Goal: Information Seeking & Learning: Learn about a topic

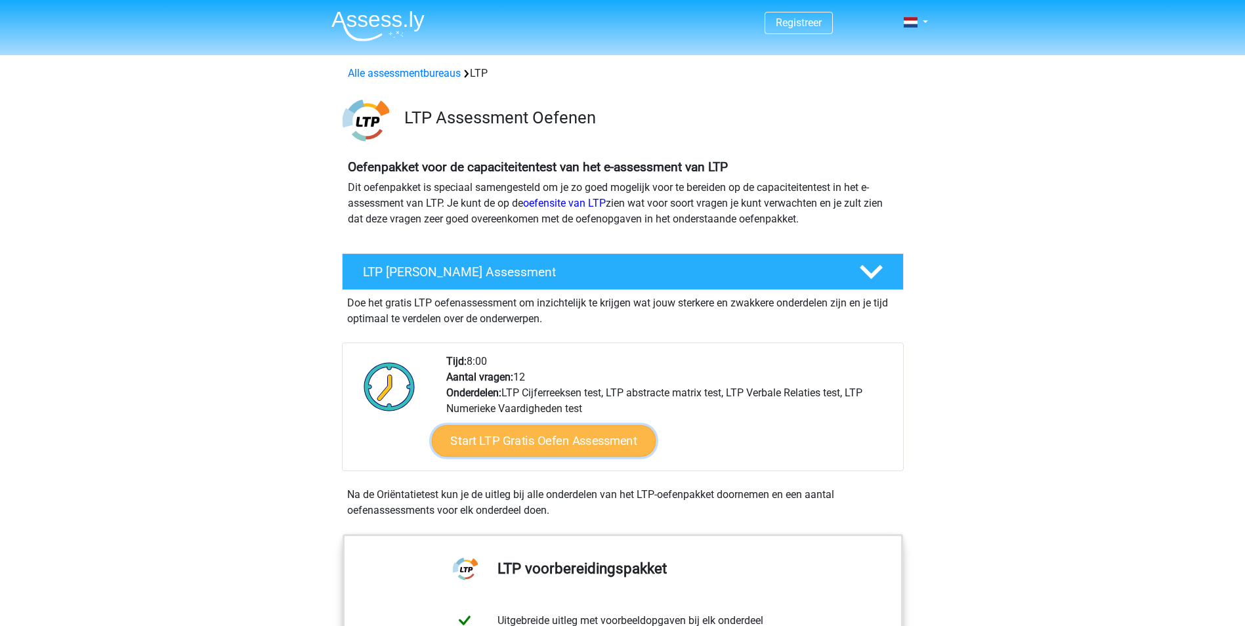
click at [528, 437] on link "Start LTP Gratis Oefen Assessment" at bounding box center [543, 440] width 224 height 31
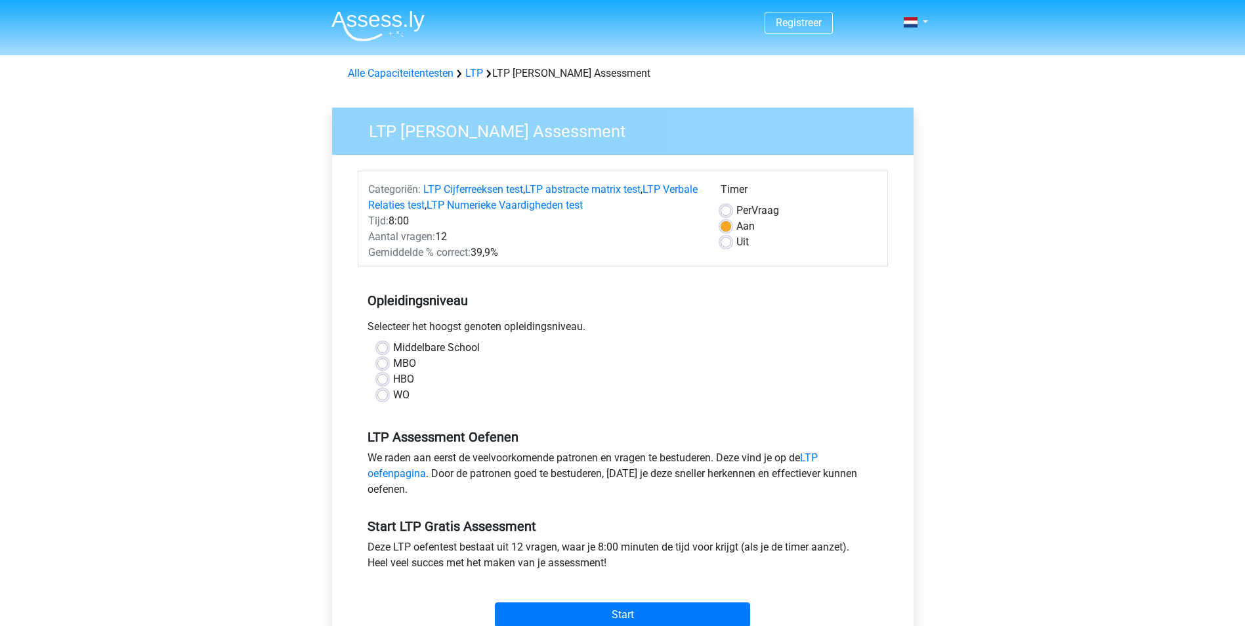
click at [389, 375] on div "HBO" at bounding box center [622, 379] width 491 height 16
click at [393, 379] on label "HBO" at bounding box center [403, 379] width 21 height 16
click at [385, 379] on input "HBO" at bounding box center [382, 377] width 10 height 13
radio input "true"
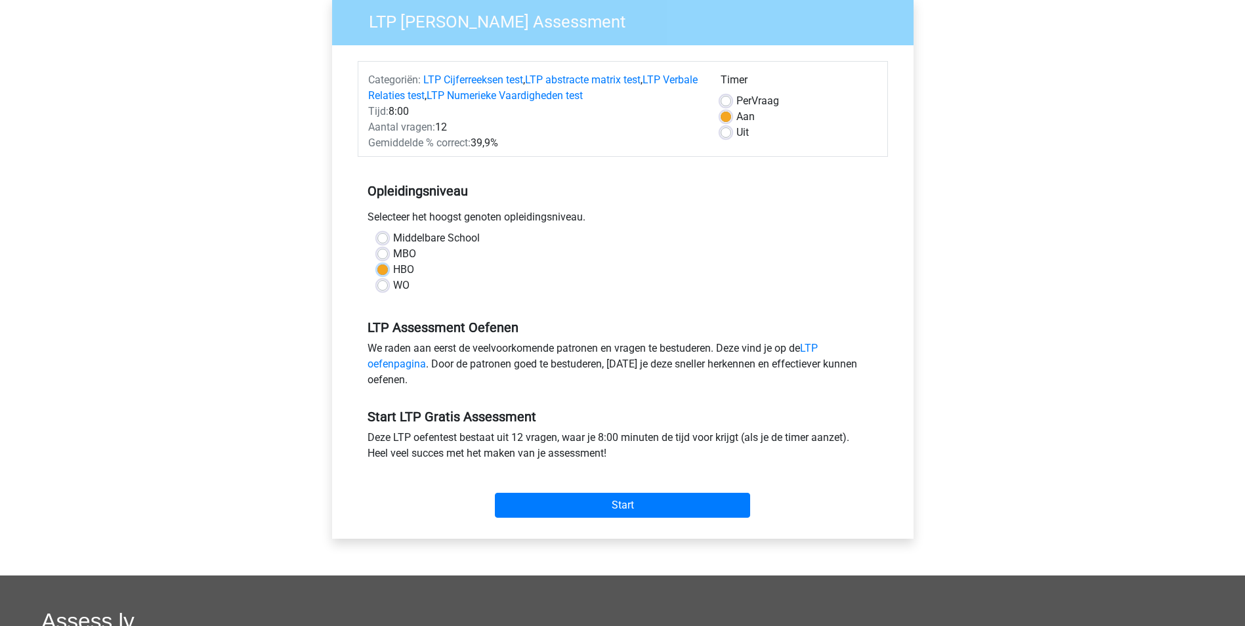
scroll to position [131, 0]
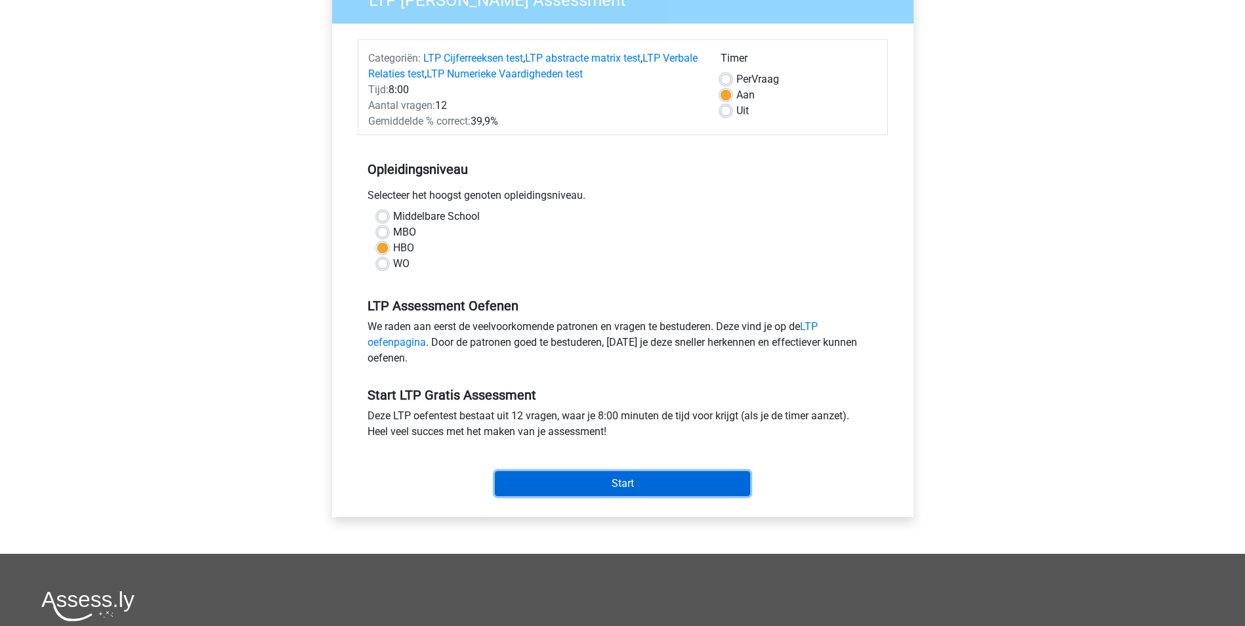
click at [659, 484] on input "Start" at bounding box center [622, 483] width 255 height 25
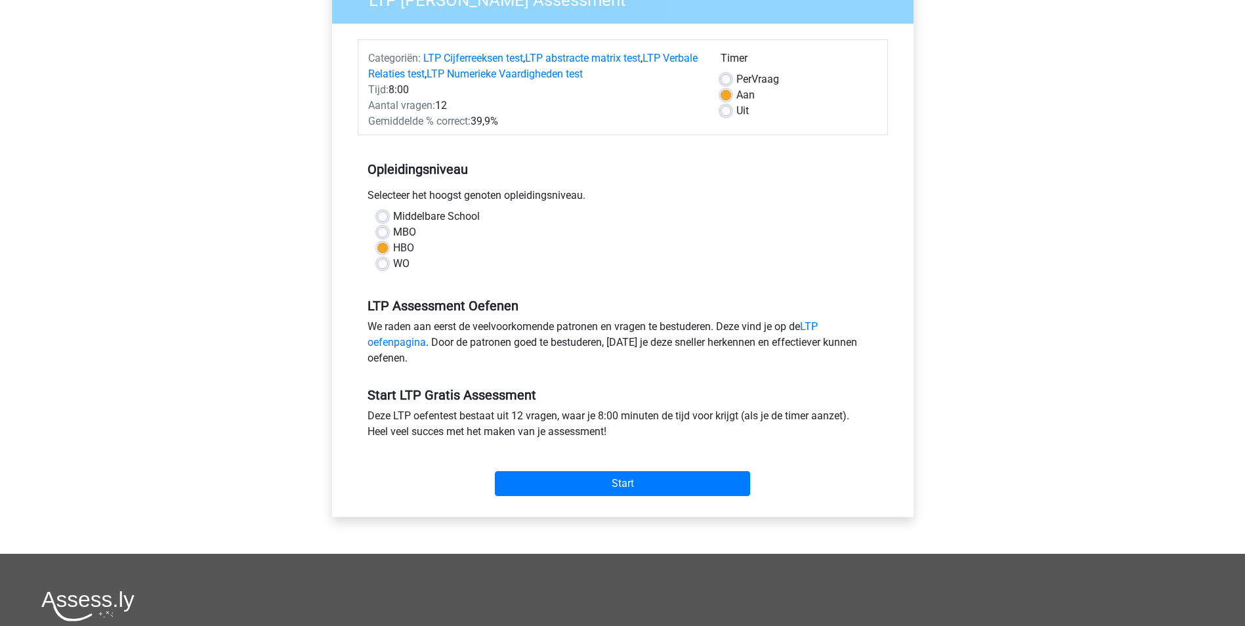
scroll to position [66, 0]
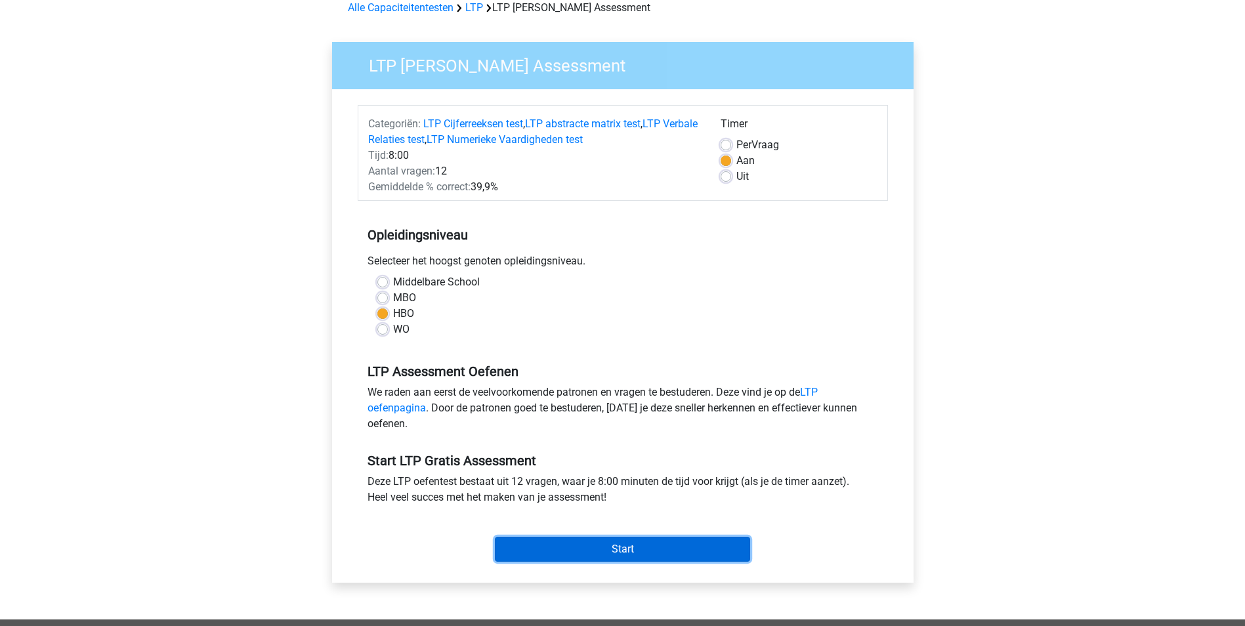
click at [629, 546] on input "Start" at bounding box center [622, 549] width 255 height 25
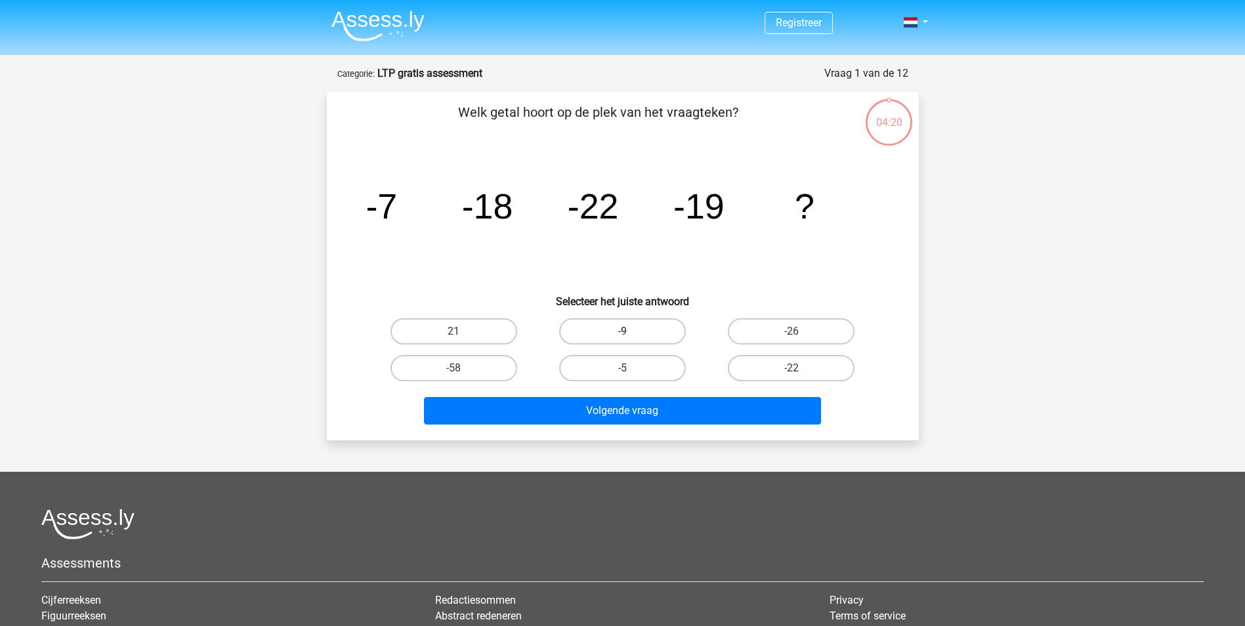
click at [648, 321] on label "-9" at bounding box center [622, 331] width 127 height 26
click at [631, 331] on input "-9" at bounding box center [626, 335] width 9 height 9
radio input "true"
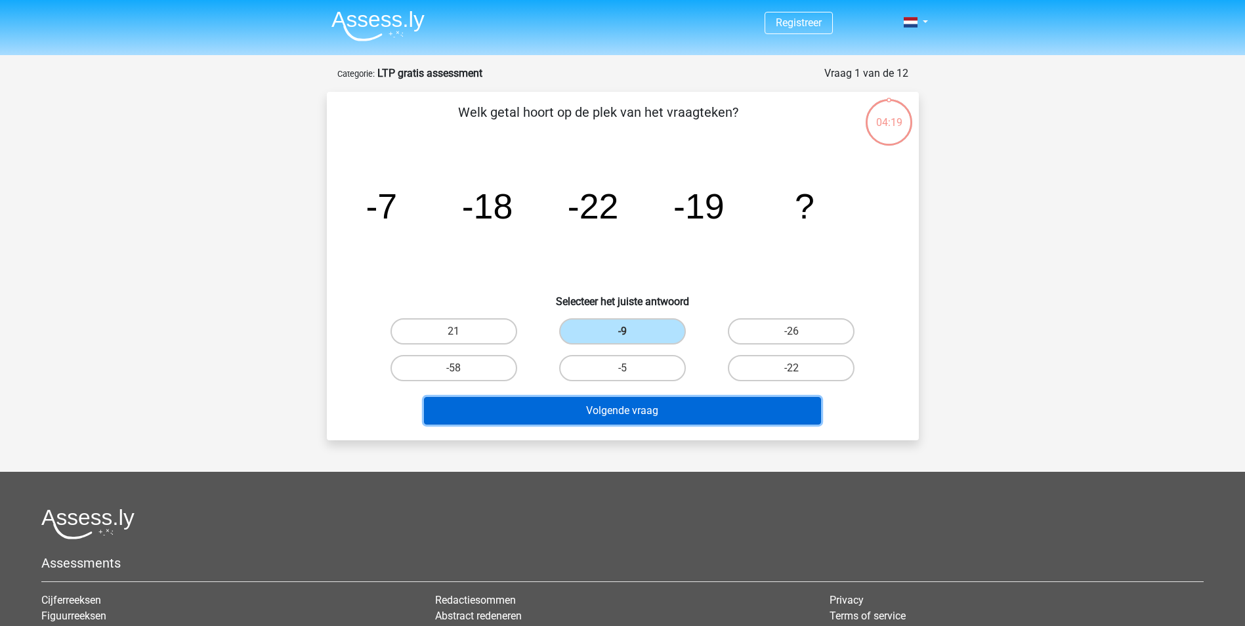
click at [642, 409] on button "Volgende vraag" at bounding box center [622, 411] width 397 height 28
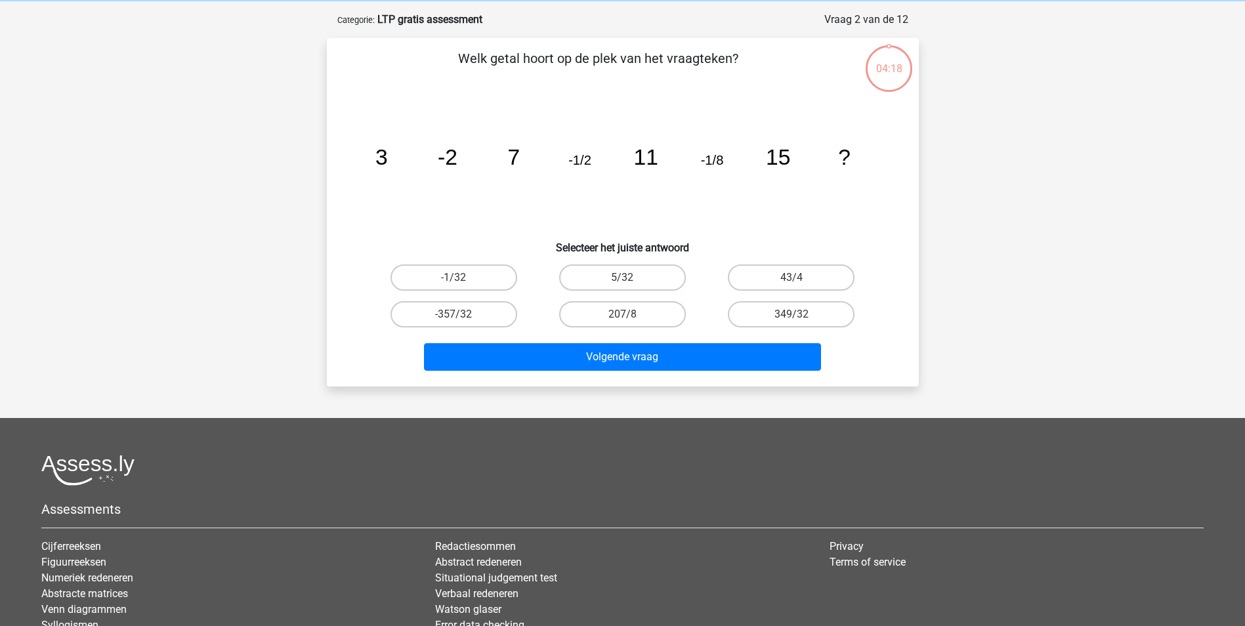
scroll to position [66, 0]
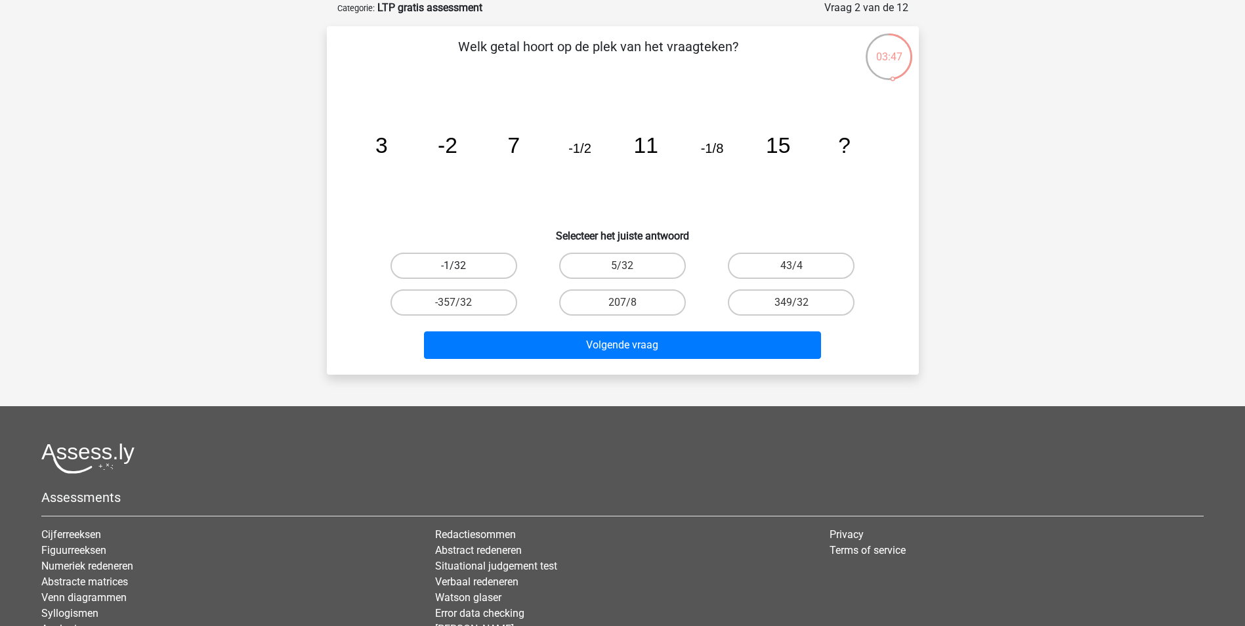
click at [479, 262] on label "-1/32" at bounding box center [453, 266] width 127 height 26
click at [462, 266] on input "-1/32" at bounding box center [457, 270] width 9 height 9
radio input "true"
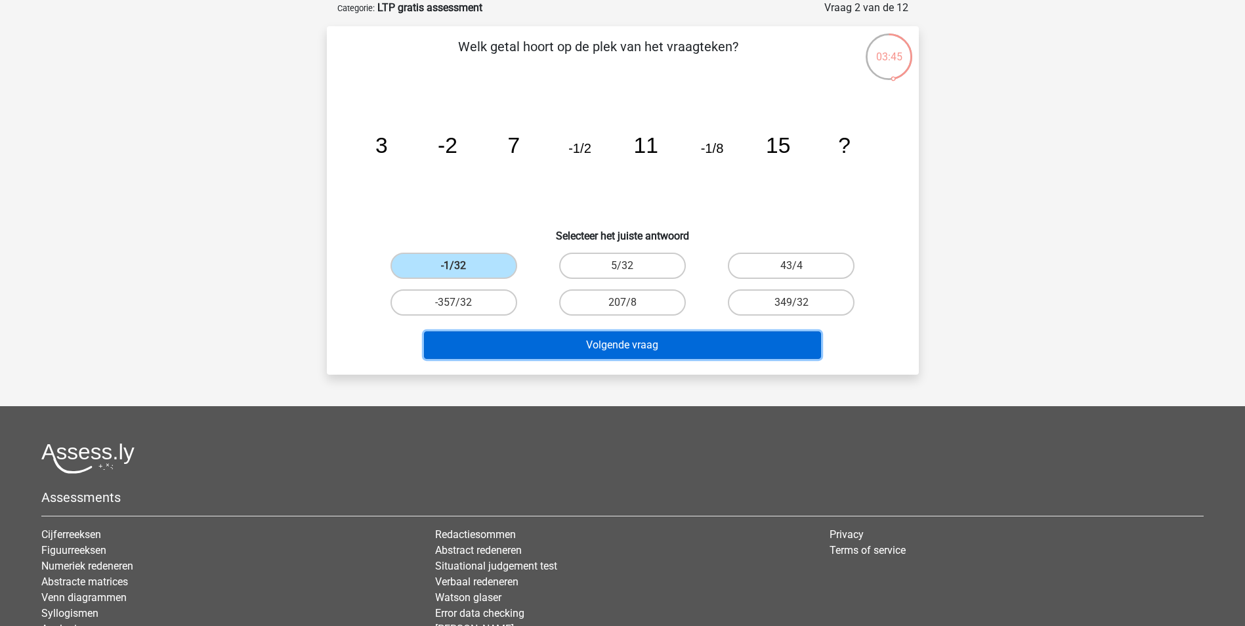
click at [656, 347] on button "Volgende vraag" at bounding box center [622, 345] width 397 height 28
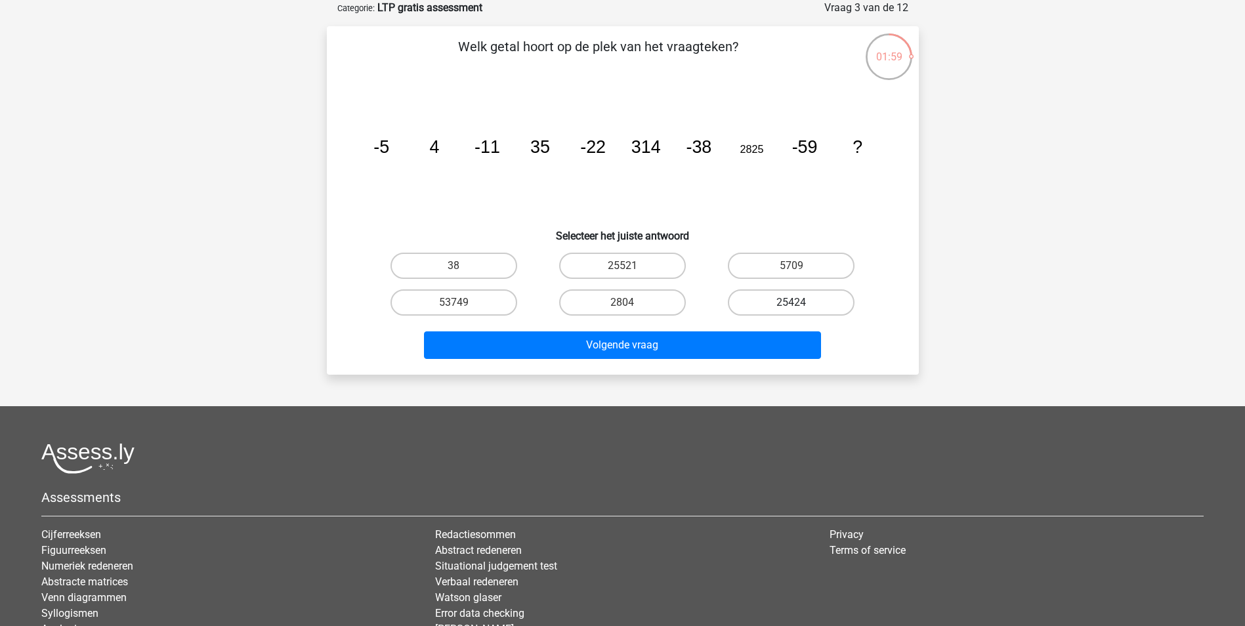
click at [839, 314] on label "25424" at bounding box center [791, 302] width 127 height 26
click at [800, 311] on input "25424" at bounding box center [795, 306] width 9 height 9
radio input "true"
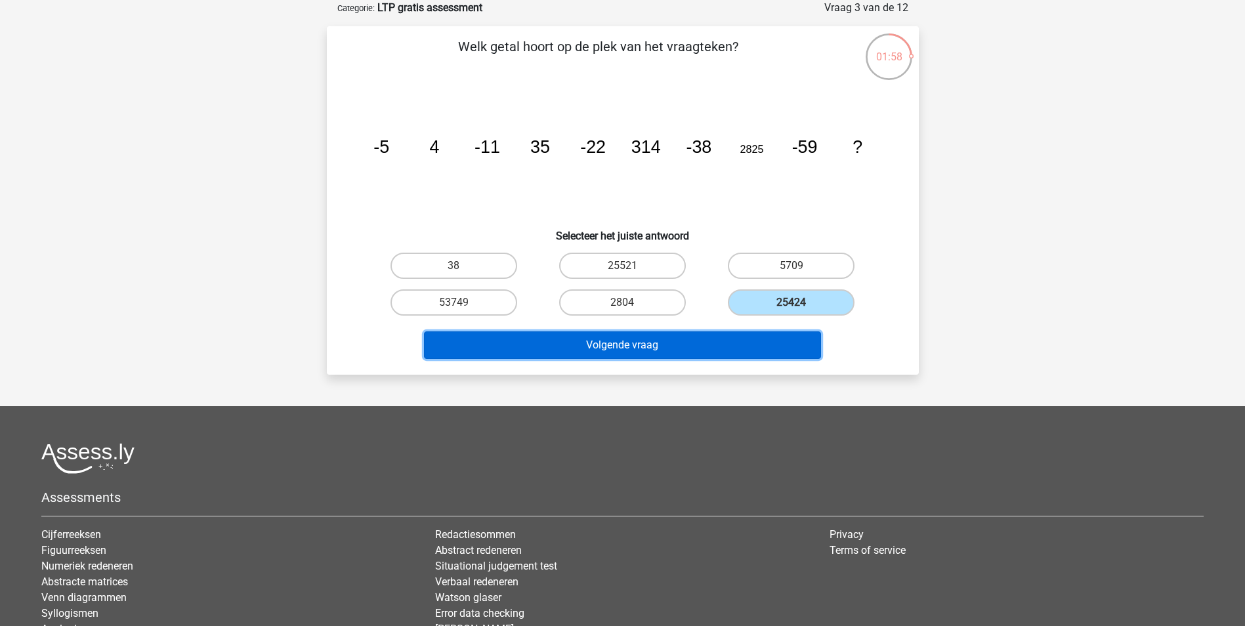
click at [732, 350] on button "Volgende vraag" at bounding box center [622, 345] width 397 height 28
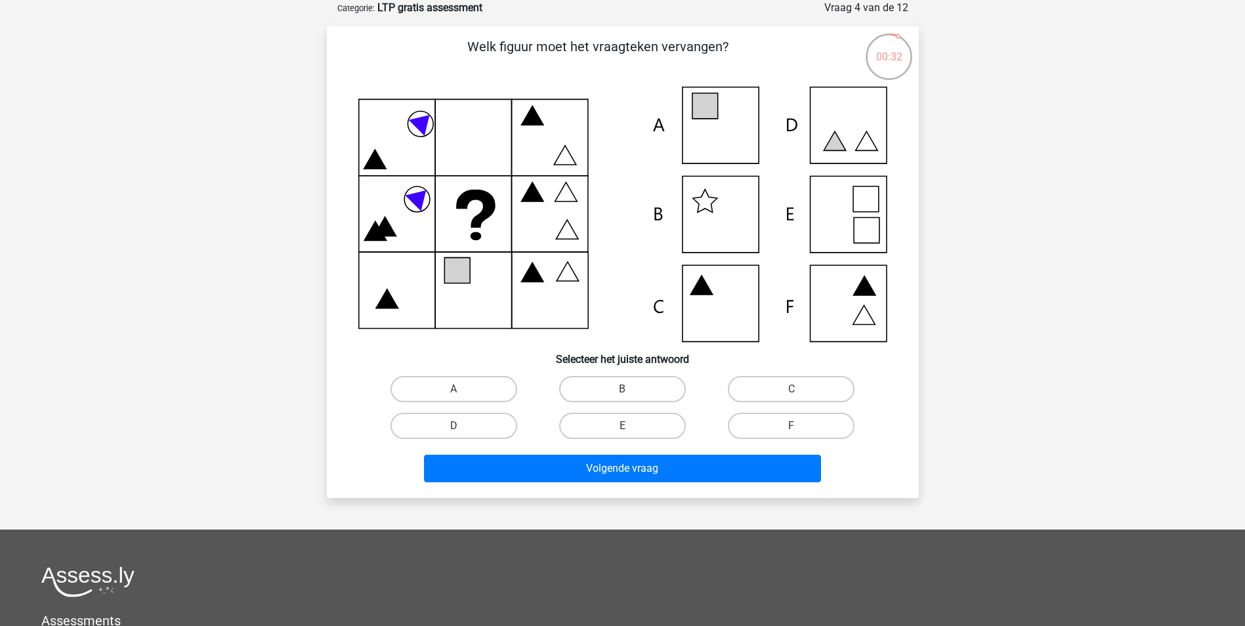
click at [728, 99] on icon at bounding box center [622, 214] width 529 height 255
click at [434, 385] on label "A" at bounding box center [453, 389] width 127 height 26
click at [453, 389] on input "A" at bounding box center [457, 393] width 9 height 9
radio input "true"
drag, startPoint x: 643, startPoint y: 447, endPoint x: 646, endPoint y: 459, distance: 12.7
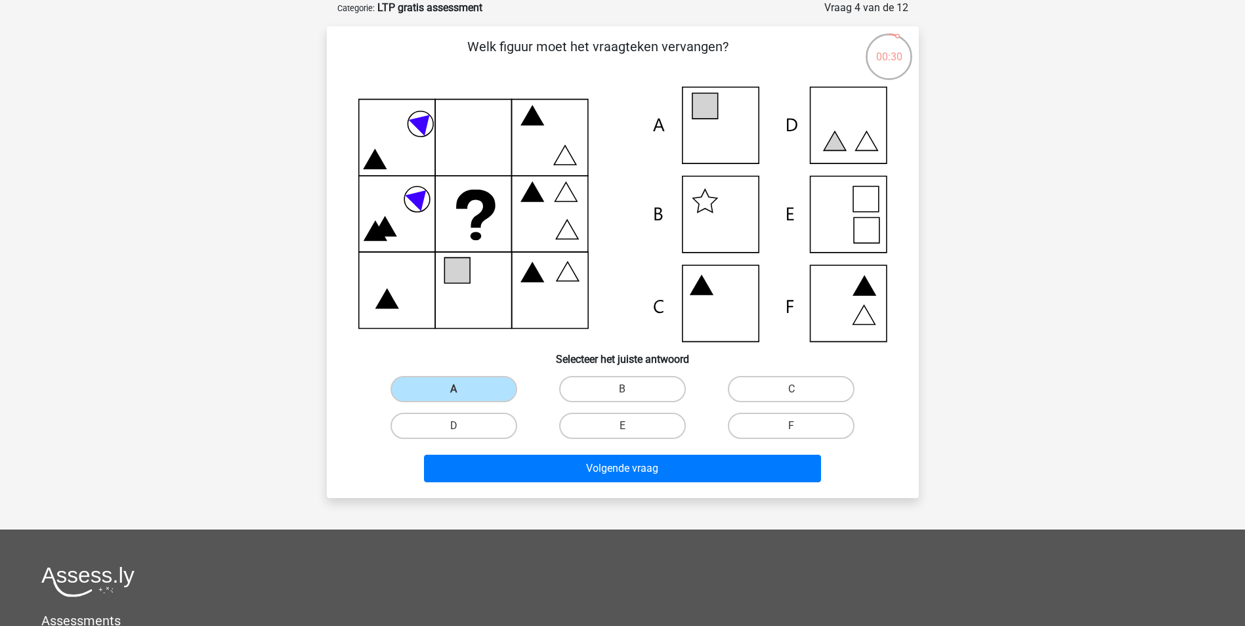
click at [643, 447] on div "Volgende vraag" at bounding box center [623, 465] width 550 height 43
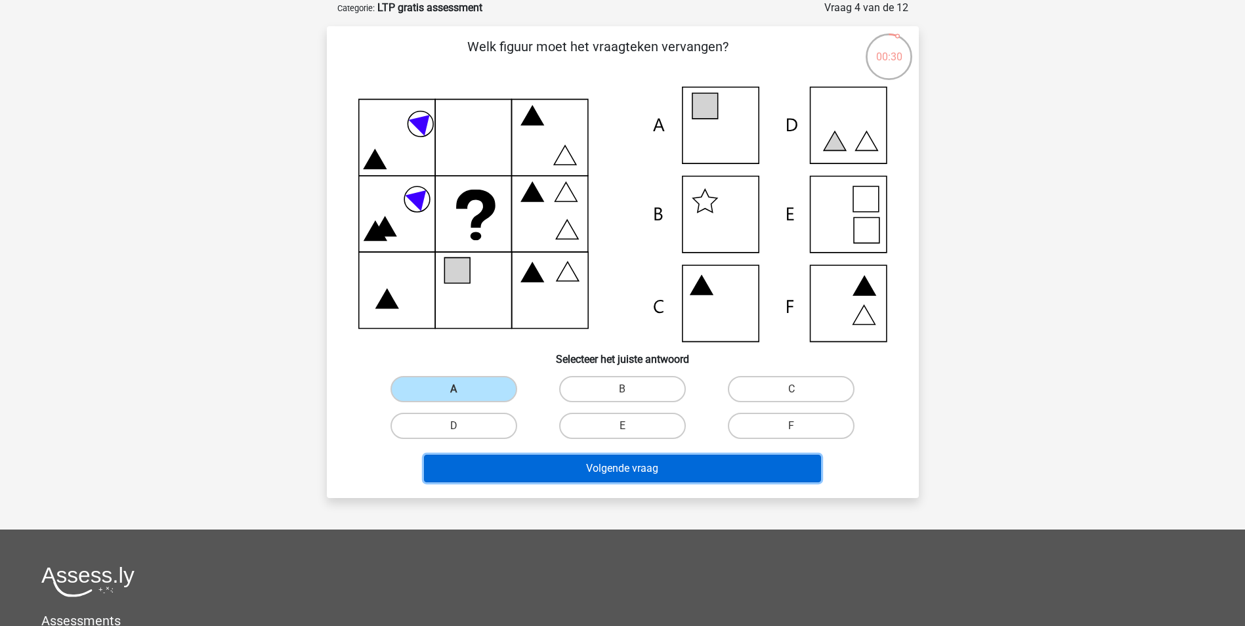
click at [646, 467] on button "Volgende vraag" at bounding box center [622, 469] width 397 height 28
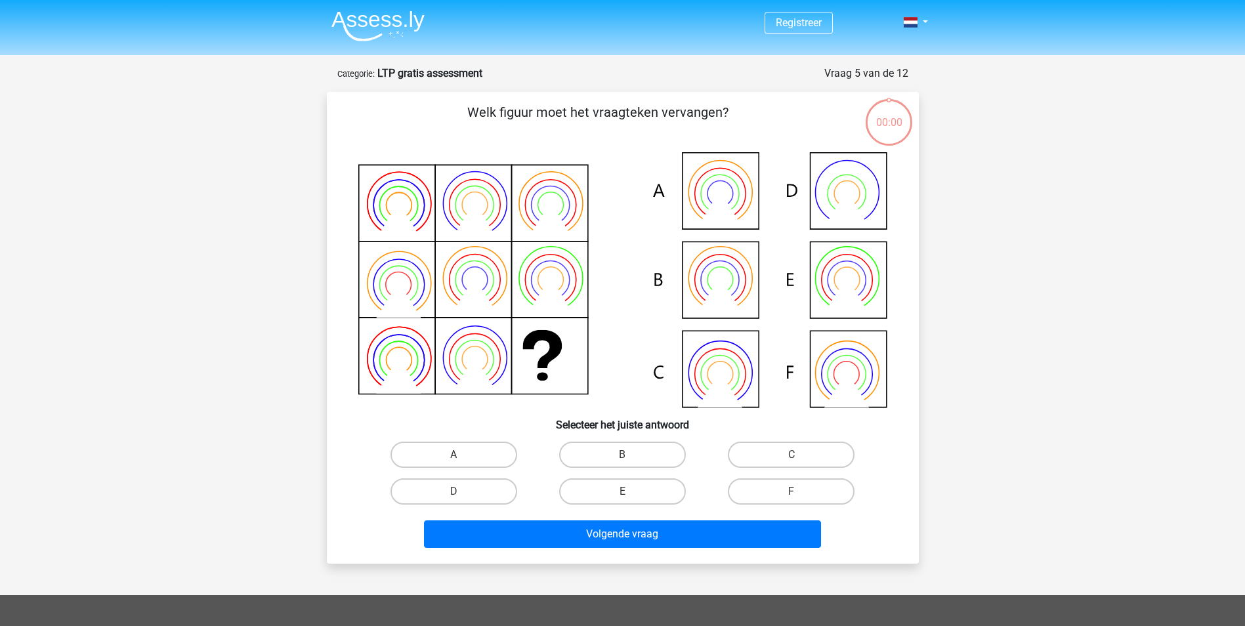
scroll to position [66, 0]
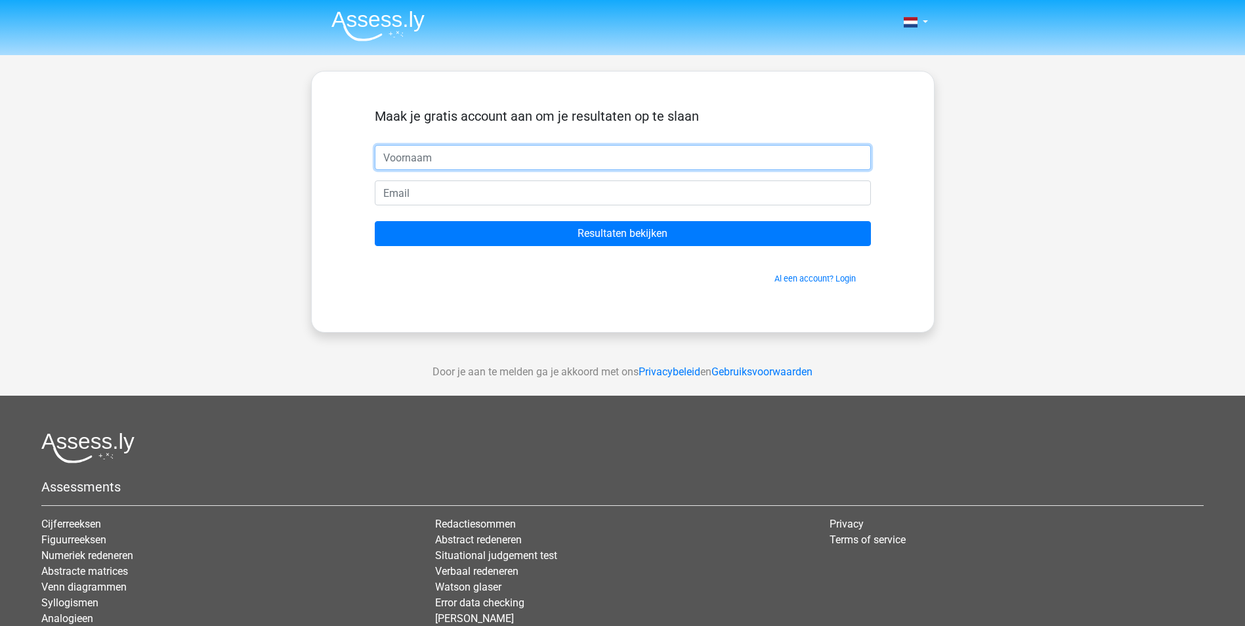
click at [462, 156] on input "text" at bounding box center [623, 157] width 496 height 25
type input "R"
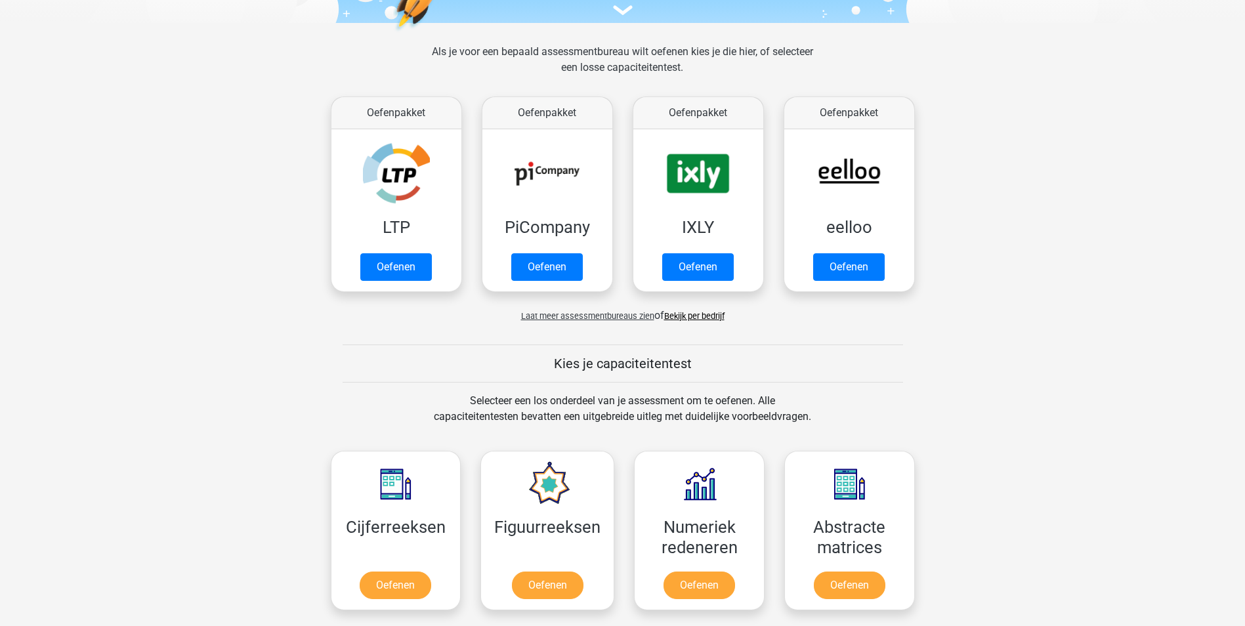
scroll to position [459, 0]
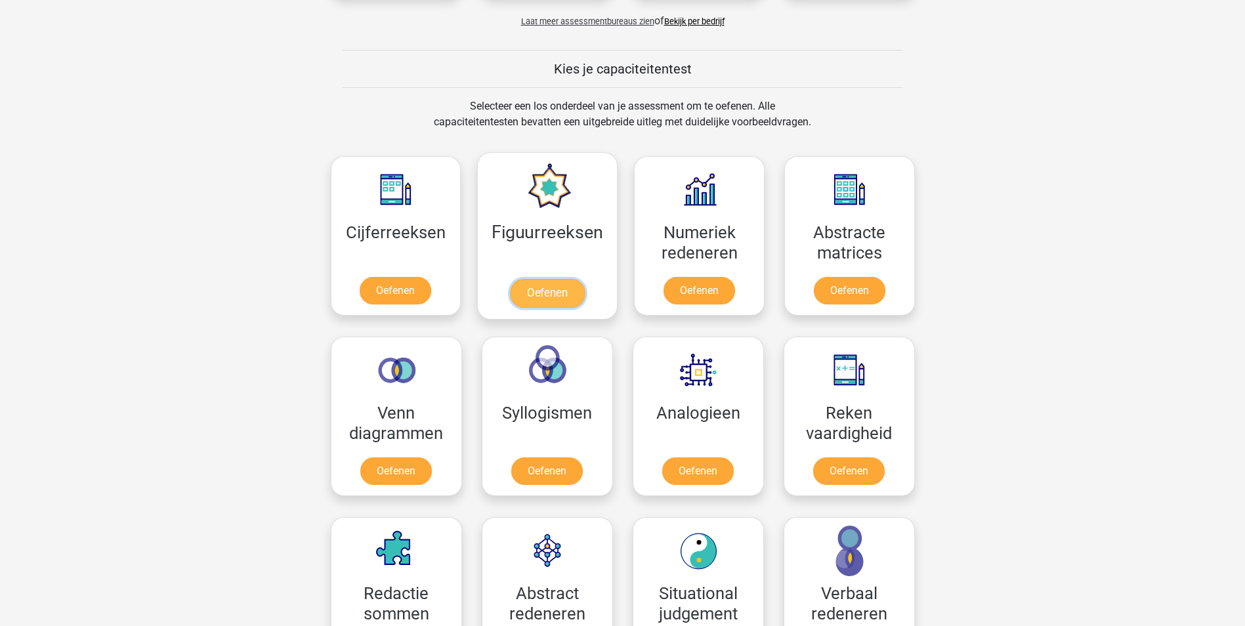
click at [557, 295] on link "Oefenen" at bounding box center [547, 293] width 75 height 29
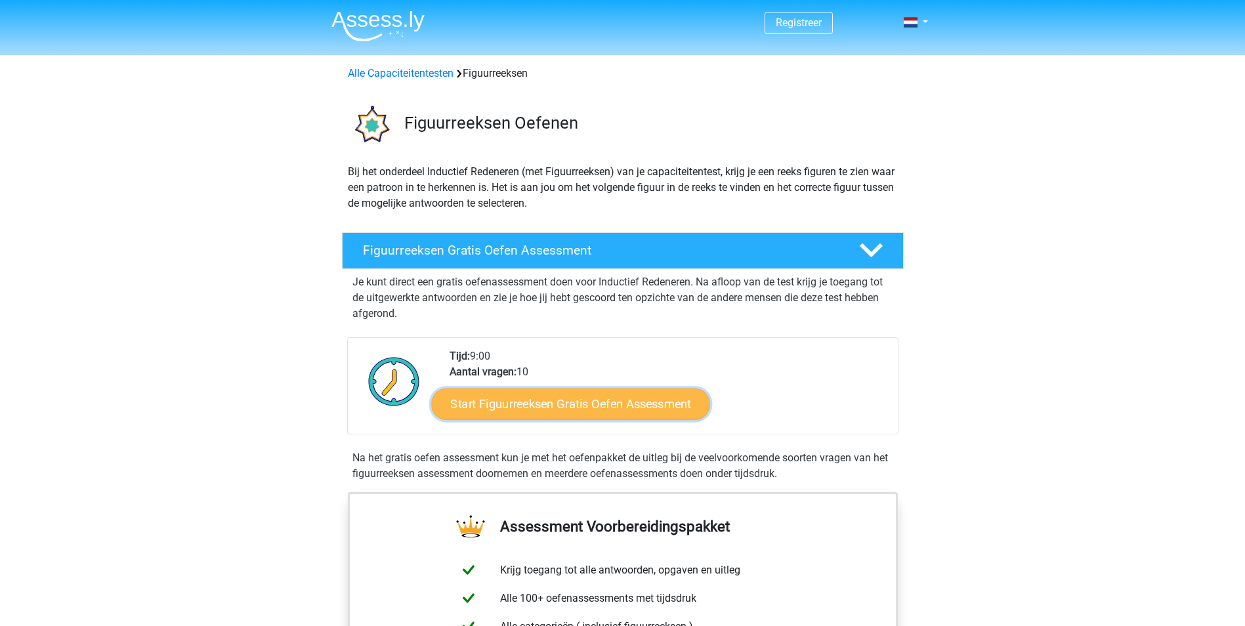
click at [594, 405] on link "Start Figuurreeksen Gratis Oefen Assessment" at bounding box center [570, 403] width 278 height 31
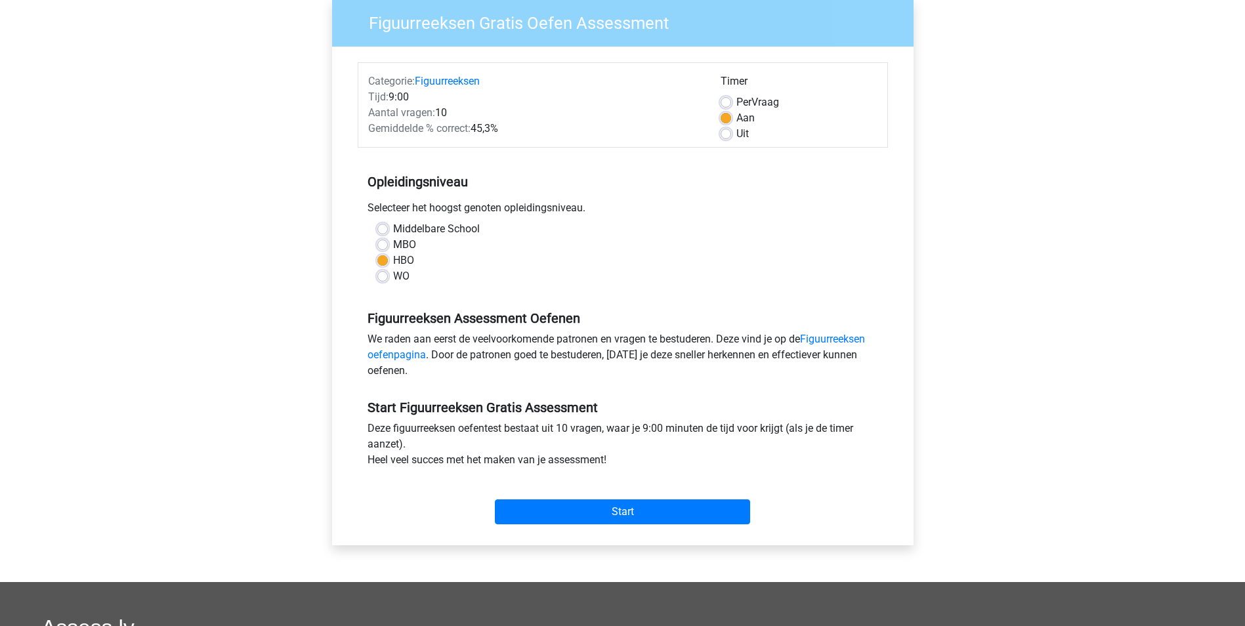
scroll to position [131, 0]
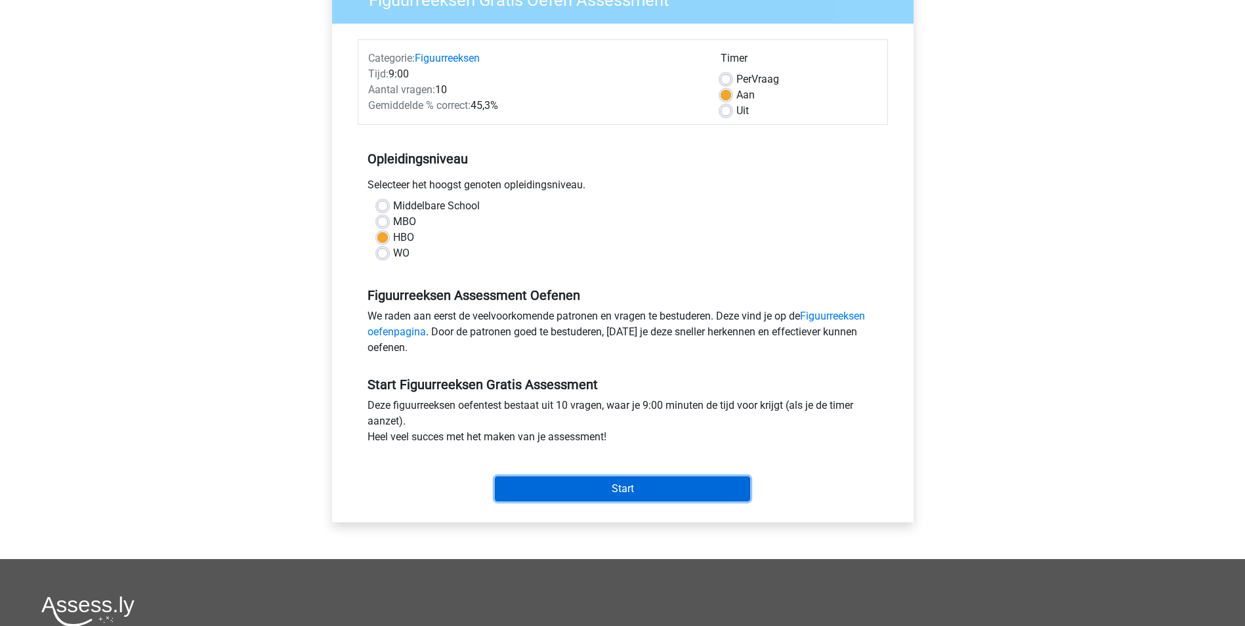
click at [624, 486] on input "Start" at bounding box center [622, 488] width 255 height 25
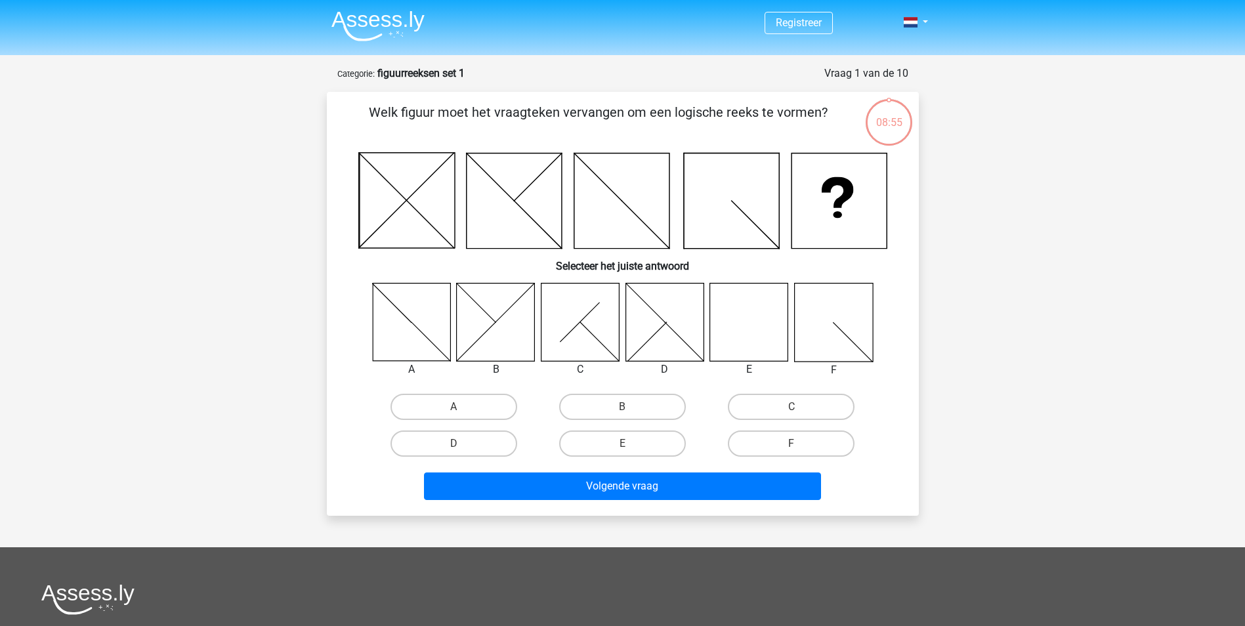
click at [627, 444] on input "E" at bounding box center [626, 448] width 9 height 9
radio input "true"
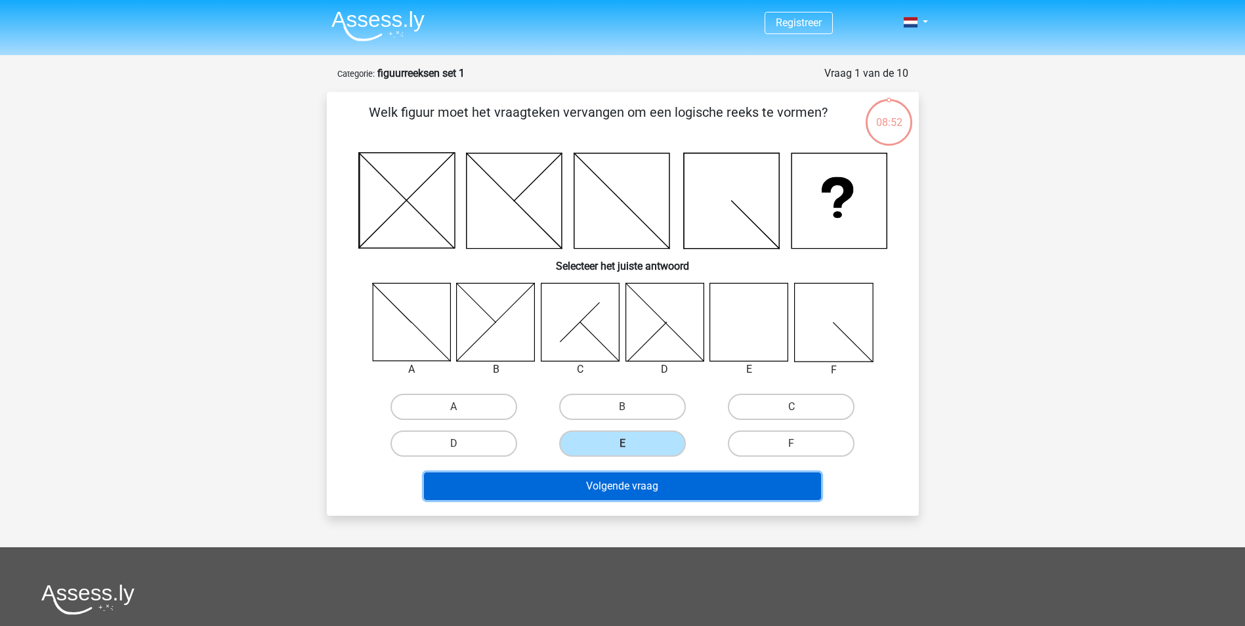
click at [648, 486] on button "Volgende vraag" at bounding box center [622, 486] width 397 height 28
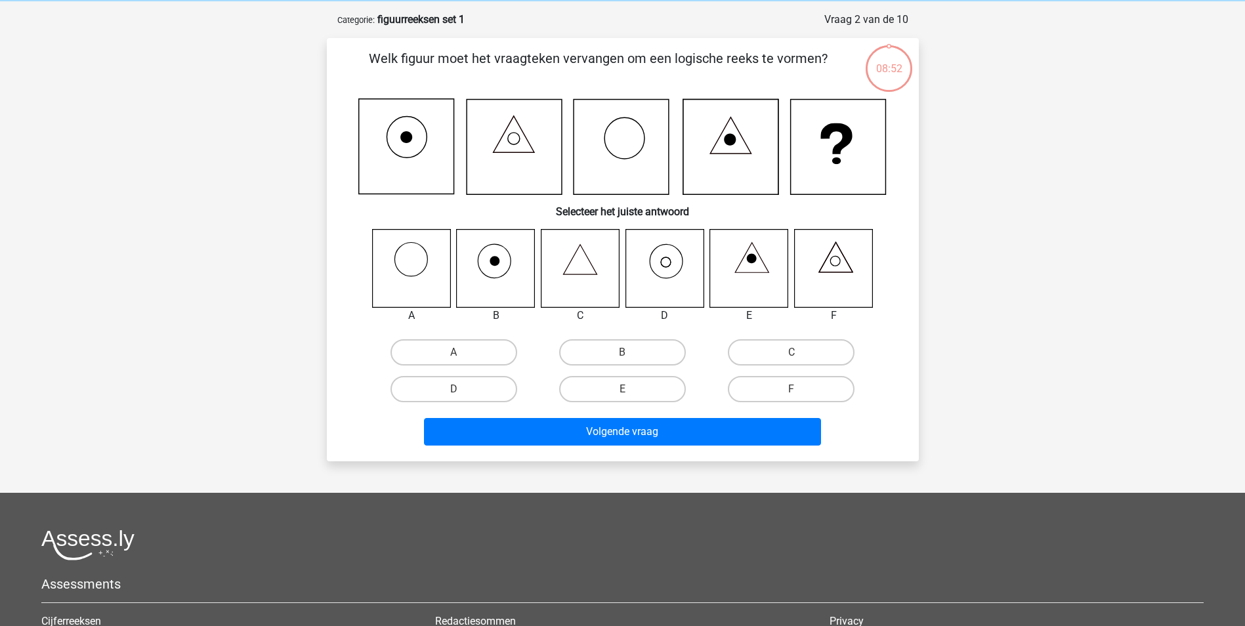
scroll to position [66, 0]
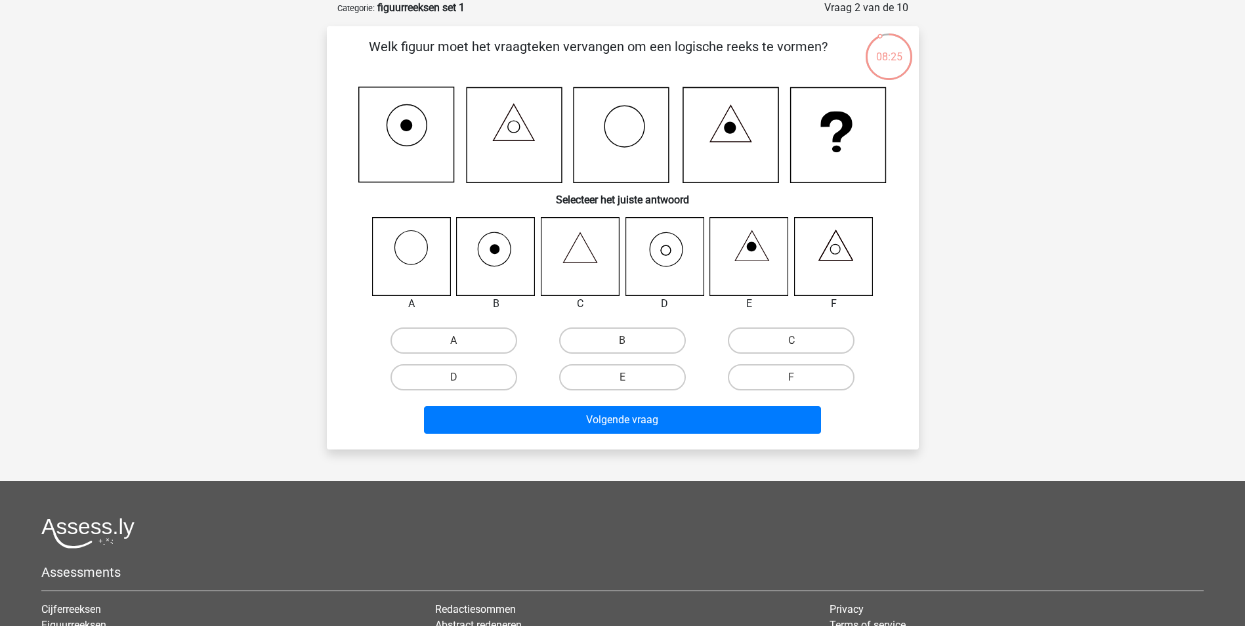
click at [657, 251] on icon at bounding box center [664, 256] width 78 height 78
click at [483, 381] on label "D" at bounding box center [453, 377] width 127 height 26
click at [462, 381] on input "D" at bounding box center [457, 381] width 9 height 9
radio input "true"
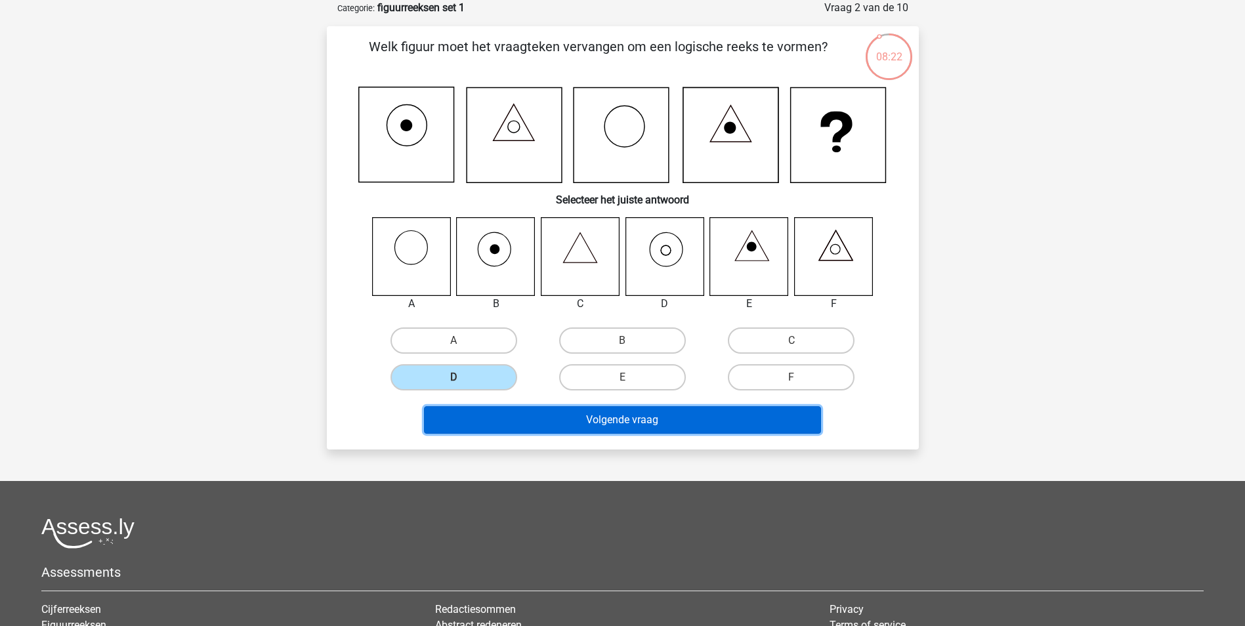
click at [672, 416] on button "Volgende vraag" at bounding box center [622, 420] width 397 height 28
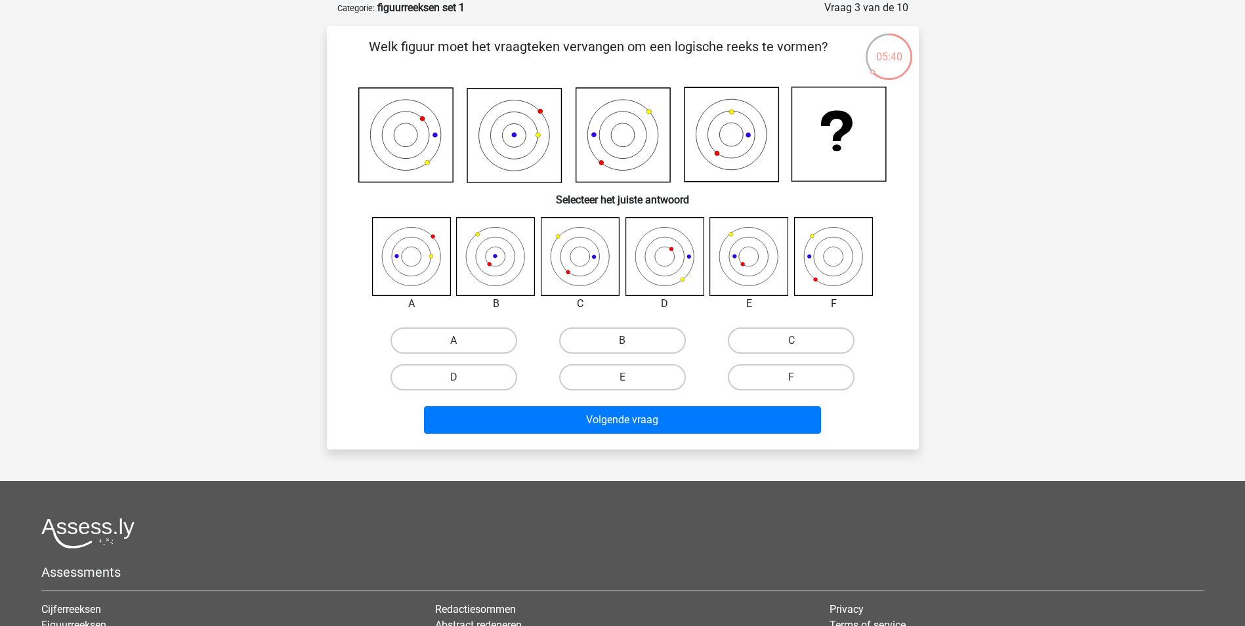
click at [791, 379] on input "F" at bounding box center [795, 381] width 9 height 9
radio input "true"
click at [801, 381] on label "F" at bounding box center [791, 377] width 127 height 26
click at [800, 381] on input "F" at bounding box center [795, 381] width 9 height 9
click at [719, 438] on div "Volgende vraag" at bounding box center [622, 422] width 507 height 33
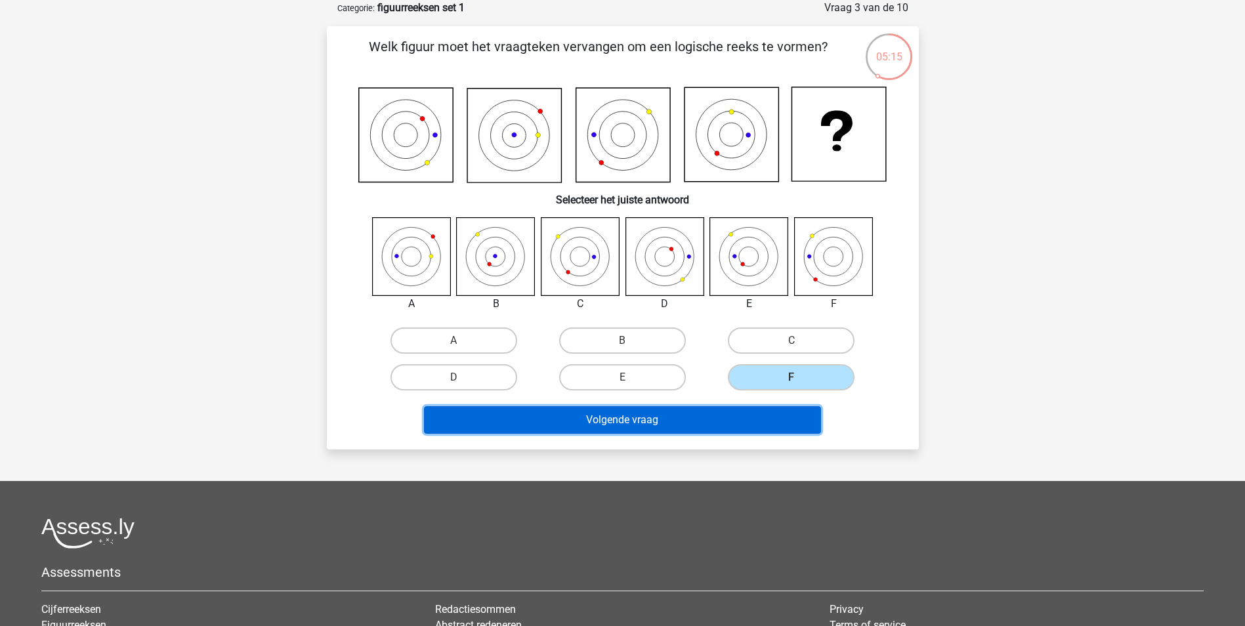
click at [706, 428] on button "Volgende vraag" at bounding box center [622, 420] width 397 height 28
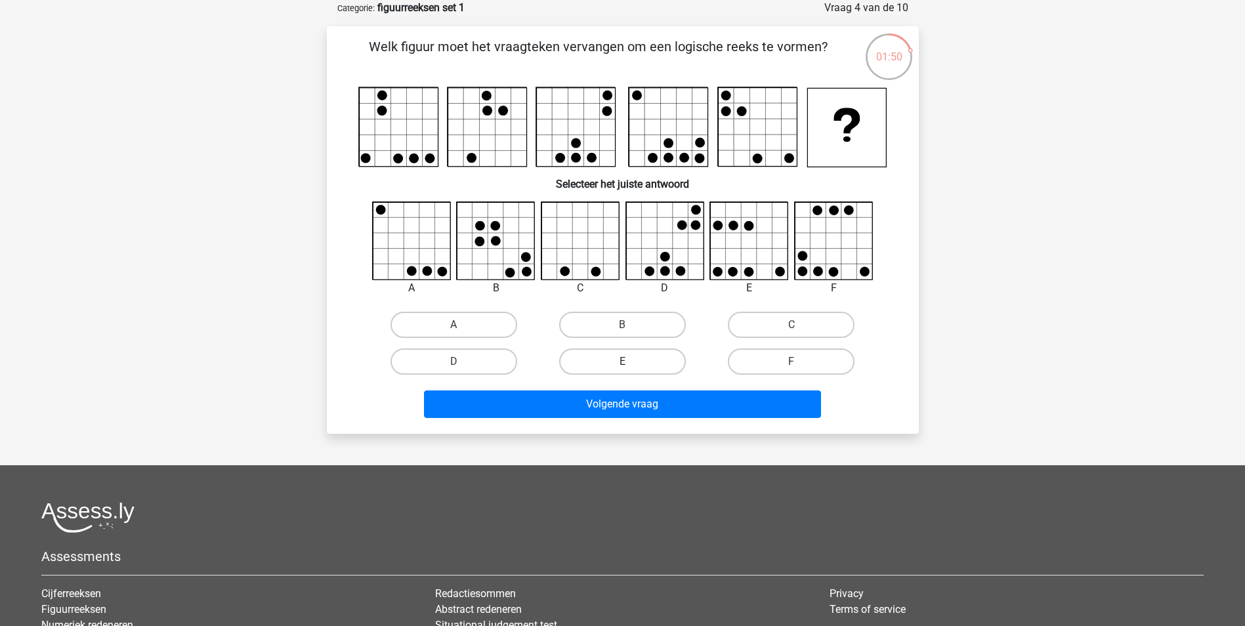
click at [635, 371] on label "E" at bounding box center [622, 361] width 127 height 26
click at [631, 370] on input "E" at bounding box center [626, 366] width 9 height 9
radio input "true"
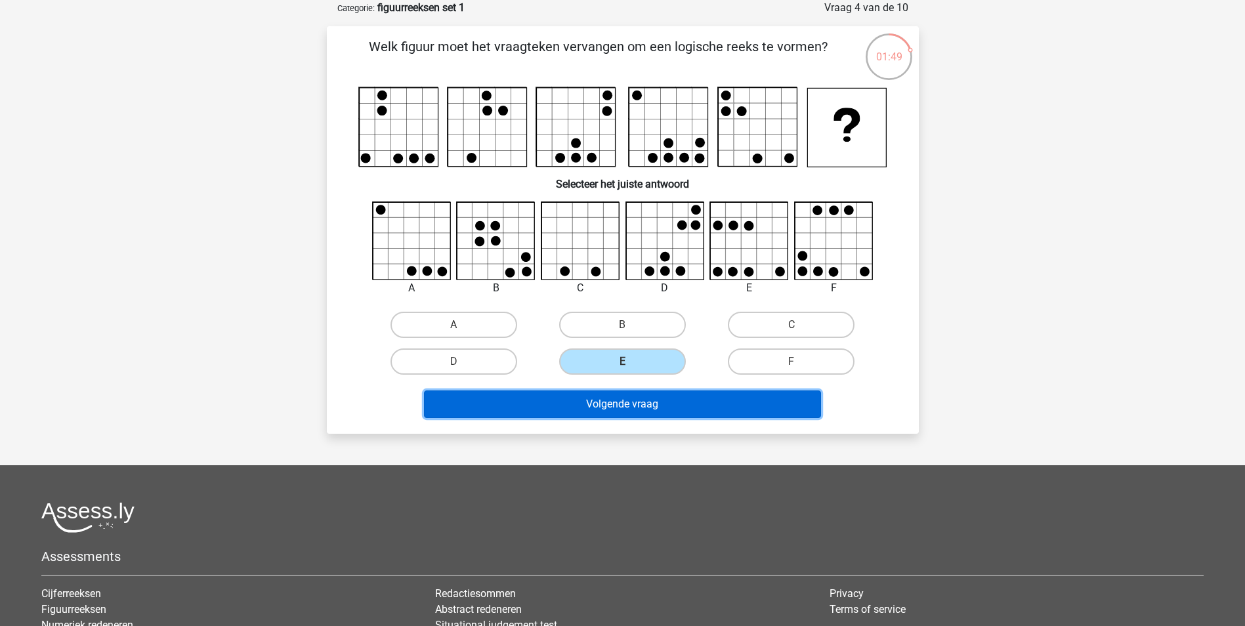
click at [627, 403] on button "Volgende vraag" at bounding box center [622, 404] width 397 height 28
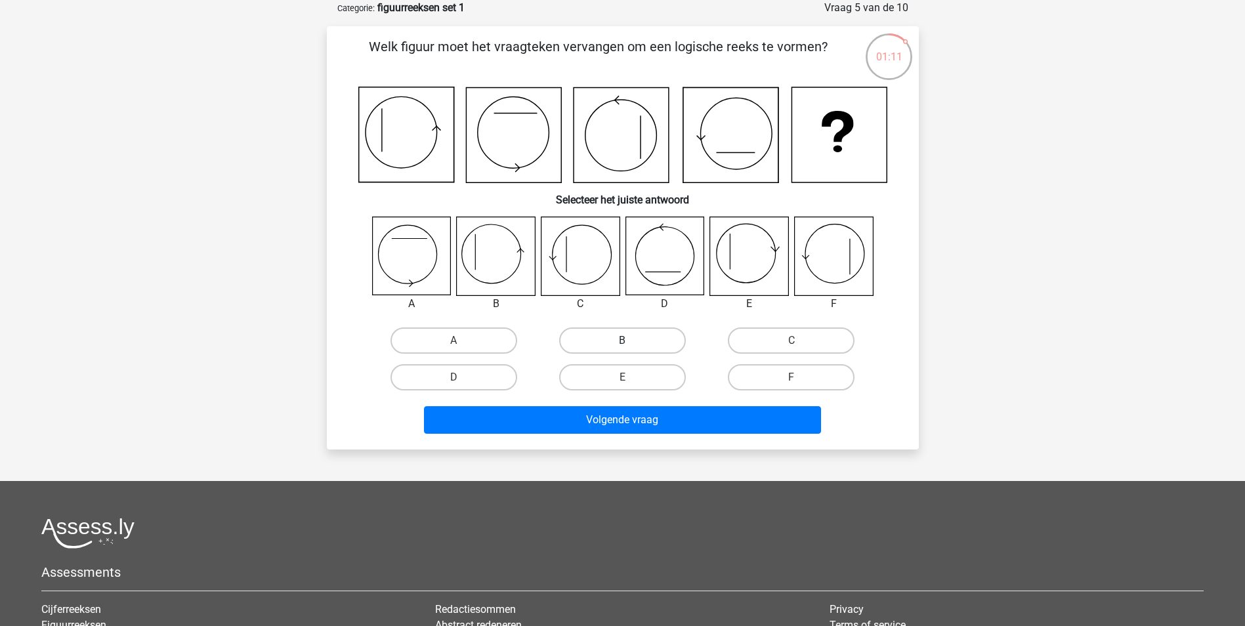
click at [621, 341] on label "B" at bounding box center [622, 340] width 127 height 26
click at [622, 341] on input "B" at bounding box center [626, 345] width 9 height 9
radio input "true"
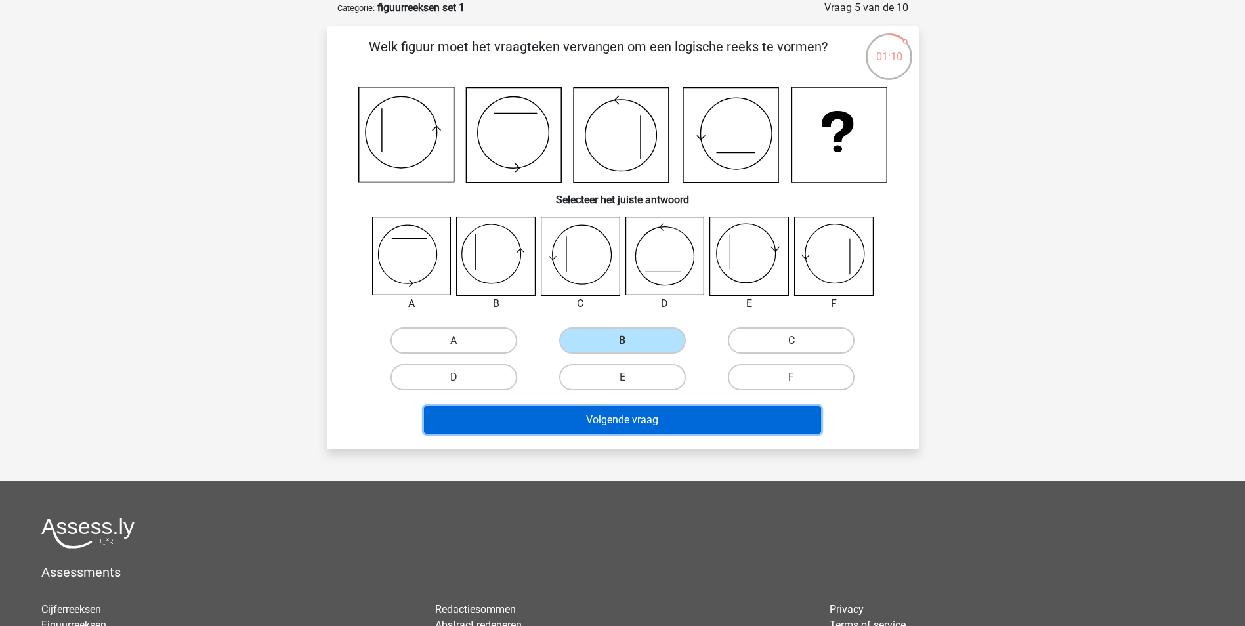
click at [628, 418] on button "Volgende vraag" at bounding box center [622, 420] width 397 height 28
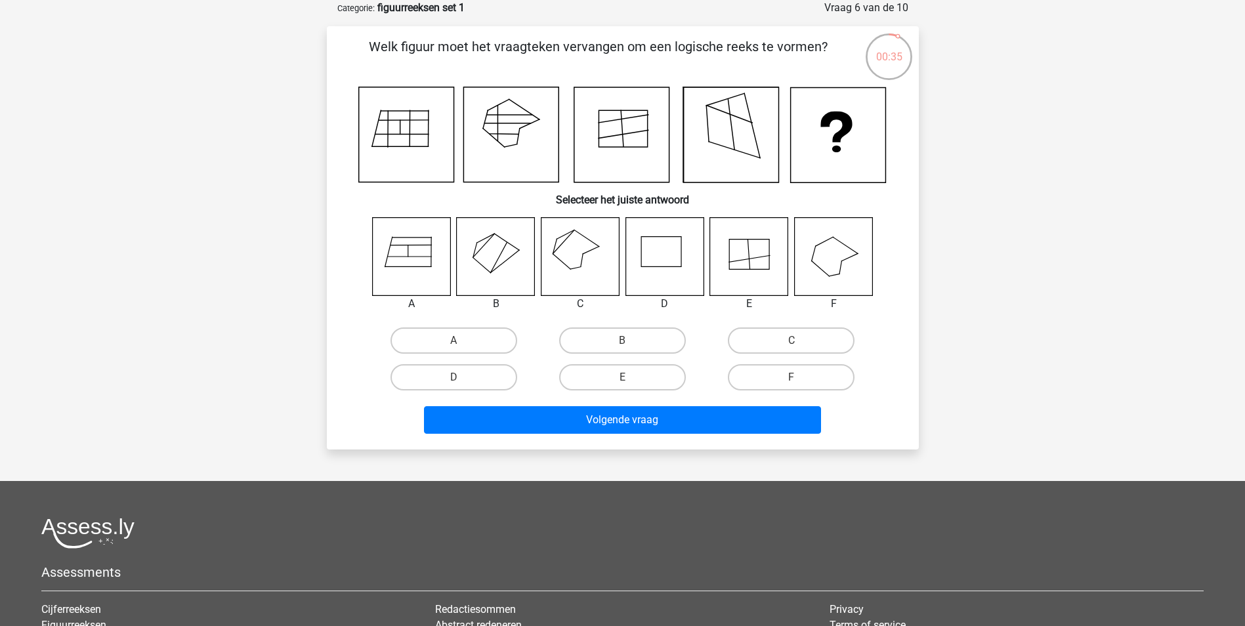
click at [476, 253] on icon at bounding box center [496, 256] width 78 height 78
click at [608, 337] on label "B" at bounding box center [622, 340] width 127 height 26
click at [622, 341] on input "B" at bounding box center [626, 345] width 9 height 9
radio input "true"
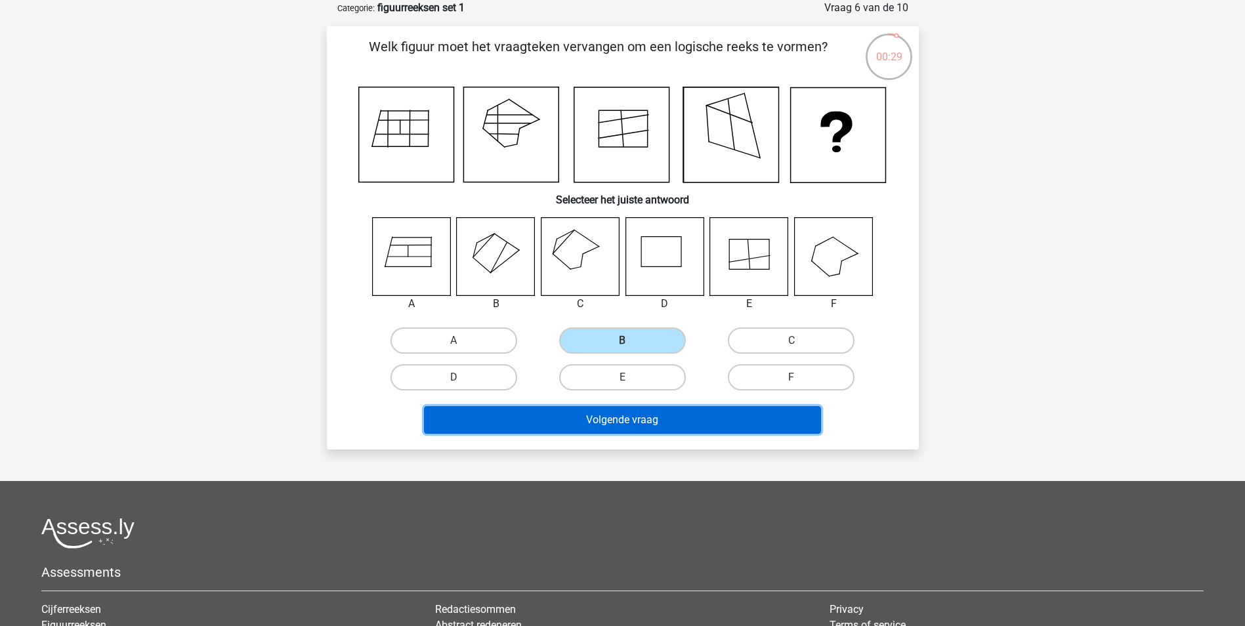
click at [572, 419] on button "Volgende vraag" at bounding box center [622, 420] width 397 height 28
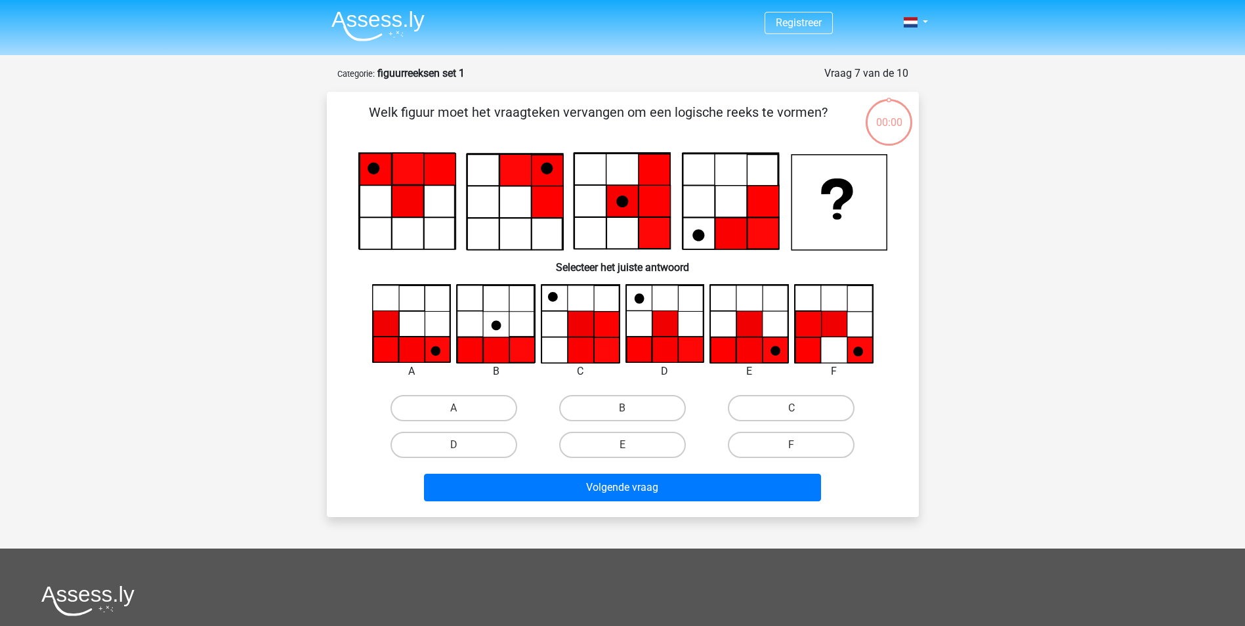
scroll to position [66, 0]
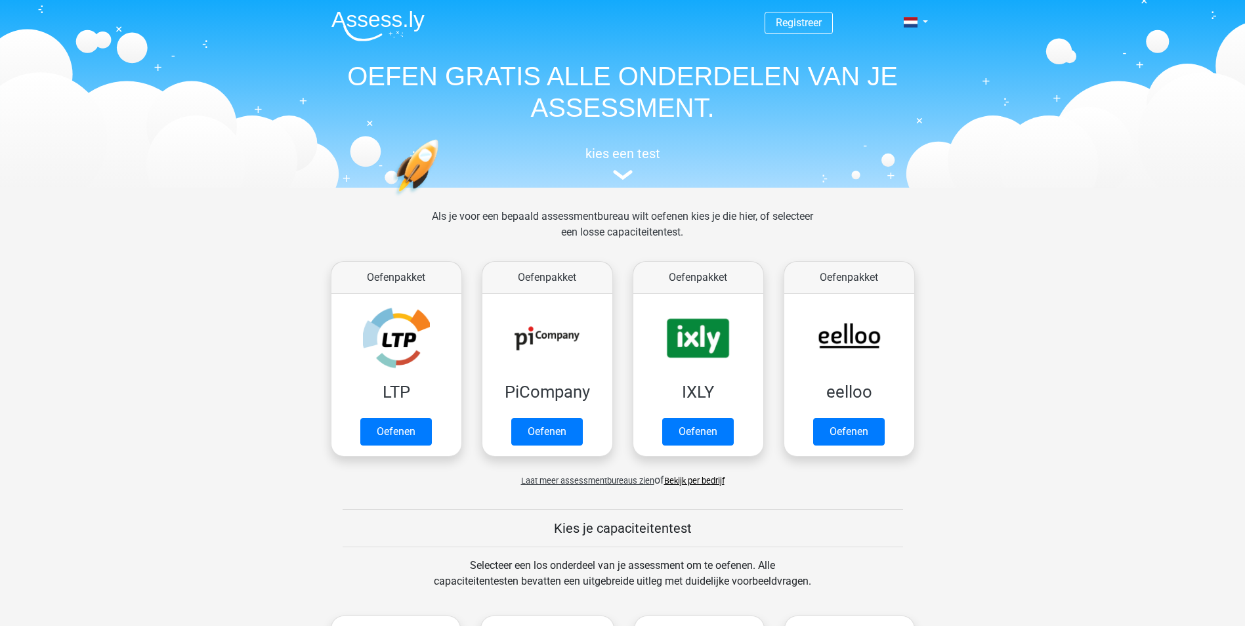
scroll to position [459, 0]
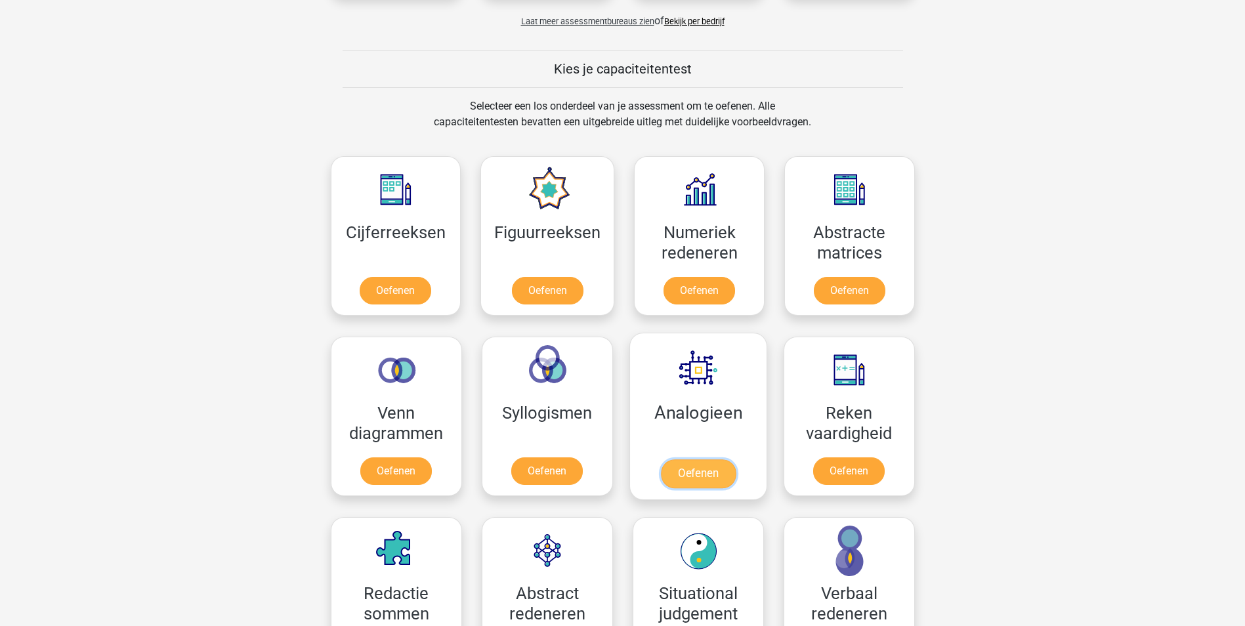
click at [709, 459] on link "Oefenen" at bounding box center [697, 473] width 75 height 29
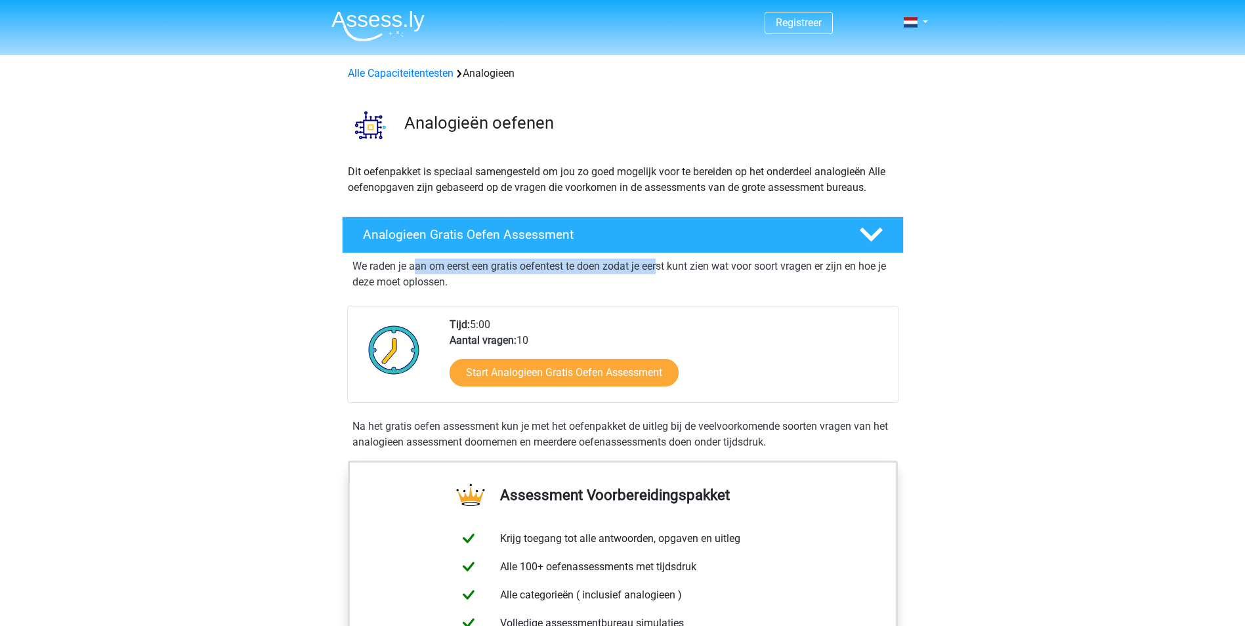
drag, startPoint x: 417, startPoint y: 268, endPoint x: 659, endPoint y: 271, distance: 241.5
click at [659, 271] on p "We raden je aan om eerst een gratis oefentest te doen zodat je eerst kunt zien …" at bounding box center [622, 274] width 541 height 31
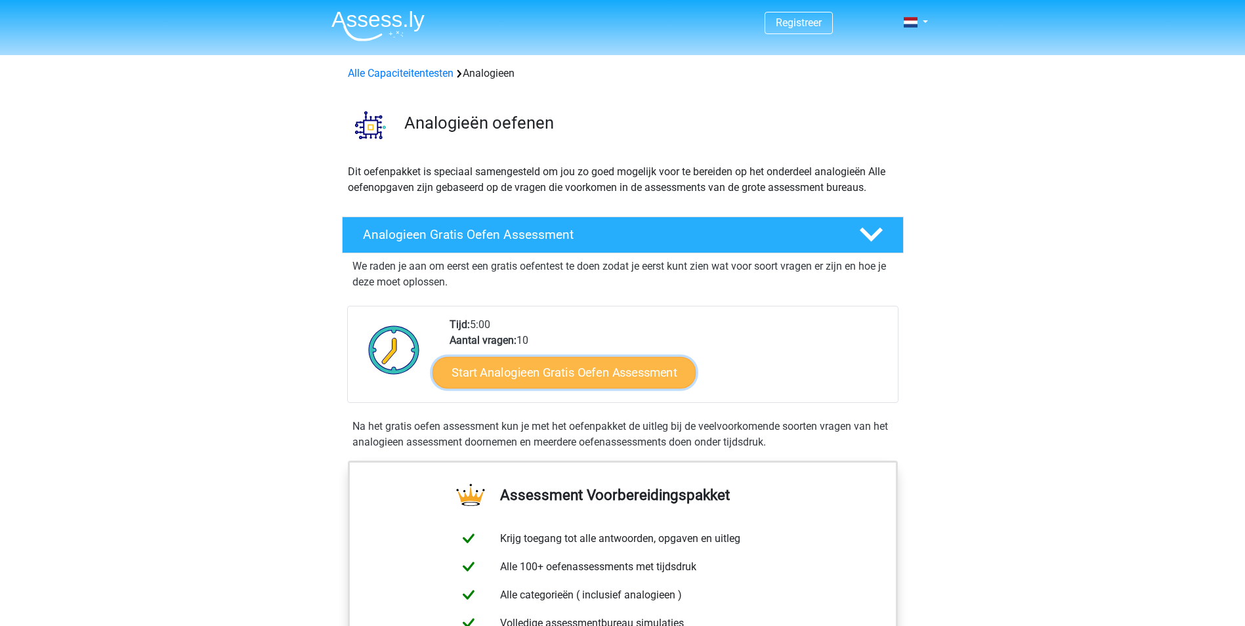
click at [568, 370] on link "Start Analogieen Gratis Oefen Assessment" at bounding box center [563, 371] width 263 height 31
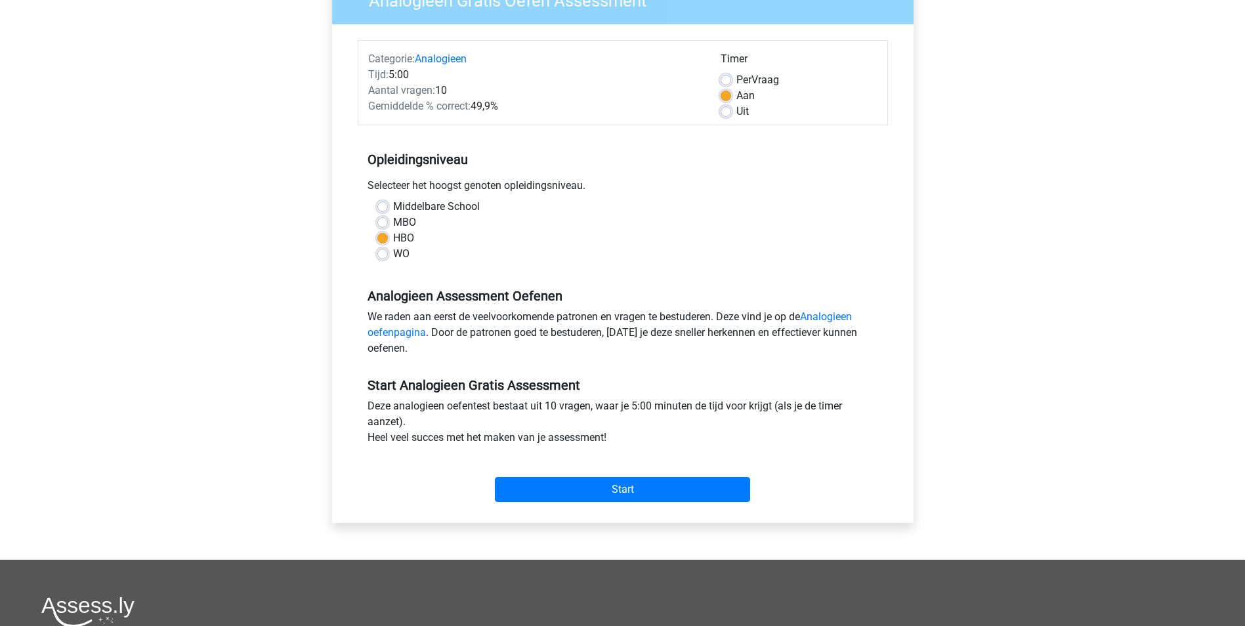
scroll to position [131, 0]
click at [678, 495] on input "Start" at bounding box center [622, 488] width 255 height 25
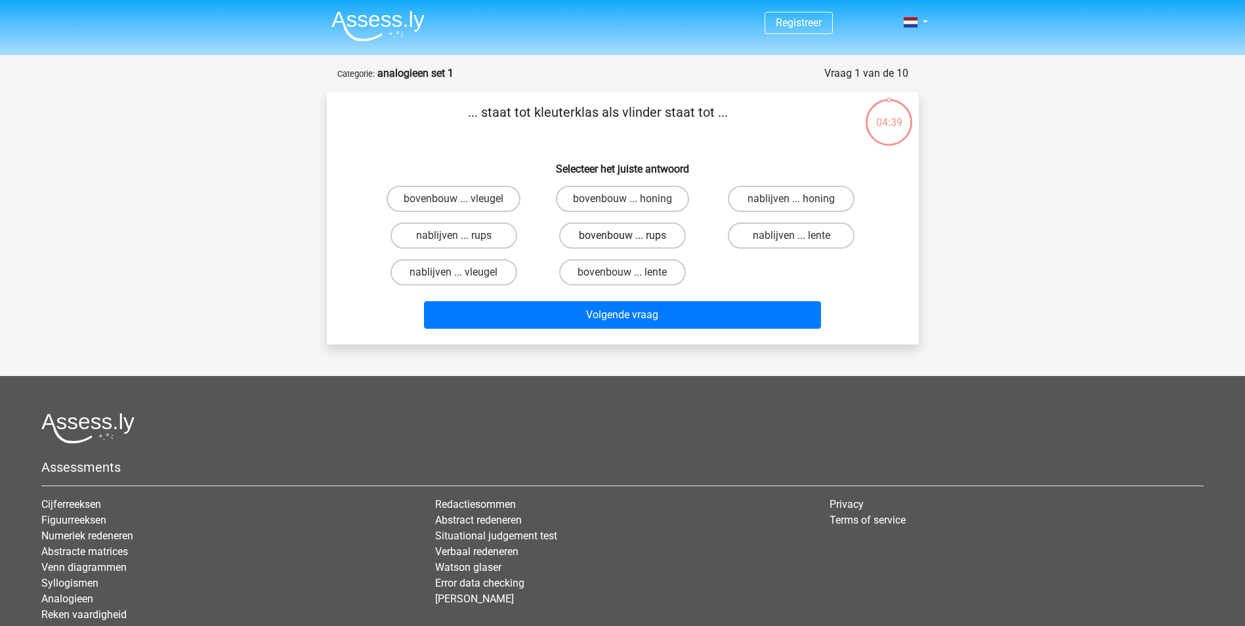
click at [607, 237] on label "bovenbouw ... rups" at bounding box center [622, 235] width 127 height 26
click at [622, 237] on input "bovenbouw ... rups" at bounding box center [626, 240] width 9 height 9
radio input "true"
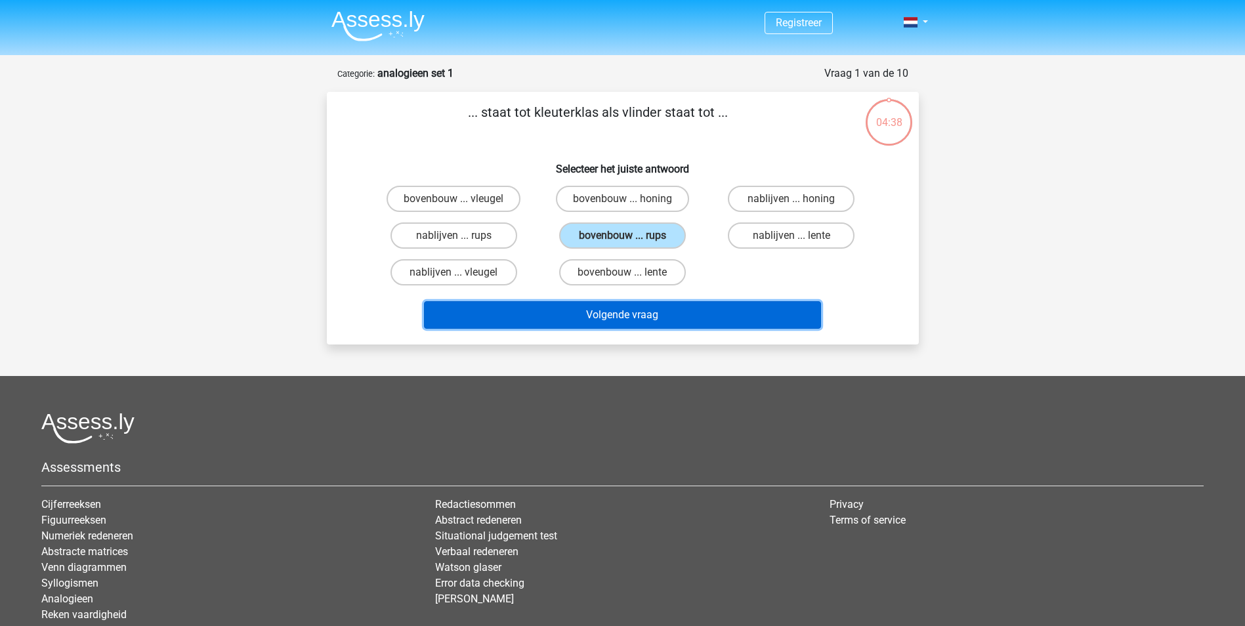
click at [626, 325] on button "Volgende vraag" at bounding box center [622, 315] width 397 height 28
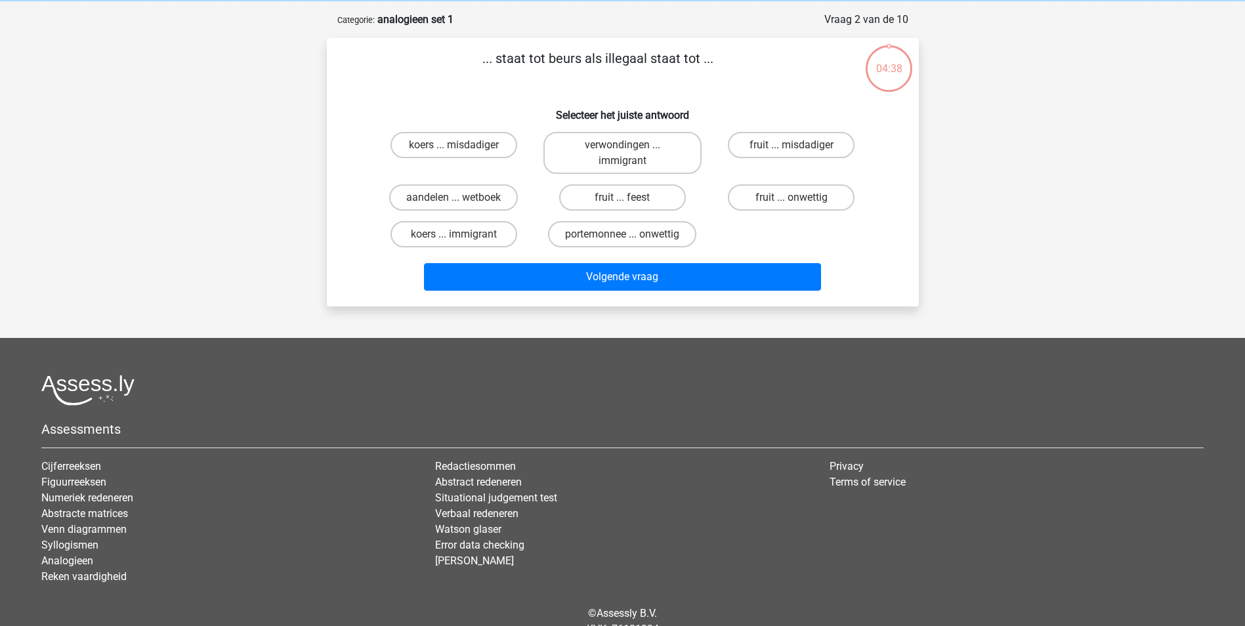
scroll to position [66, 0]
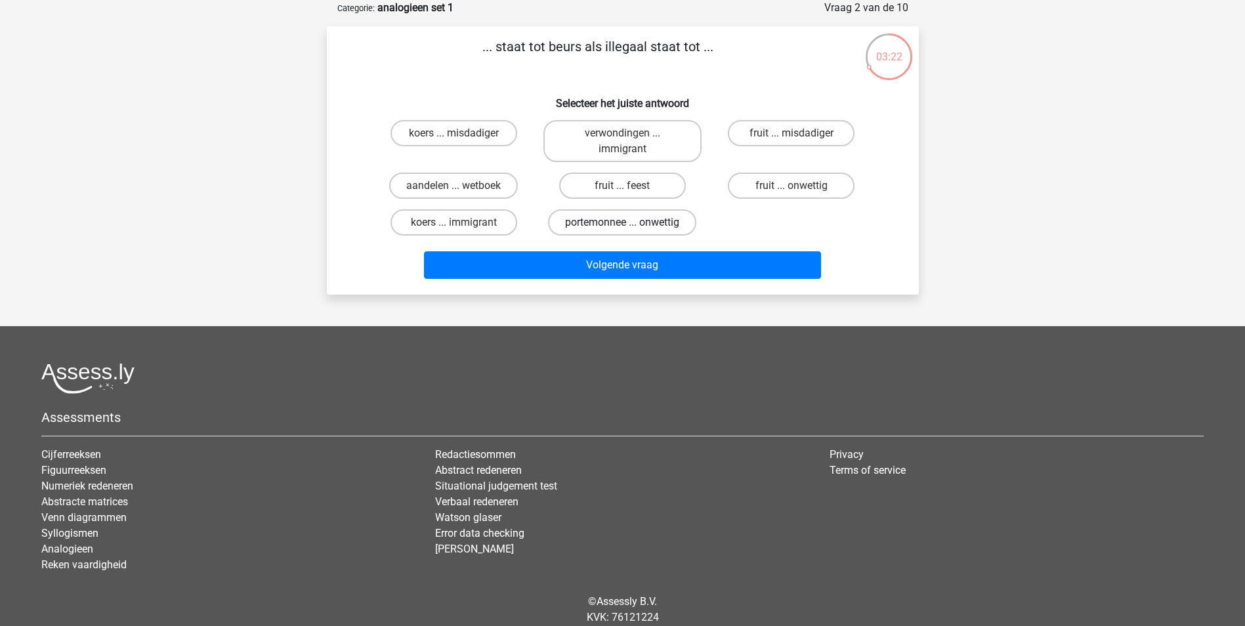
click at [636, 228] on label "portemonnee ... onwettig" at bounding box center [622, 222] width 148 height 26
click at [631, 228] on input "portemonnee ... onwettig" at bounding box center [626, 226] width 9 height 9
radio input "true"
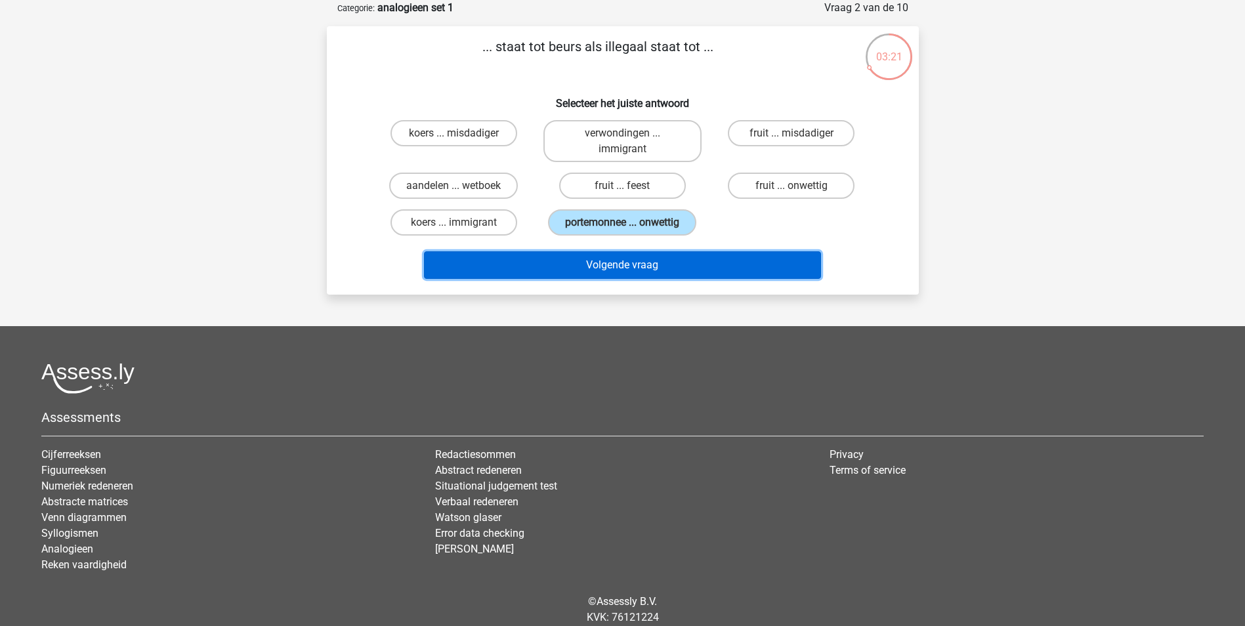
click at [636, 272] on button "Volgende vraag" at bounding box center [622, 265] width 397 height 28
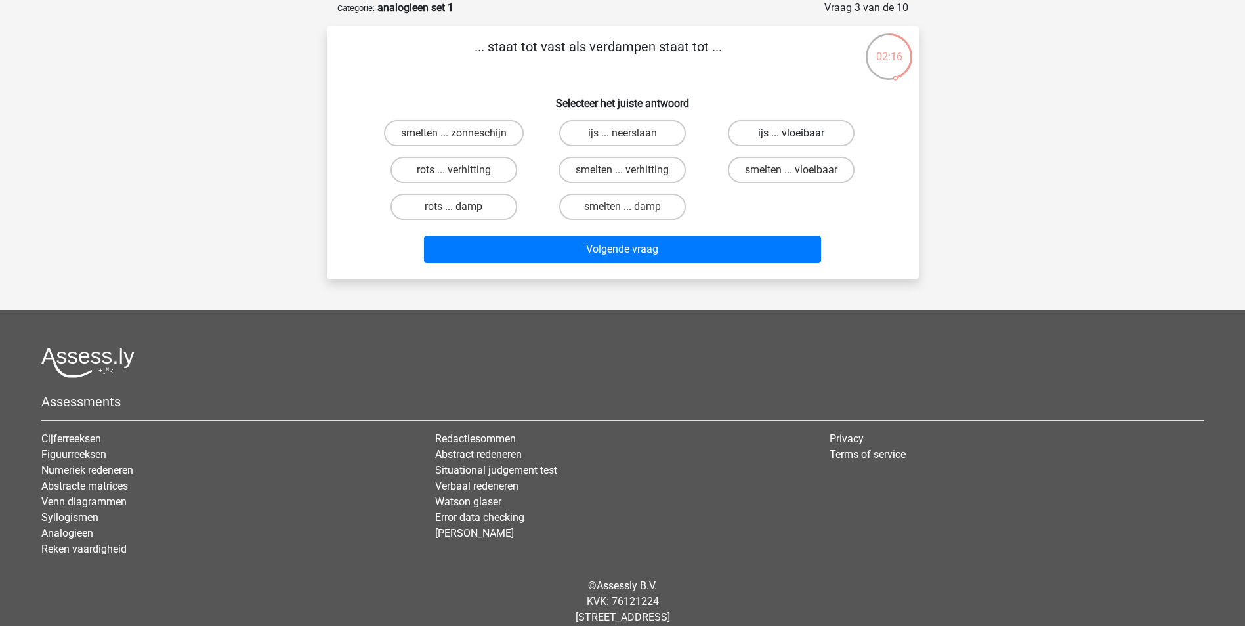
click at [803, 133] on label "ijs ... vloeibaar" at bounding box center [791, 133] width 127 height 26
click at [800, 133] on input "ijs ... vloeibaar" at bounding box center [795, 137] width 9 height 9
radio input "true"
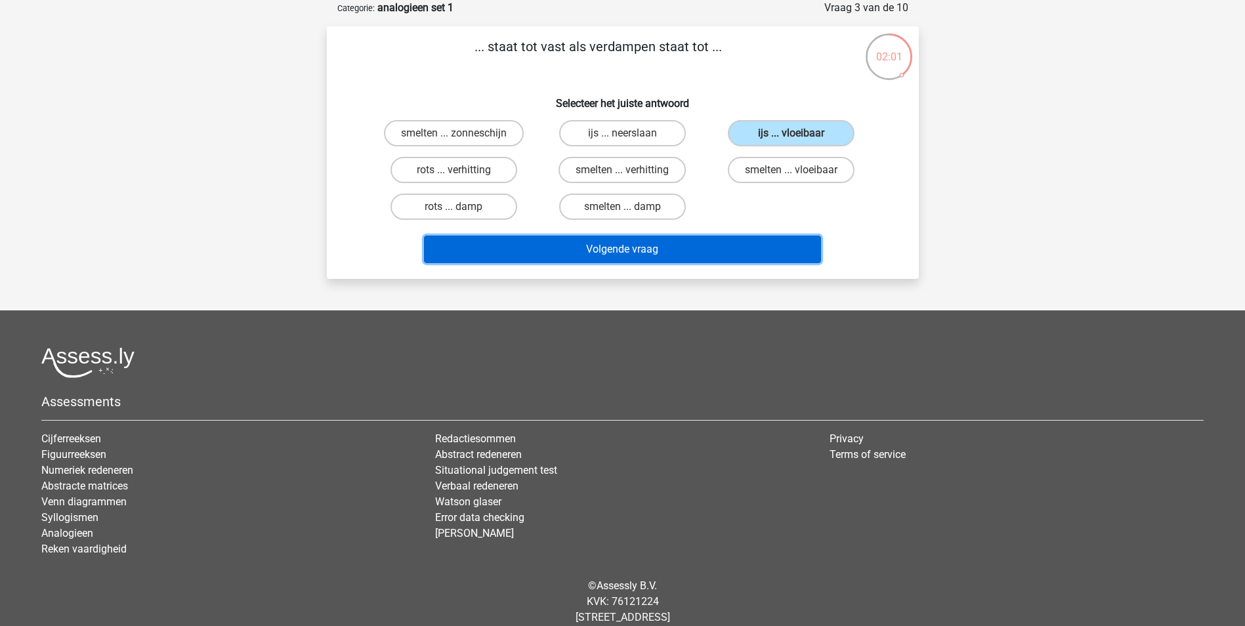
click at [636, 251] on button "Volgende vraag" at bounding box center [622, 250] width 397 height 28
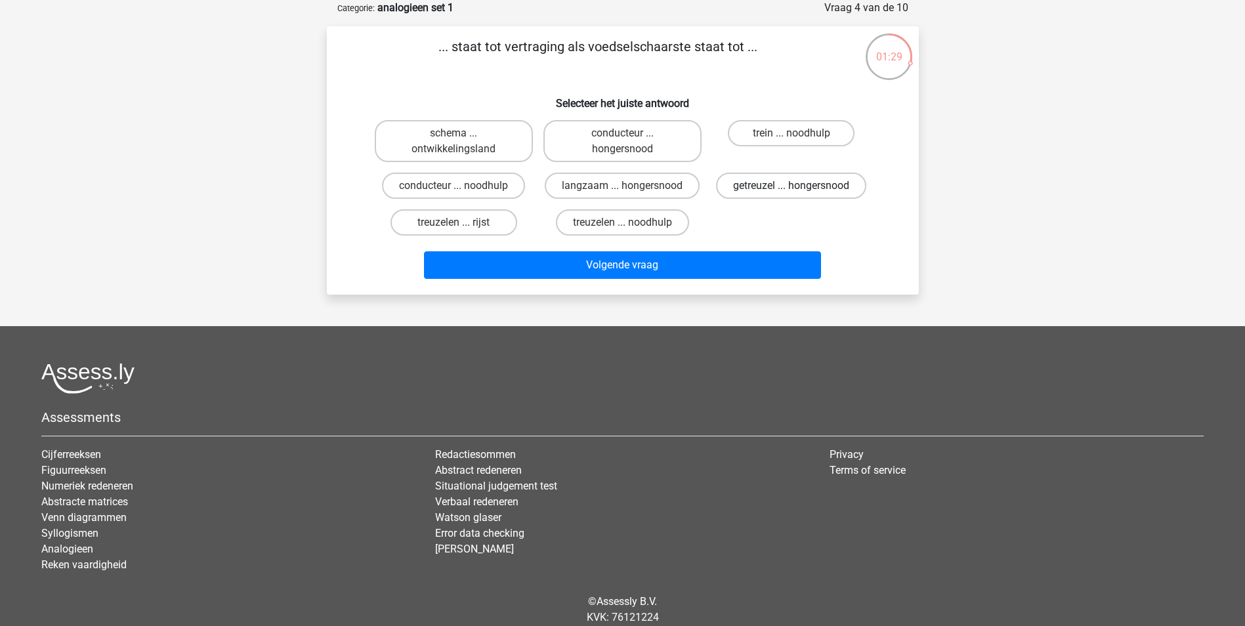
click at [781, 184] on label "getreuzel ... hongersnood" at bounding box center [791, 186] width 150 height 26
click at [791, 186] on input "getreuzel ... hongersnood" at bounding box center [795, 190] width 9 height 9
radio input "true"
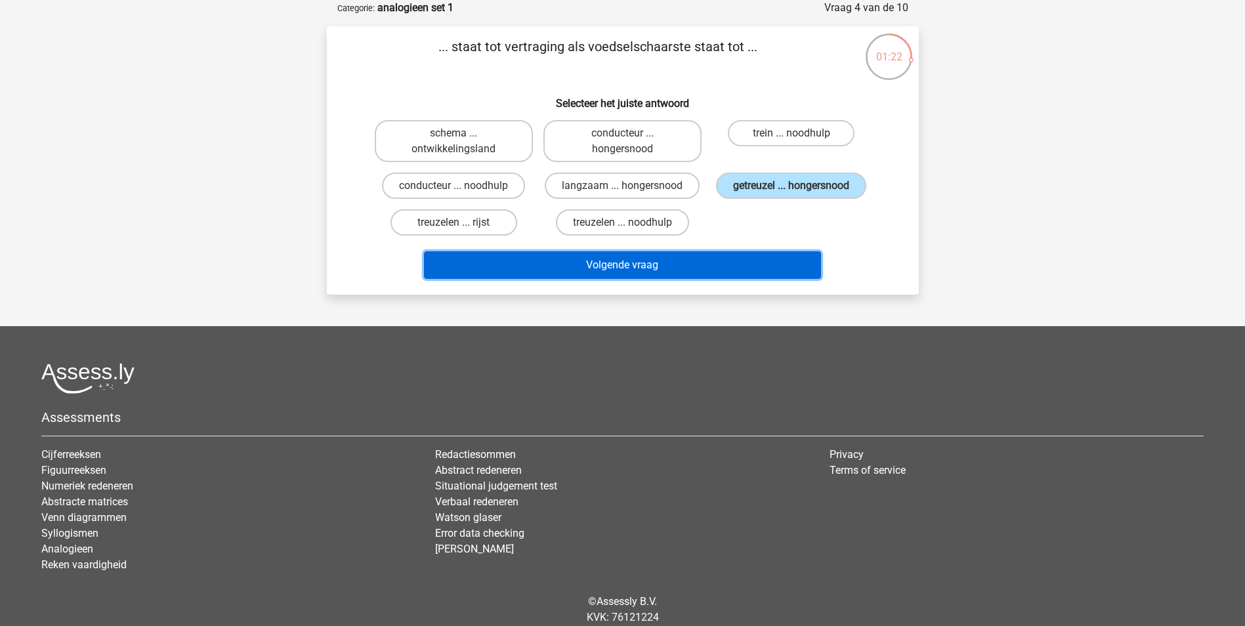
click at [627, 264] on button "Volgende vraag" at bounding box center [622, 265] width 397 height 28
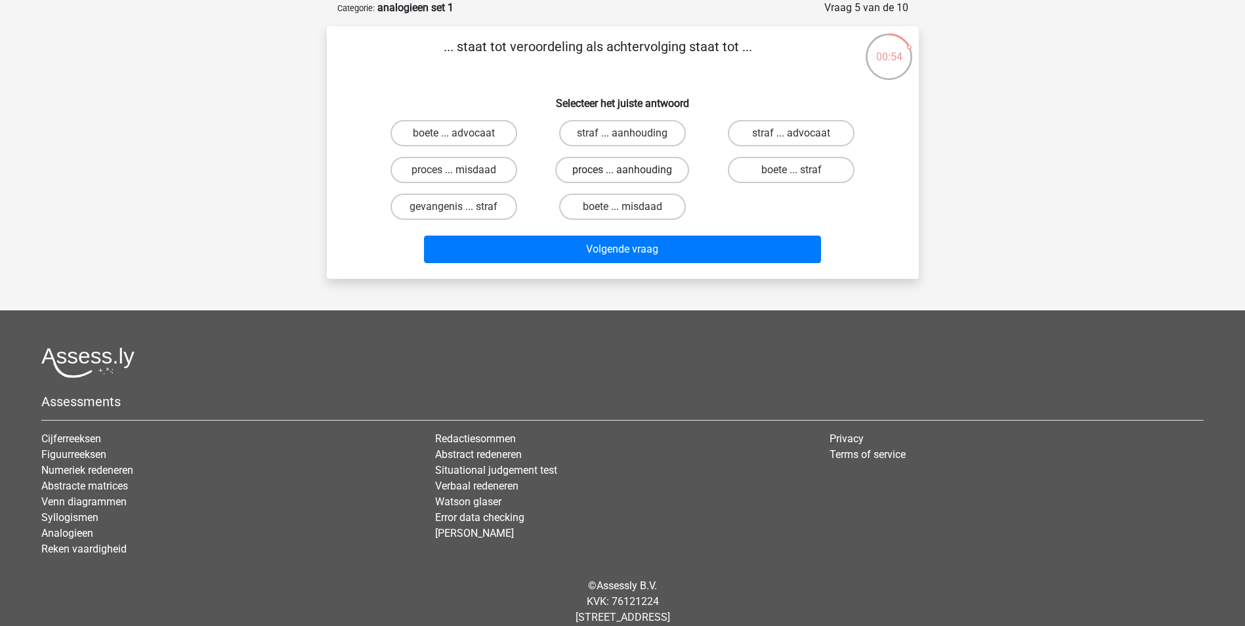
click at [630, 169] on label "proces ... aanhouding" at bounding box center [622, 170] width 134 height 26
click at [630, 170] on input "proces ... aanhouding" at bounding box center [626, 174] width 9 height 9
radio input "true"
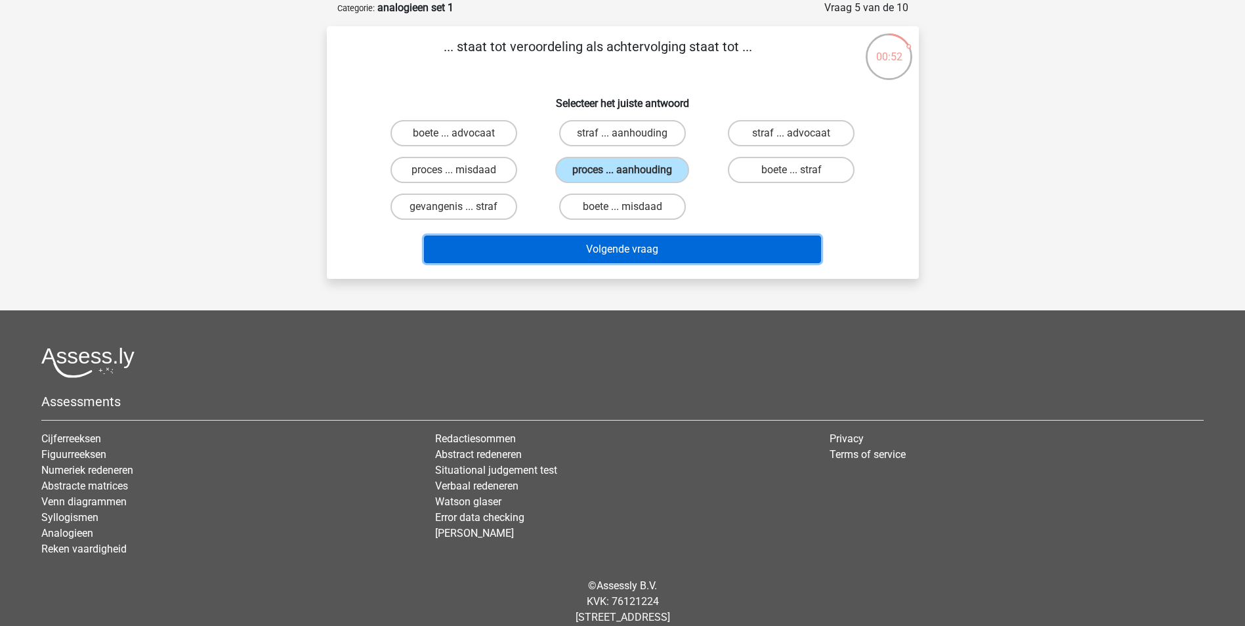
click at [619, 248] on button "Volgende vraag" at bounding box center [622, 250] width 397 height 28
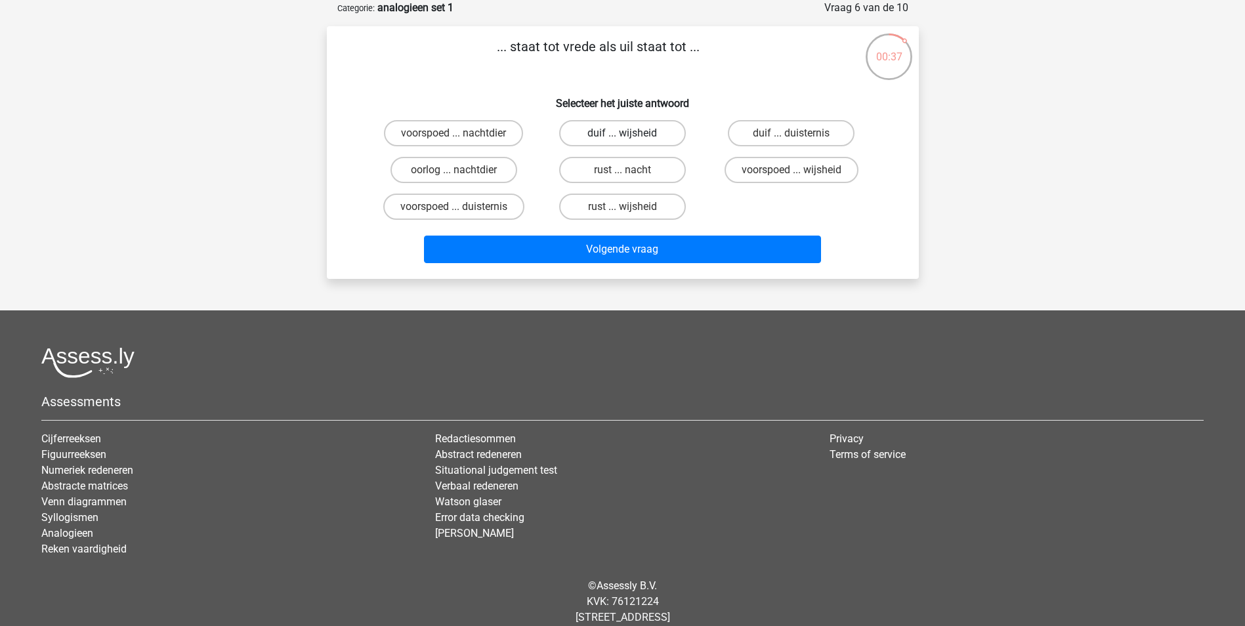
click at [636, 134] on label "duif ... wijsheid" at bounding box center [622, 133] width 127 height 26
click at [631, 134] on input "duif ... wijsheid" at bounding box center [626, 137] width 9 height 9
radio input "true"
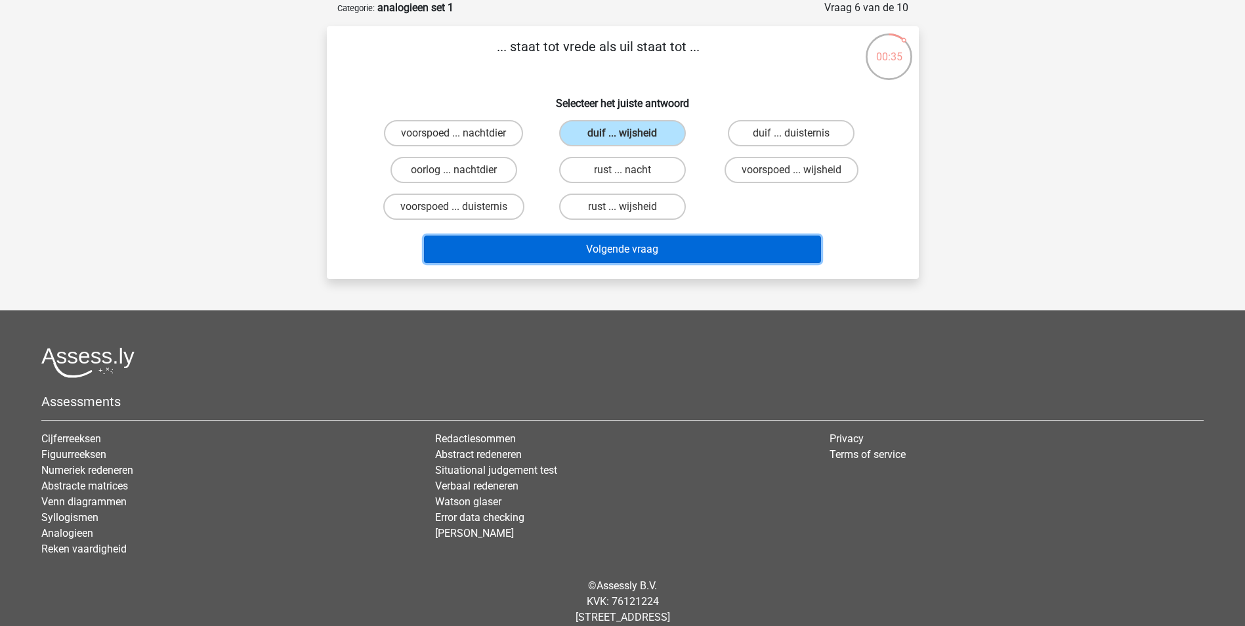
click at [595, 250] on button "Volgende vraag" at bounding box center [622, 250] width 397 height 28
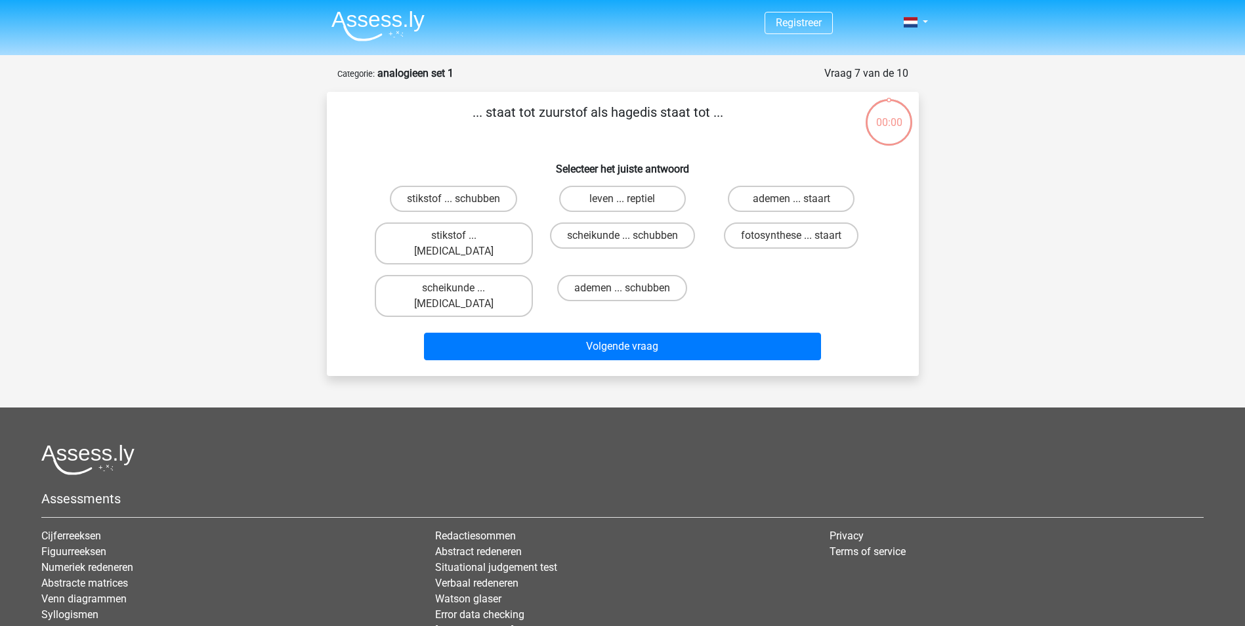
scroll to position [66, 0]
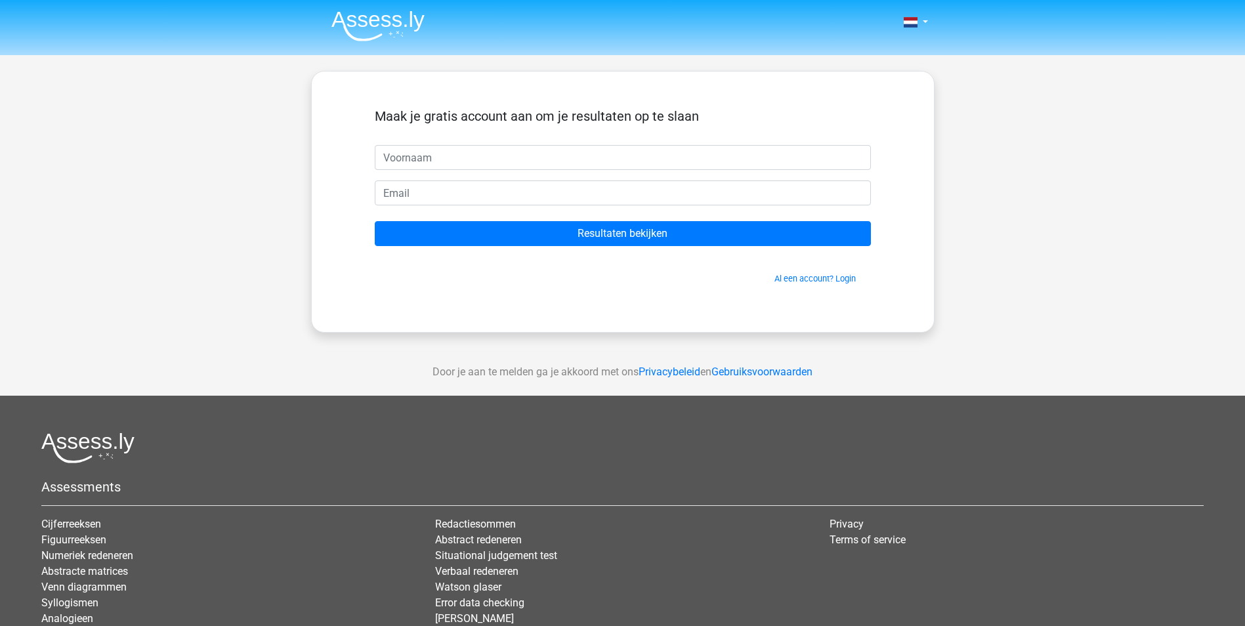
click at [483, 151] on input "text" at bounding box center [623, 157] width 496 height 25
type input "Roel"
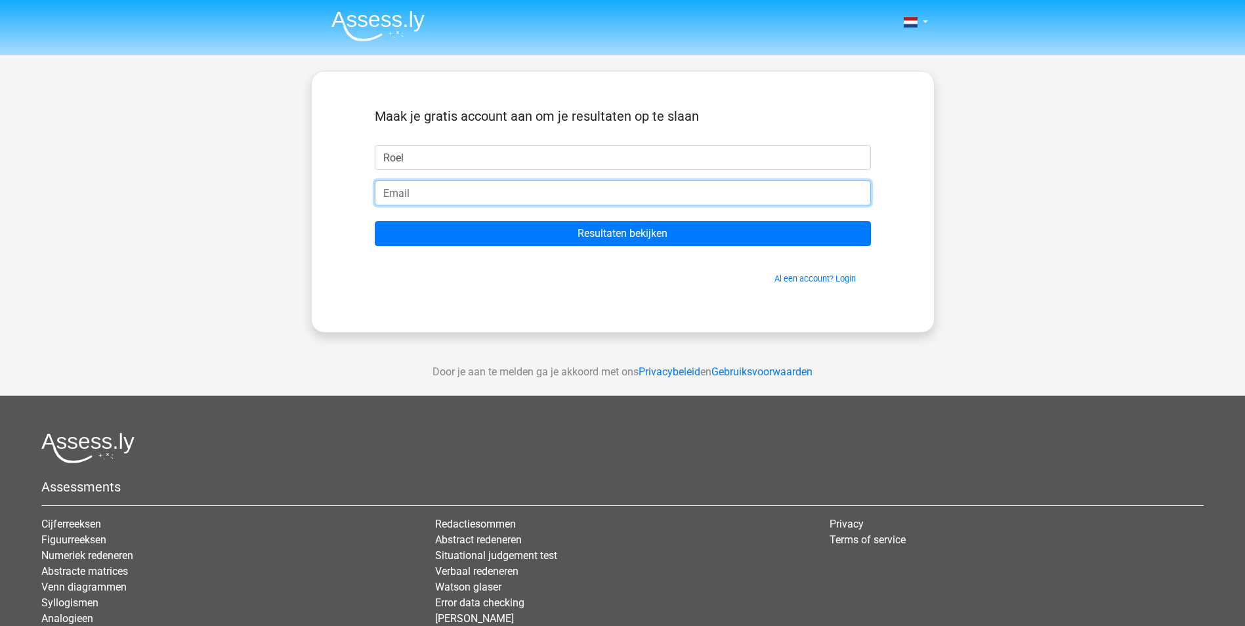
click at [442, 196] on input "email" at bounding box center [623, 192] width 496 height 25
type input "roel.verhagen@westland-kaas.nl"
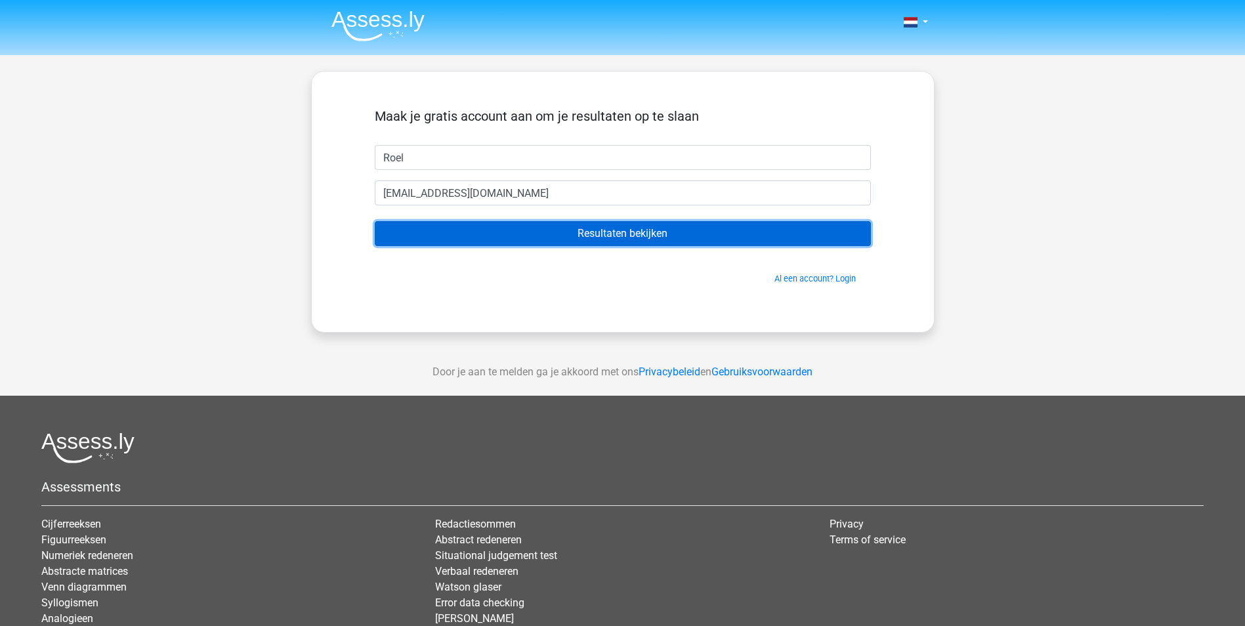
click at [607, 233] on input "Resultaten bekijken" at bounding box center [623, 233] width 496 height 25
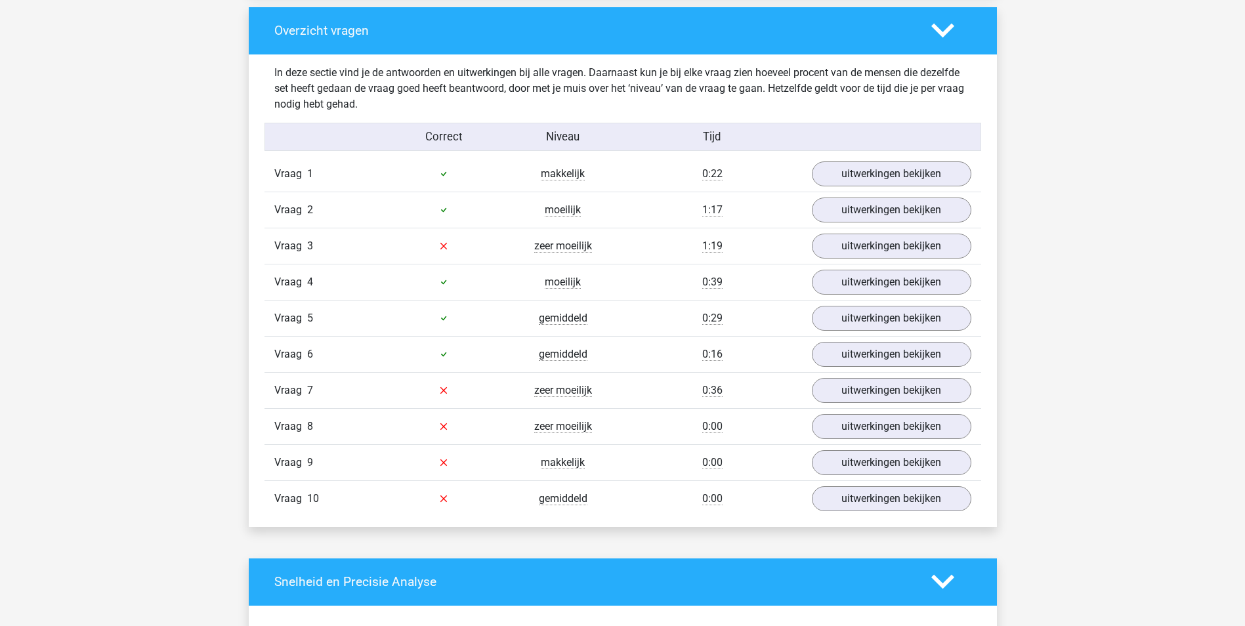
scroll to position [984, 0]
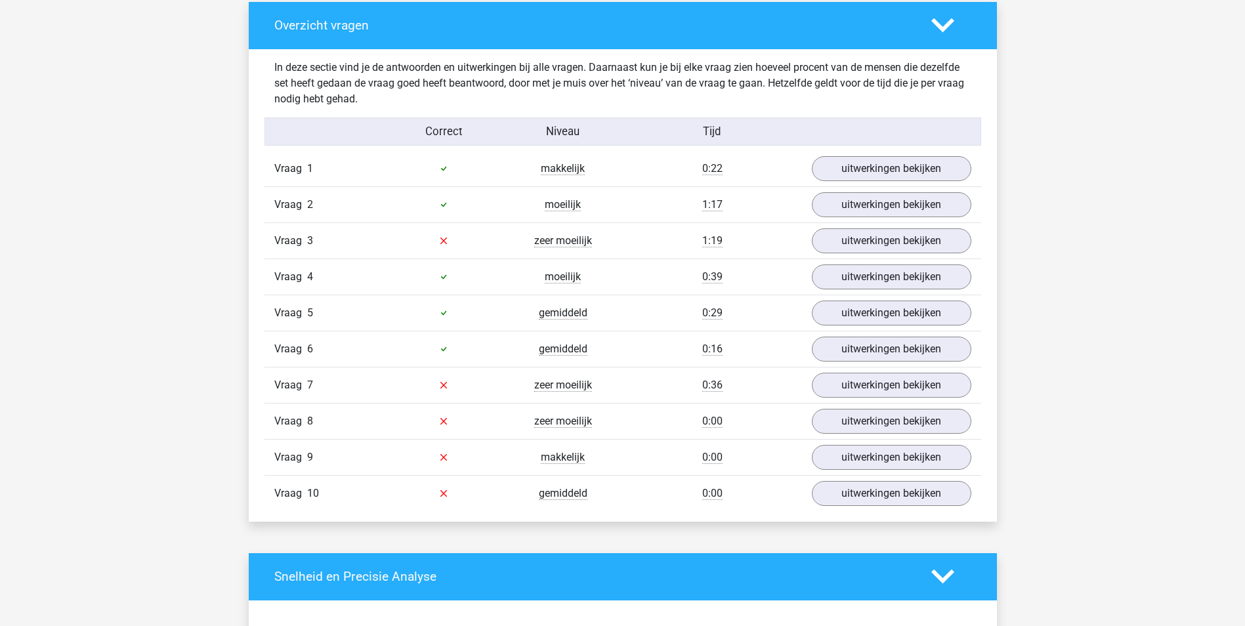
click at [875, 224] on div "Vraag 3 zeer moeilijk 1:19 uitwerkingen bekijken" at bounding box center [622, 240] width 717 height 36
click at [875, 239] on link "uitwerkingen bekijken" at bounding box center [890, 240] width 183 height 29
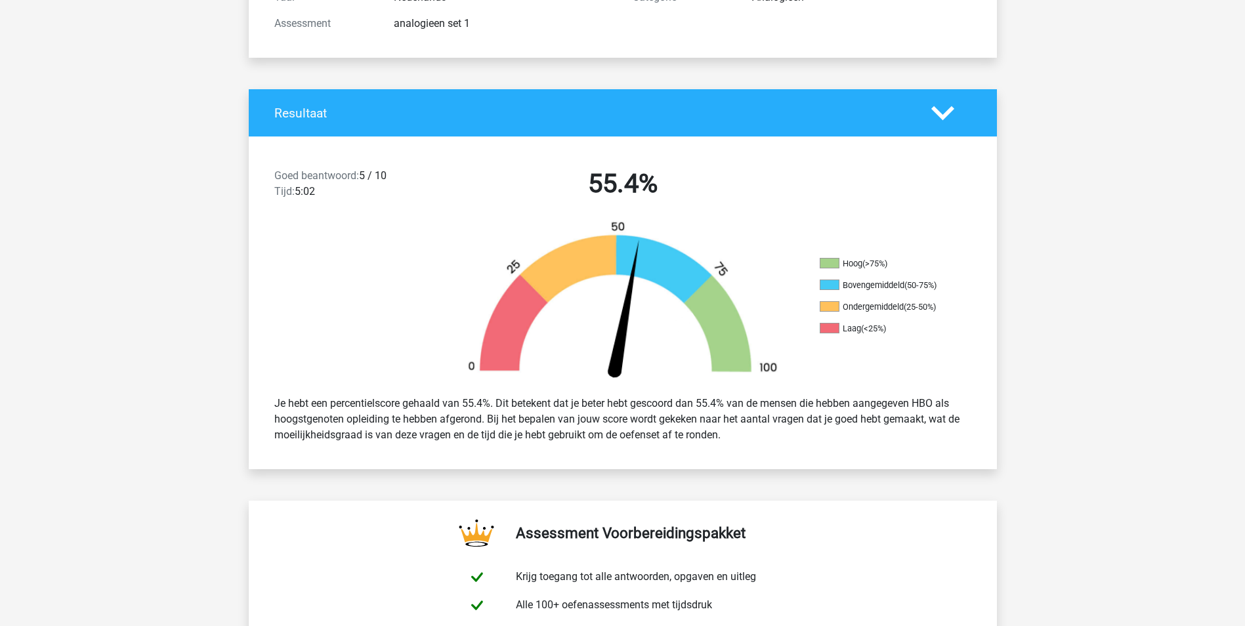
scroll to position [0, 0]
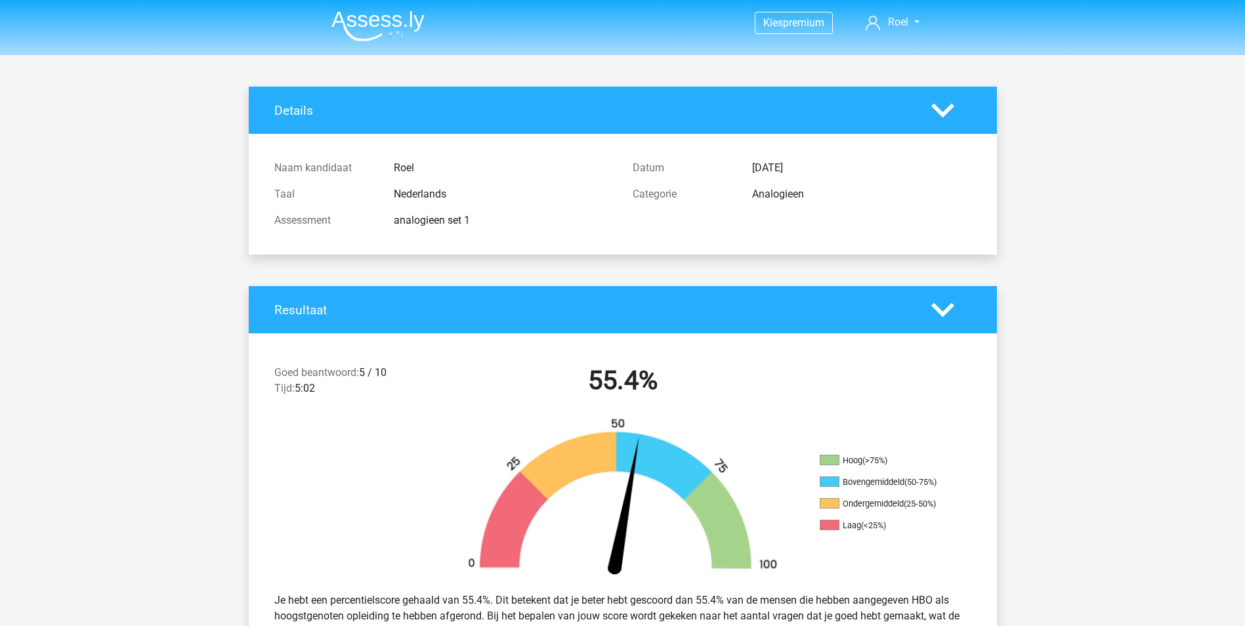
click at [377, 24] on img at bounding box center [377, 25] width 93 height 31
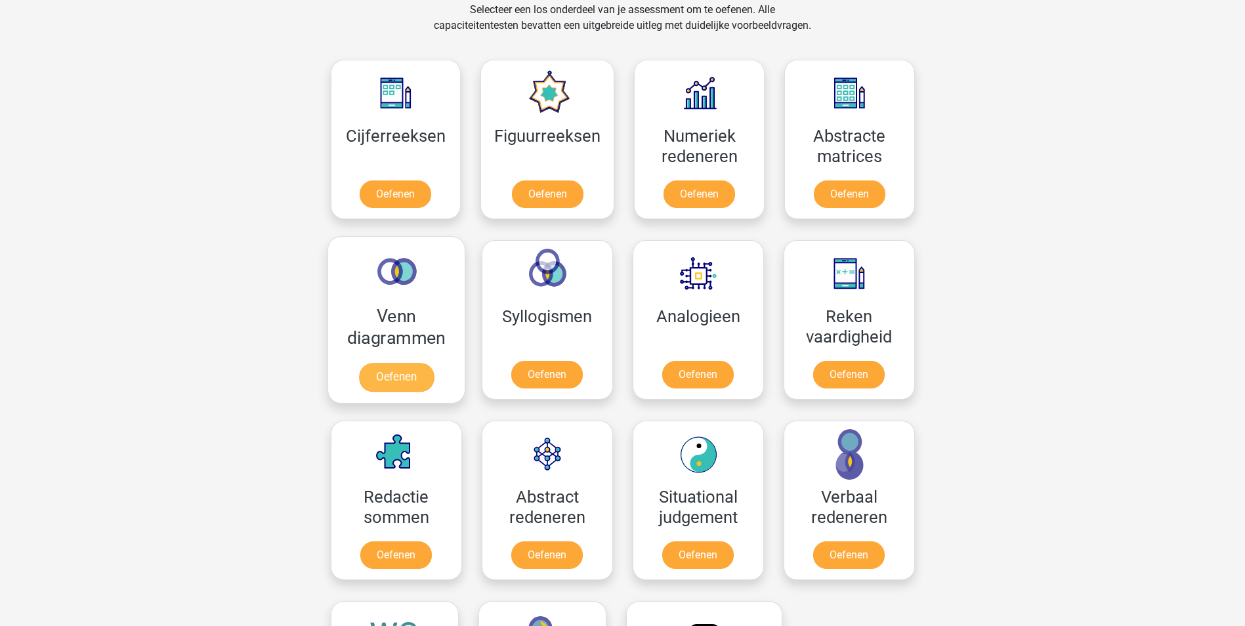
scroll to position [591, 0]
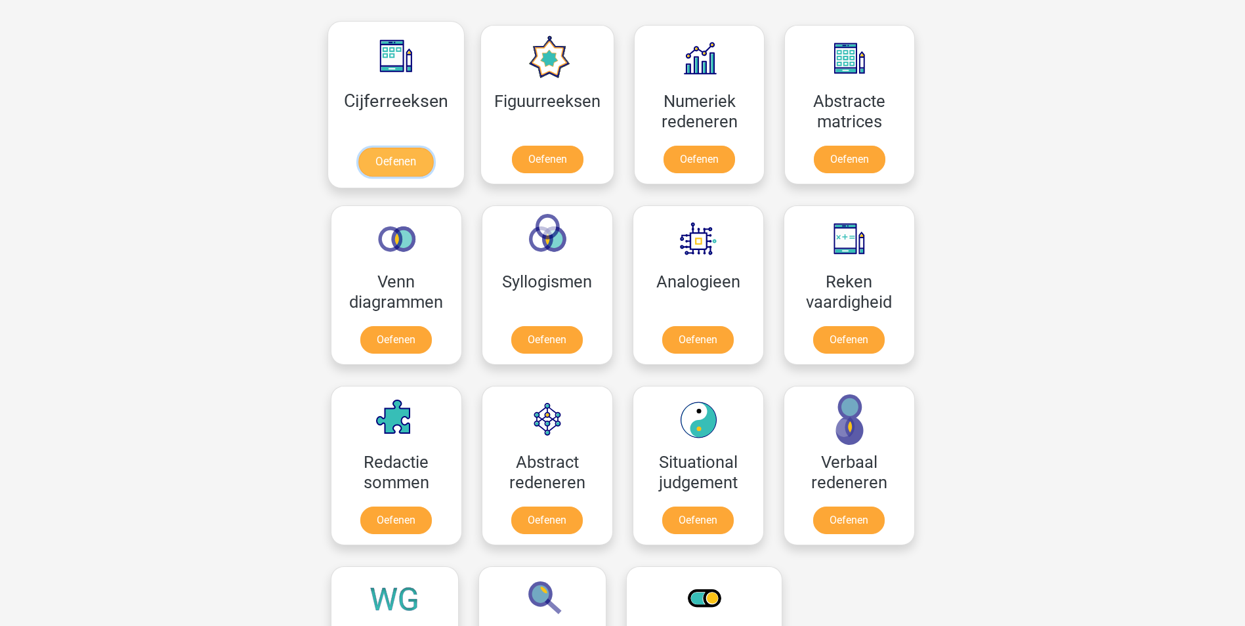
click at [409, 157] on link "Oefenen" at bounding box center [395, 162] width 75 height 29
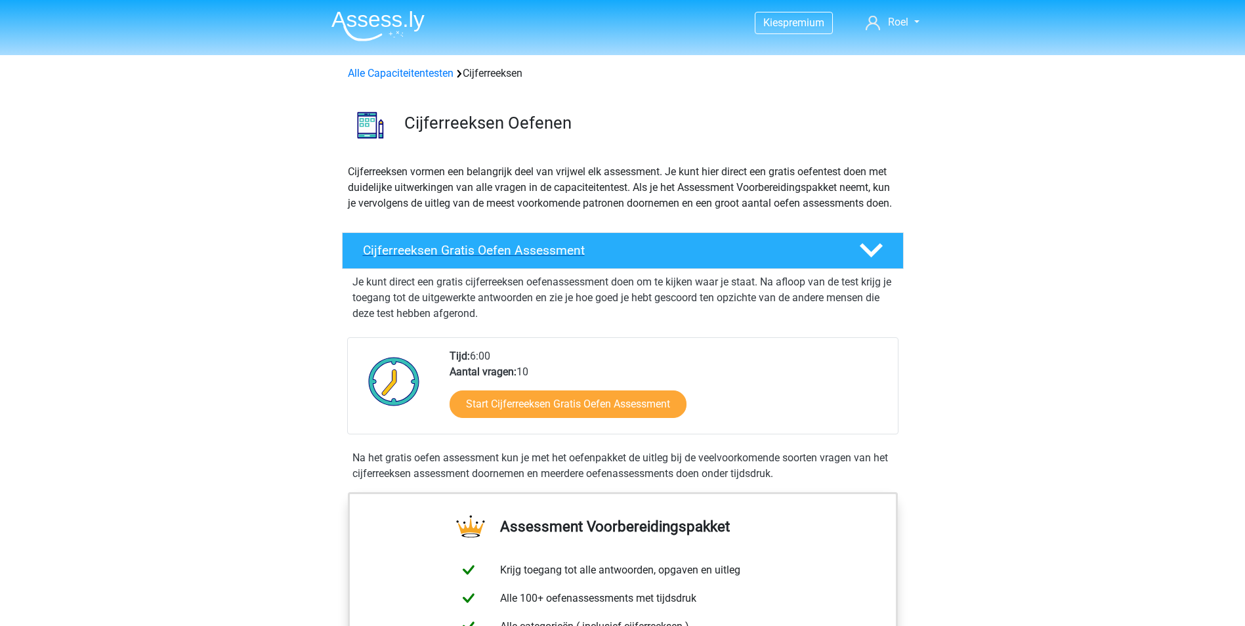
click at [551, 258] on h4 "Cijferreeksen Gratis Oefen Assessment" at bounding box center [600, 250] width 475 height 15
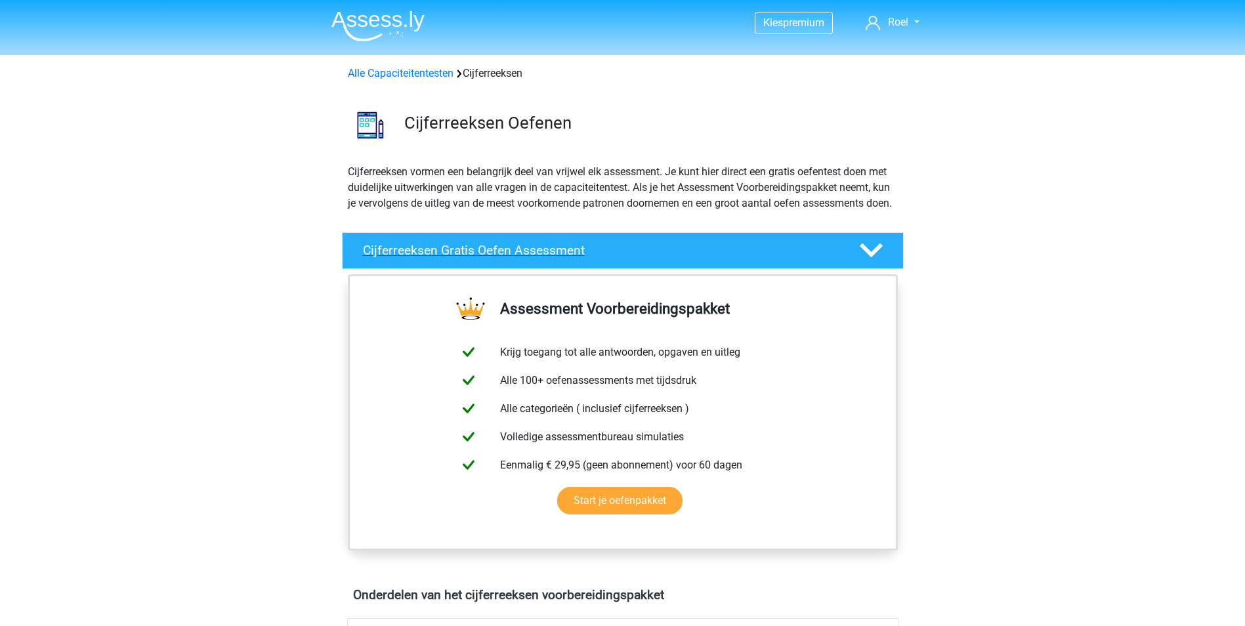
click at [551, 258] on h4 "Cijferreeksen Gratis Oefen Assessment" at bounding box center [600, 250] width 475 height 15
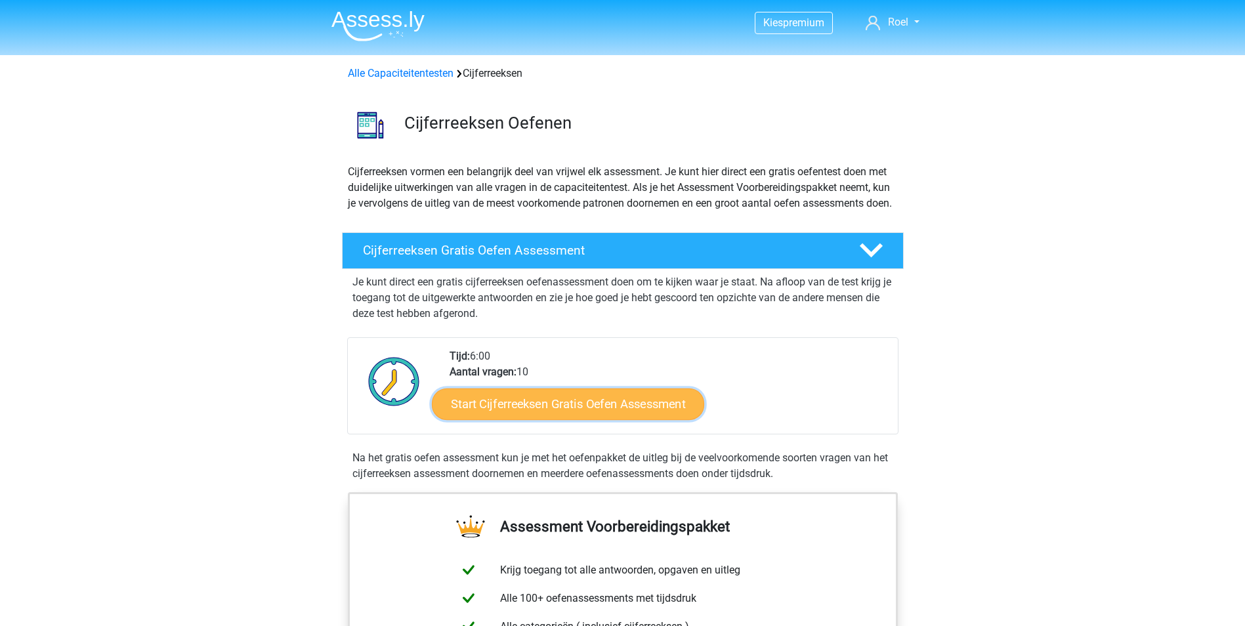
click at [552, 415] on link "Start Cijferreeksen Gratis Oefen Assessment" at bounding box center [568, 403] width 272 height 31
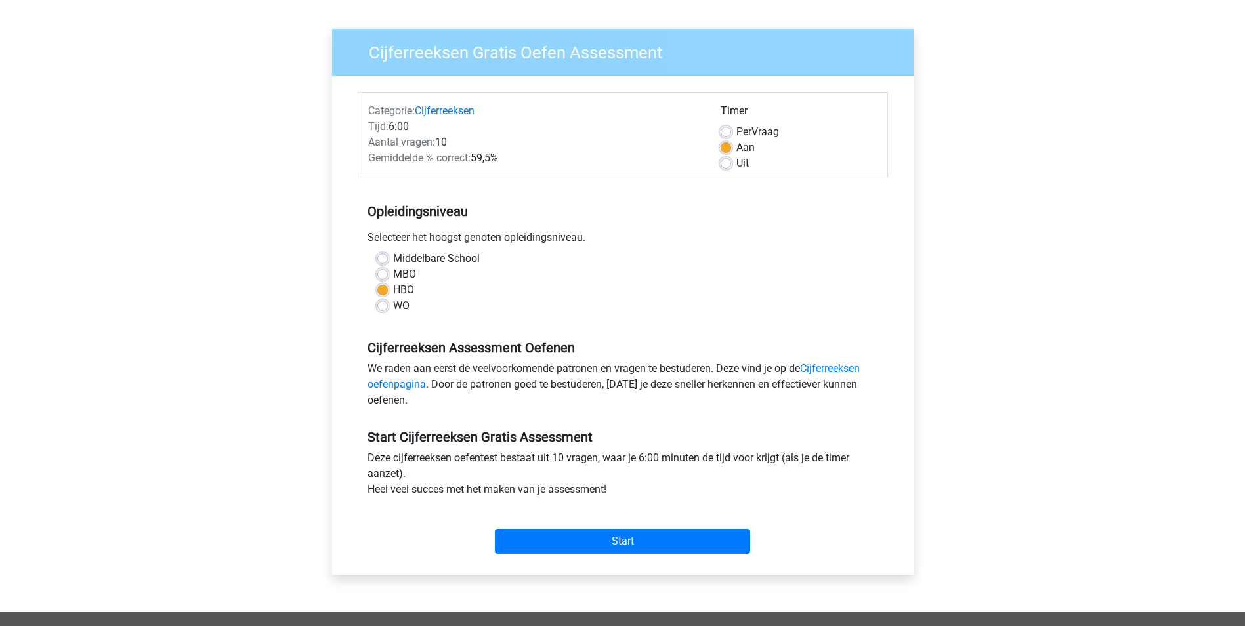
scroll to position [262, 0]
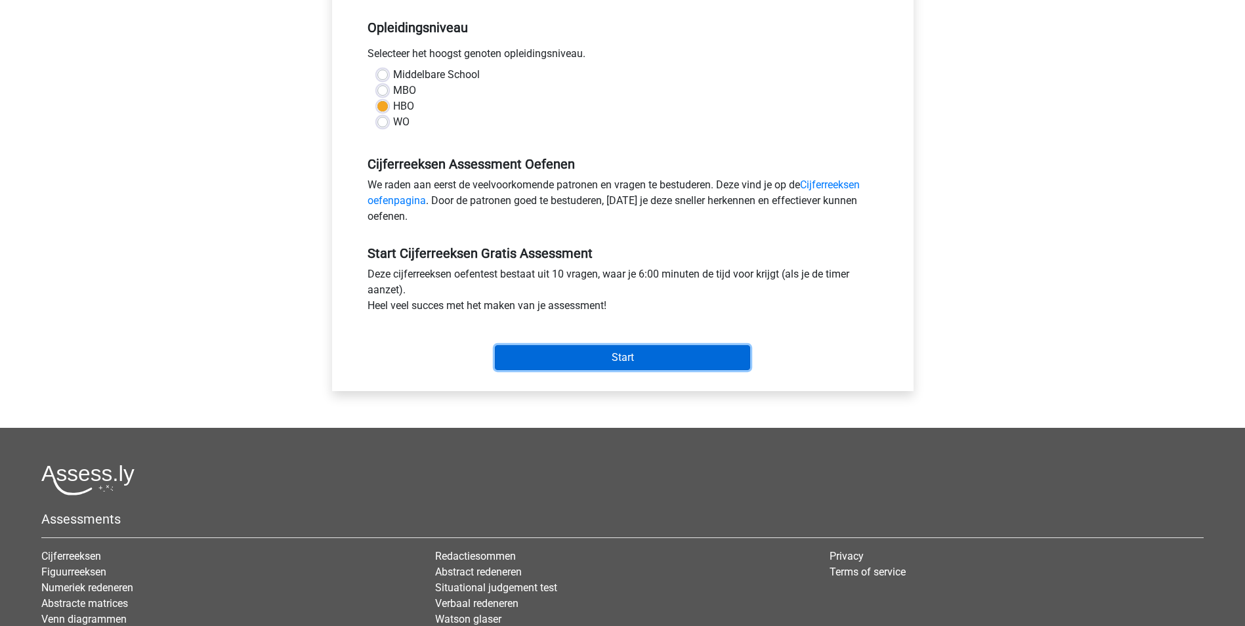
click at [604, 353] on input "Start" at bounding box center [622, 357] width 255 height 25
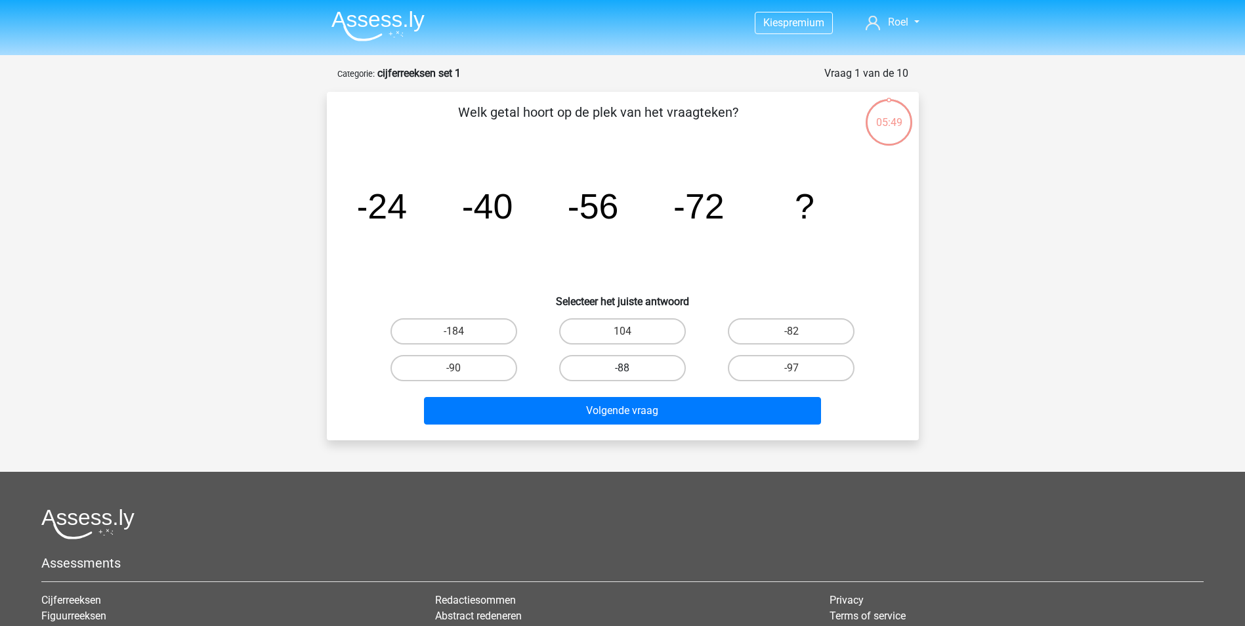
click at [638, 370] on label "-88" at bounding box center [622, 368] width 127 height 26
click at [631, 370] on input "-88" at bounding box center [626, 372] width 9 height 9
radio input "true"
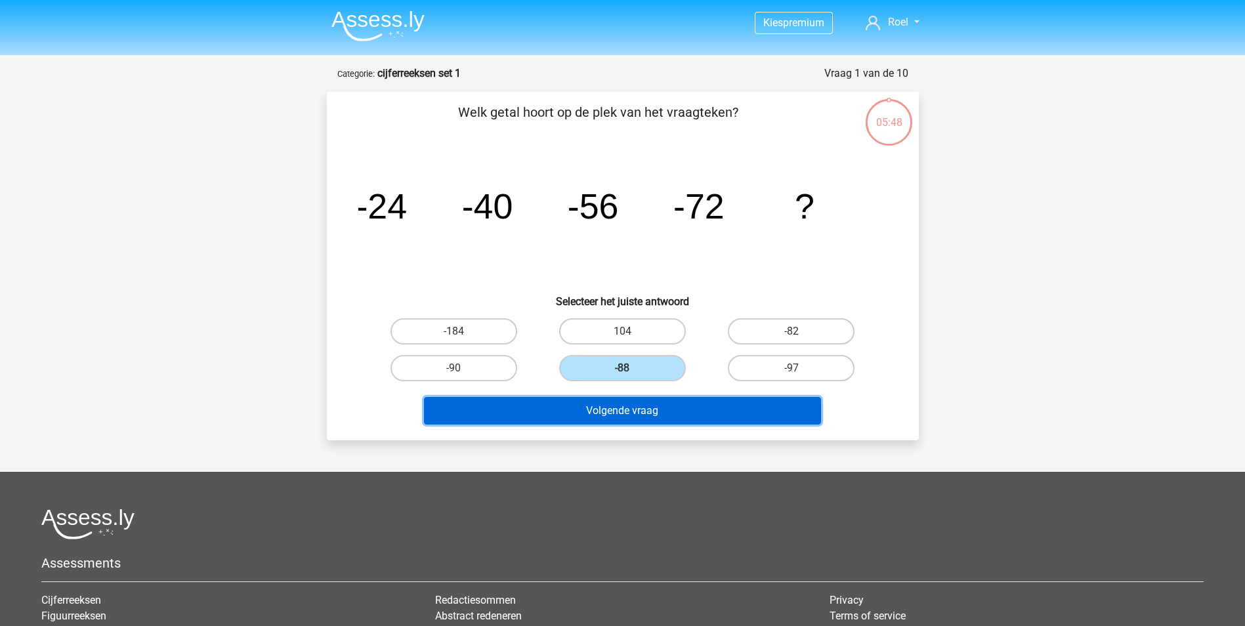
click at [650, 411] on button "Volgende vraag" at bounding box center [622, 411] width 397 height 28
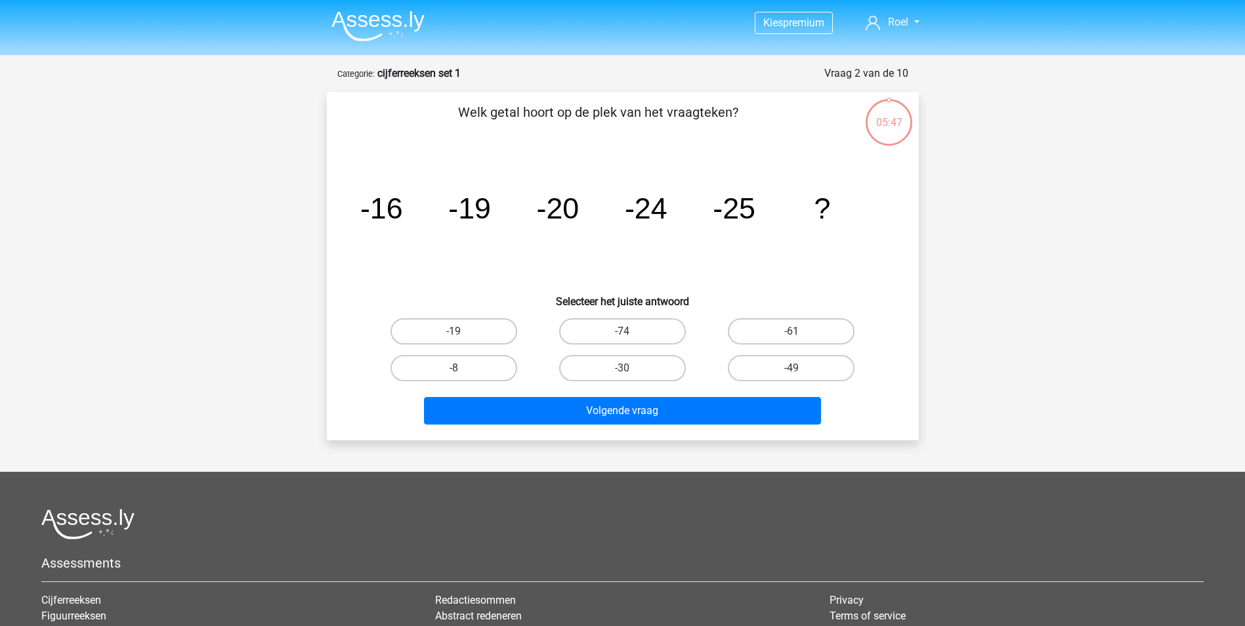
scroll to position [66, 0]
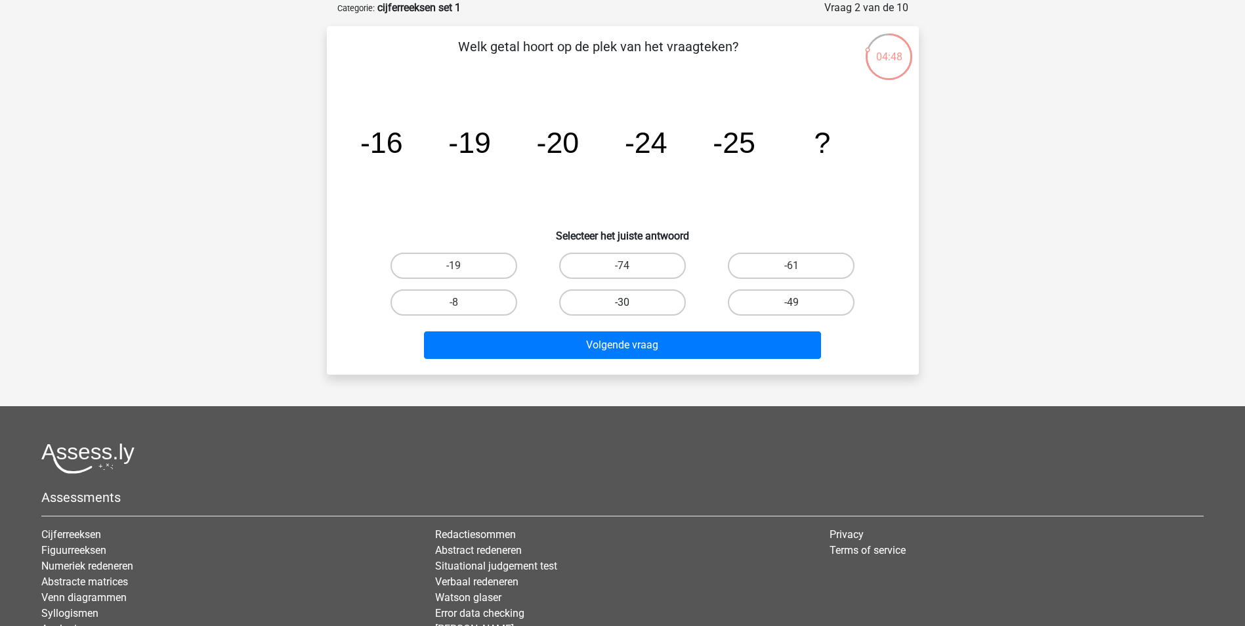
click at [616, 308] on label "-30" at bounding box center [622, 302] width 127 height 26
click at [622, 308] on input "-30" at bounding box center [626, 306] width 9 height 9
radio input "true"
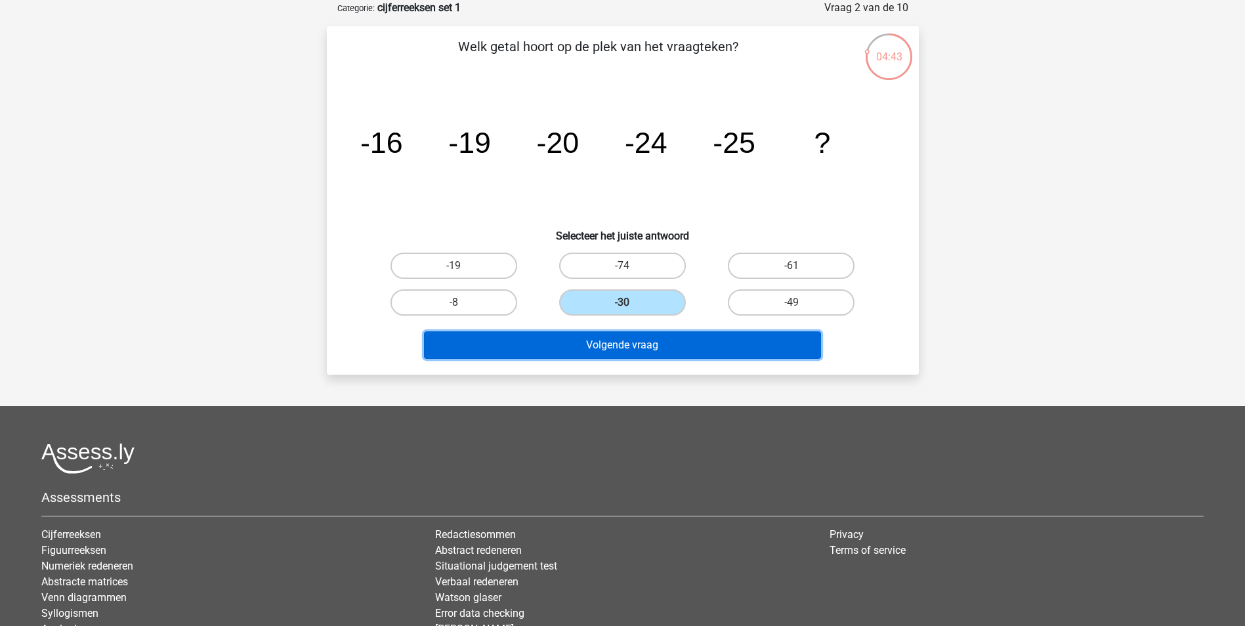
click at [633, 345] on button "Volgende vraag" at bounding box center [622, 345] width 397 height 28
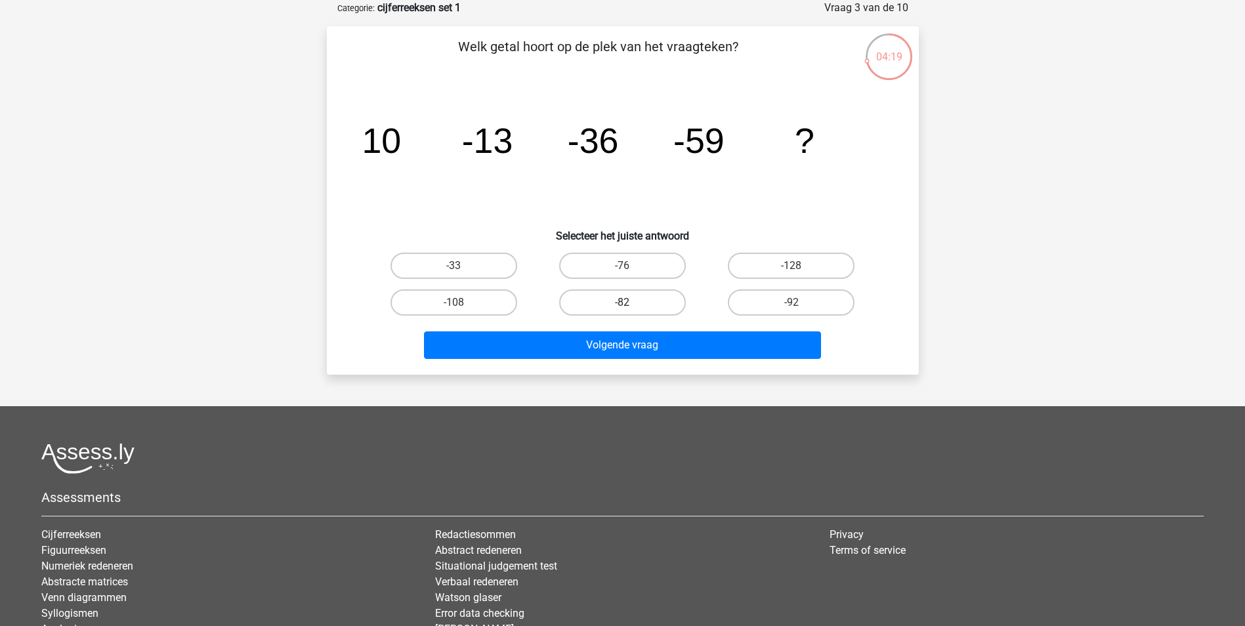
click at [642, 303] on label "-82" at bounding box center [622, 302] width 127 height 26
click at [631, 303] on input "-82" at bounding box center [626, 306] width 9 height 9
radio input "true"
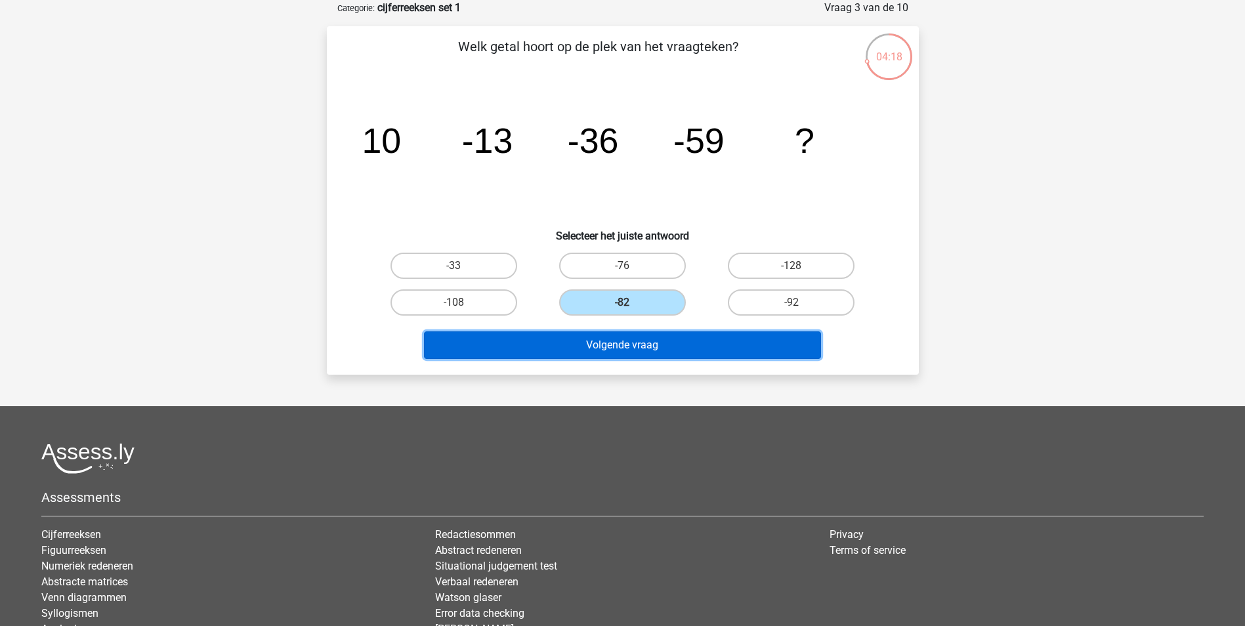
click at [645, 343] on button "Volgende vraag" at bounding box center [622, 345] width 397 height 28
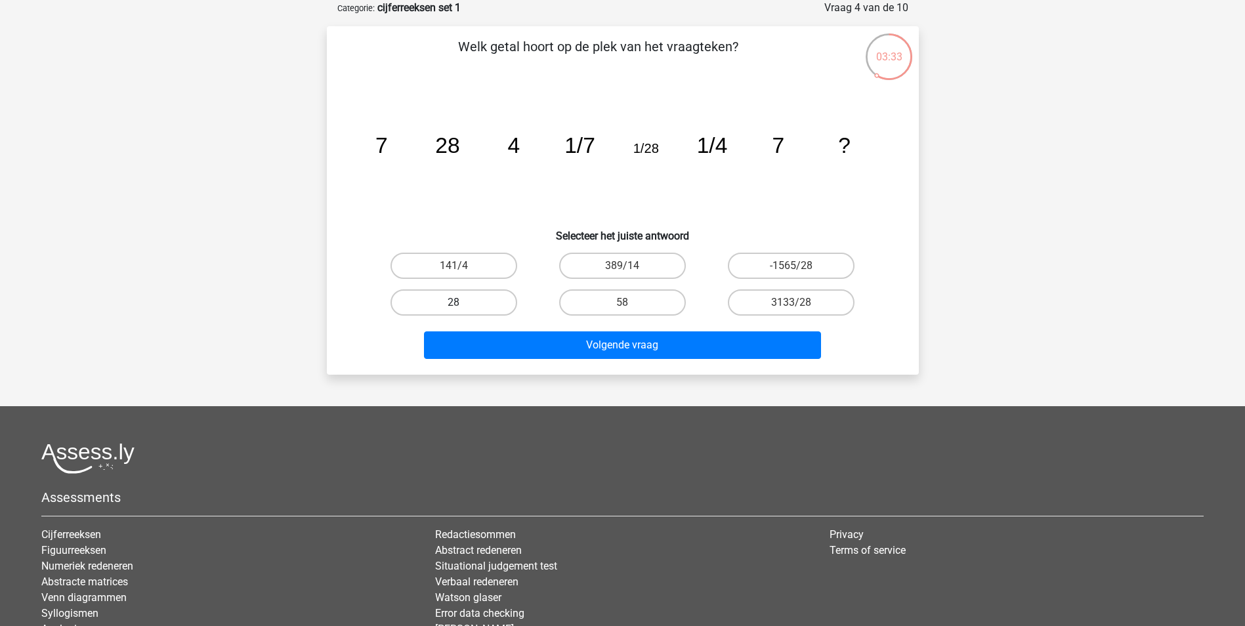
click at [455, 295] on label "28" at bounding box center [453, 302] width 127 height 26
click at [455, 302] on input "28" at bounding box center [457, 306] width 9 height 9
radio input "true"
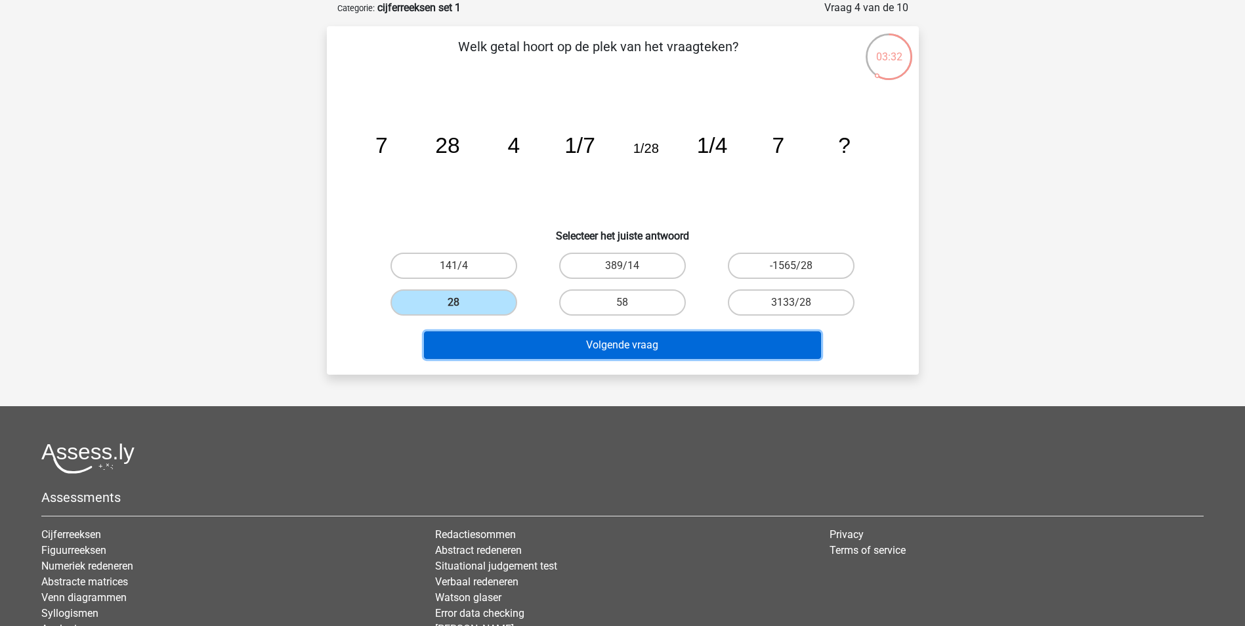
click at [530, 334] on button "Volgende vraag" at bounding box center [622, 345] width 397 height 28
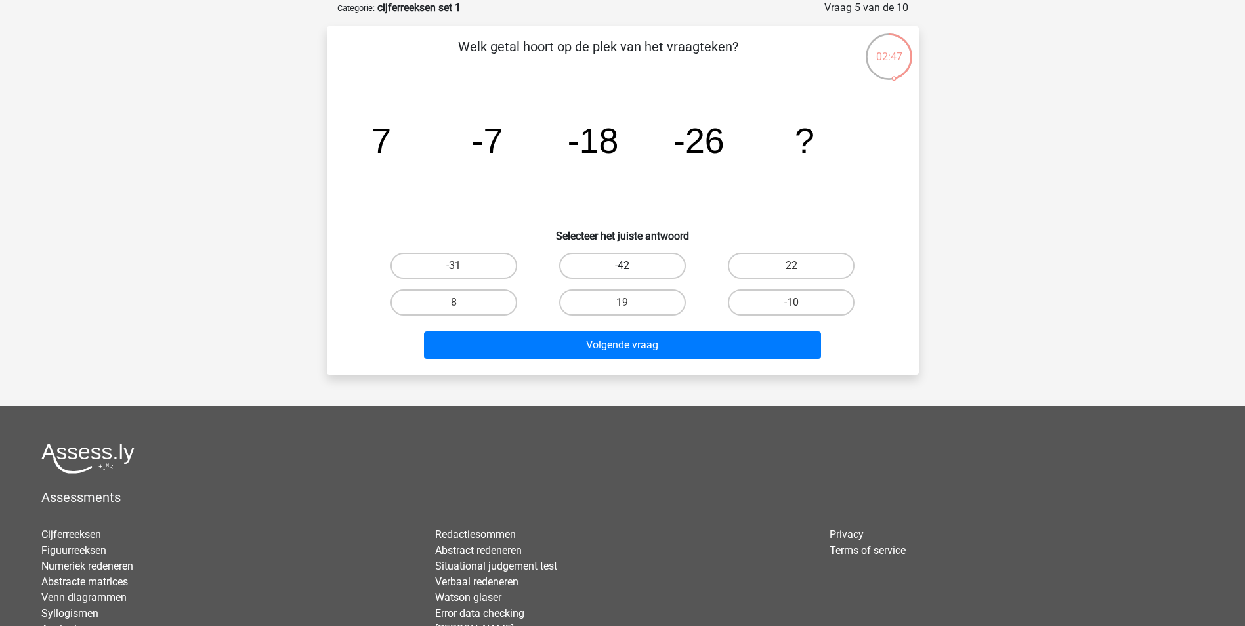
click at [650, 274] on label "-42" at bounding box center [622, 266] width 127 height 26
click at [631, 274] on input "-42" at bounding box center [626, 270] width 9 height 9
radio input "true"
click at [690, 365] on div "Welk getal hoort op de plek van het vraagteken? image/svg+xml 7 -7 -18 -26 ? Se…" at bounding box center [623, 200] width 592 height 348
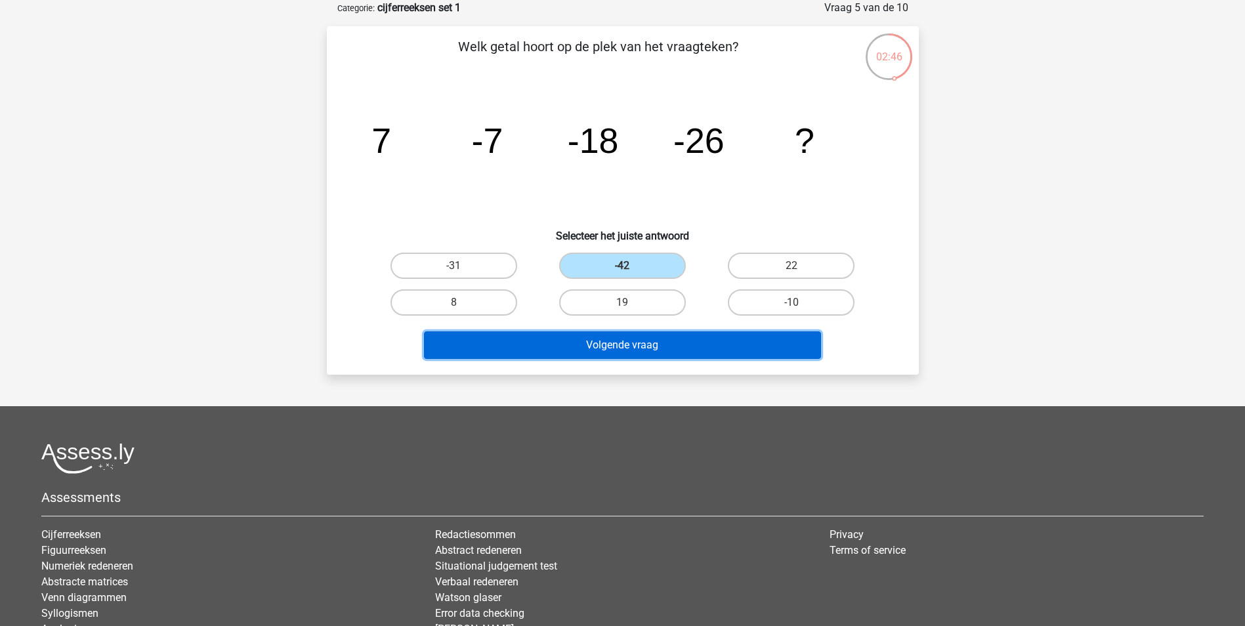
click at [677, 350] on button "Volgende vraag" at bounding box center [622, 345] width 397 height 28
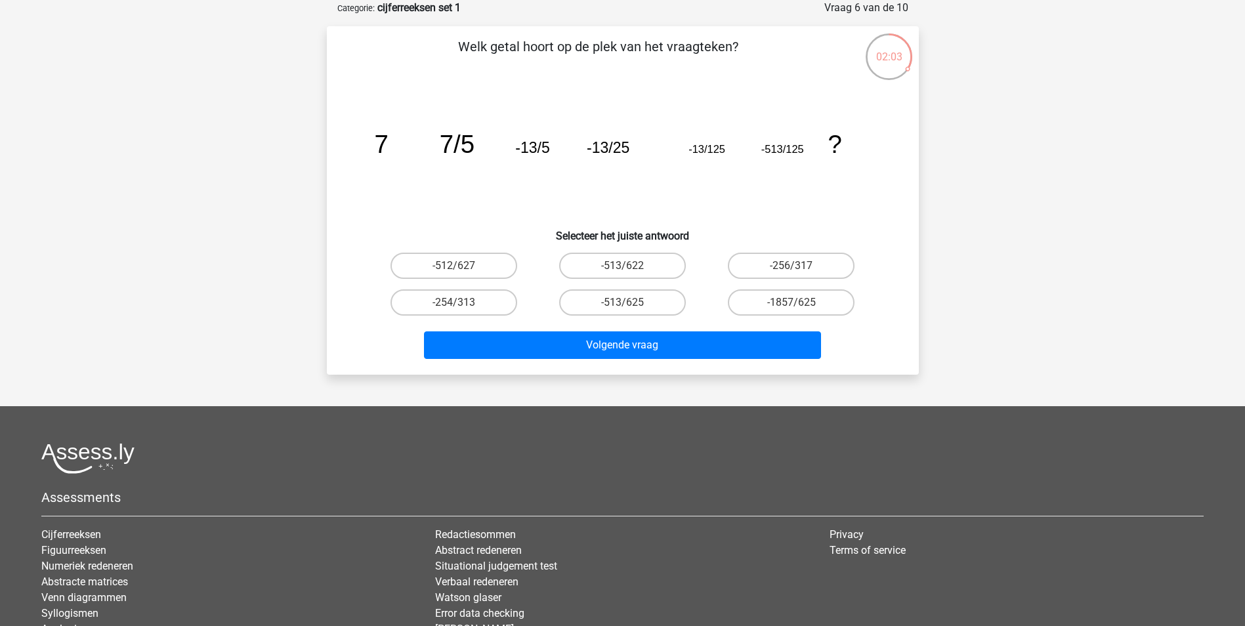
click at [627, 302] on input "-513/625" at bounding box center [626, 306] width 9 height 9
radio input "true"
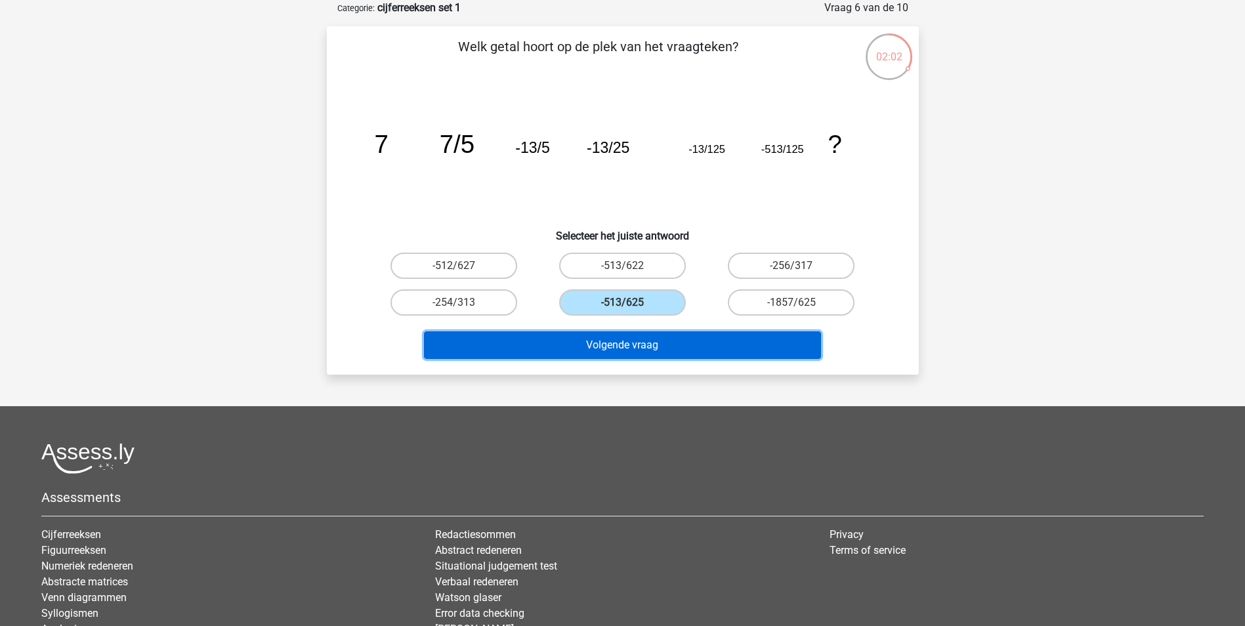
click at [610, 334] on button "Volgende vraag" at bounding box center [622, 345] width 397 height 28
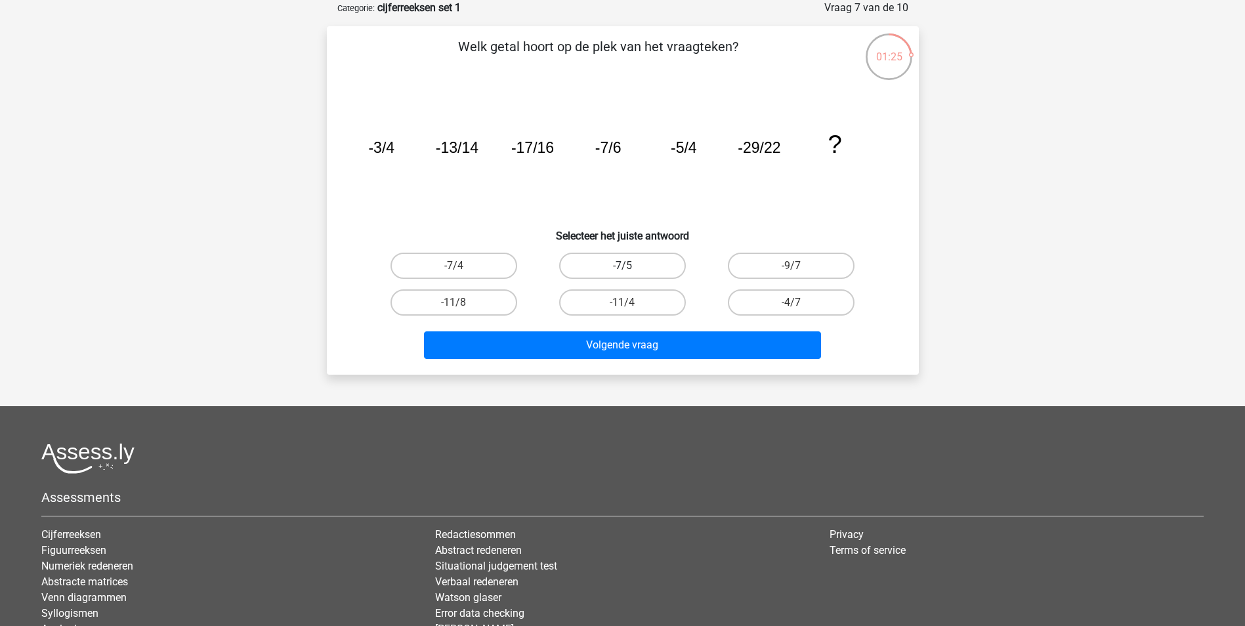
click at [611, 273] on label "-7/5" at bounding box center [622, 266] width 127 height 26
click at [622, 273] on input "-7/5" at bounding box center [626, 270] width 9 height 9
radio input "true"
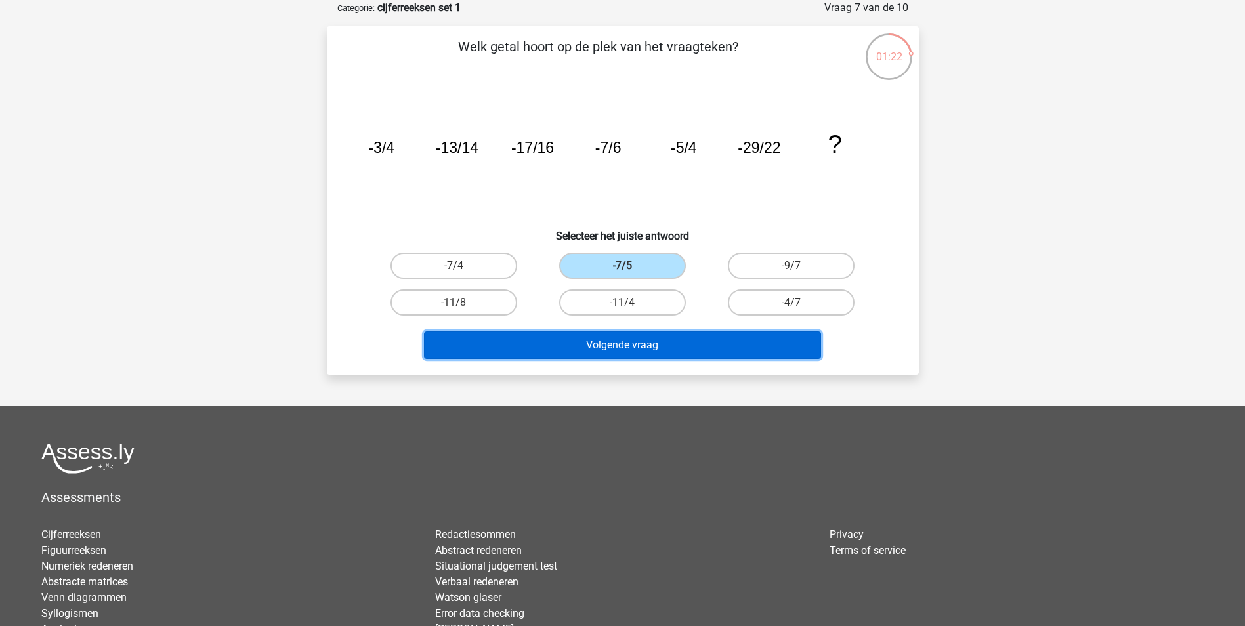
click at [644, 346] on button "Volgende vraag" at bounding box center [622, 345] width 397 height 28
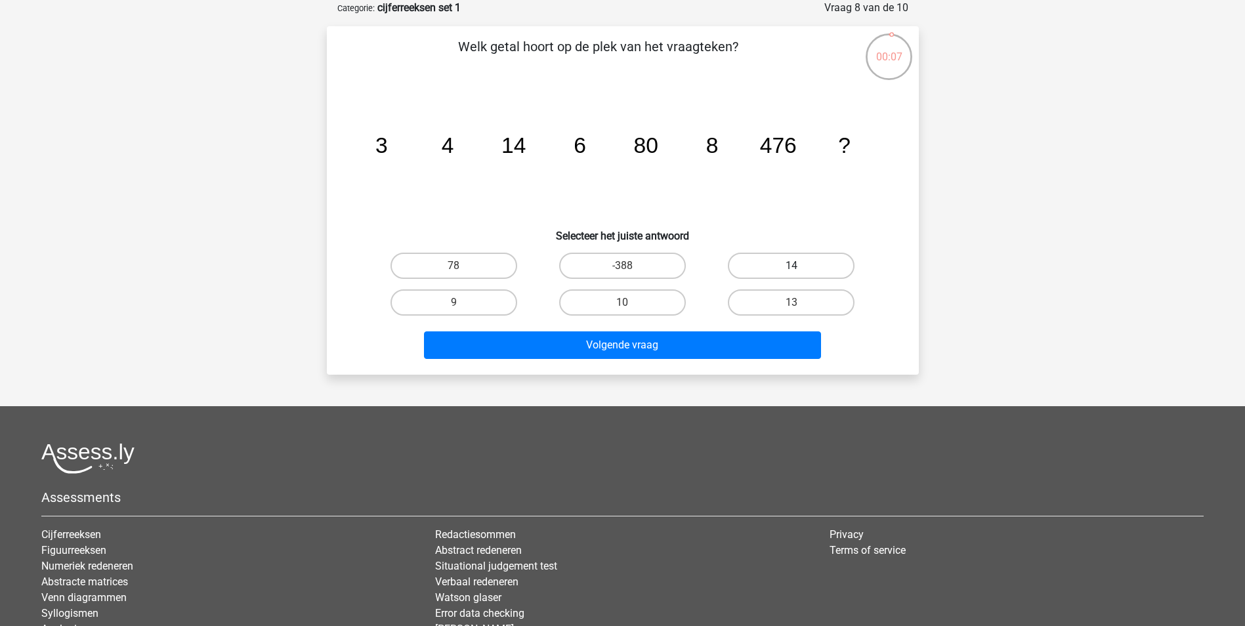
click at [785, 261] on label "14" at bounding box center [791, 266] width 127 height 26
click at [791, 266] on input "14" at bounding box center [795, 270] width 9 height 9
radio input "true"
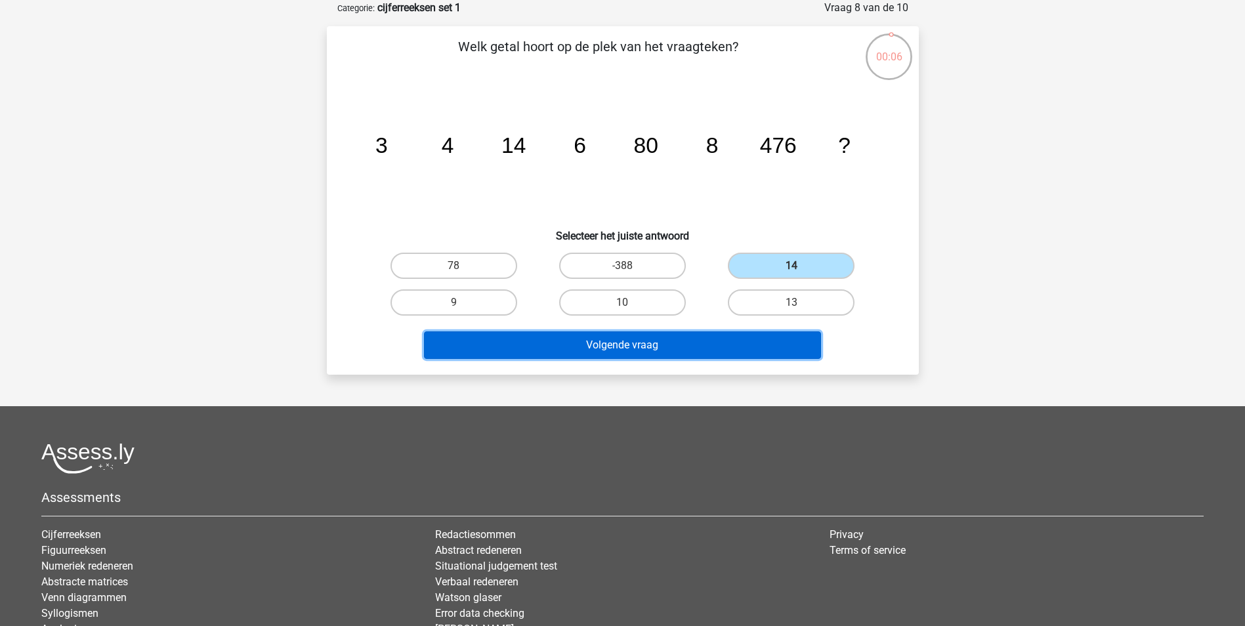
click at [614, 347] on button "Volgende vraag" at bounding box center [622, 345] width 397 height 28
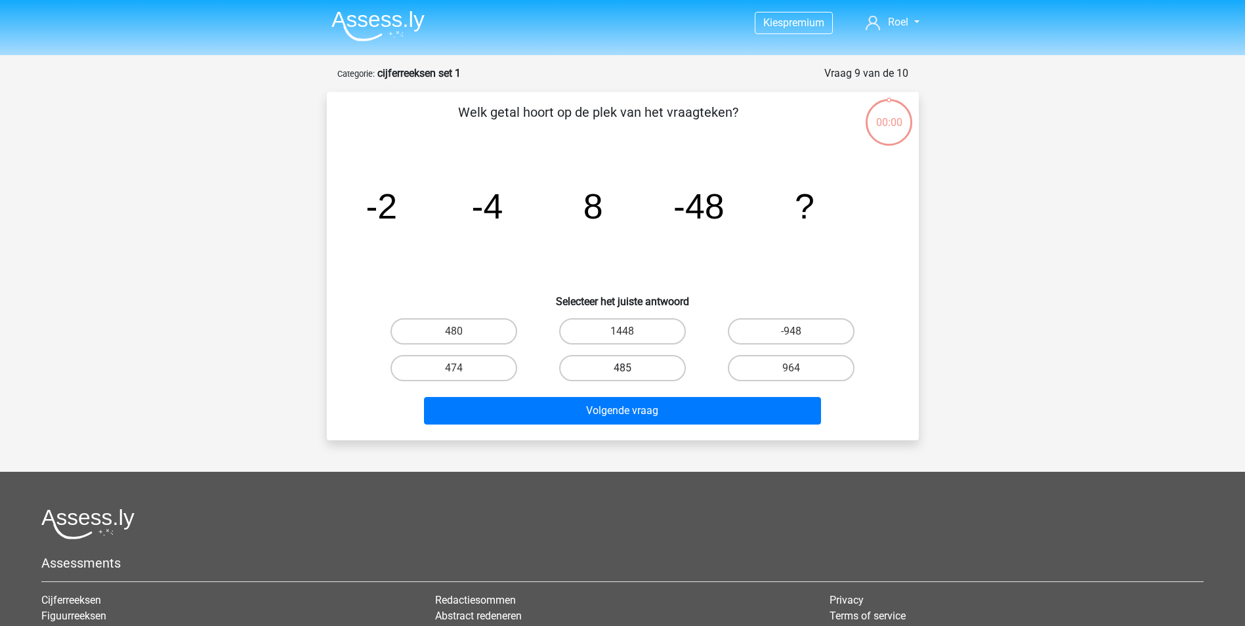
scroll to position [66, 0]
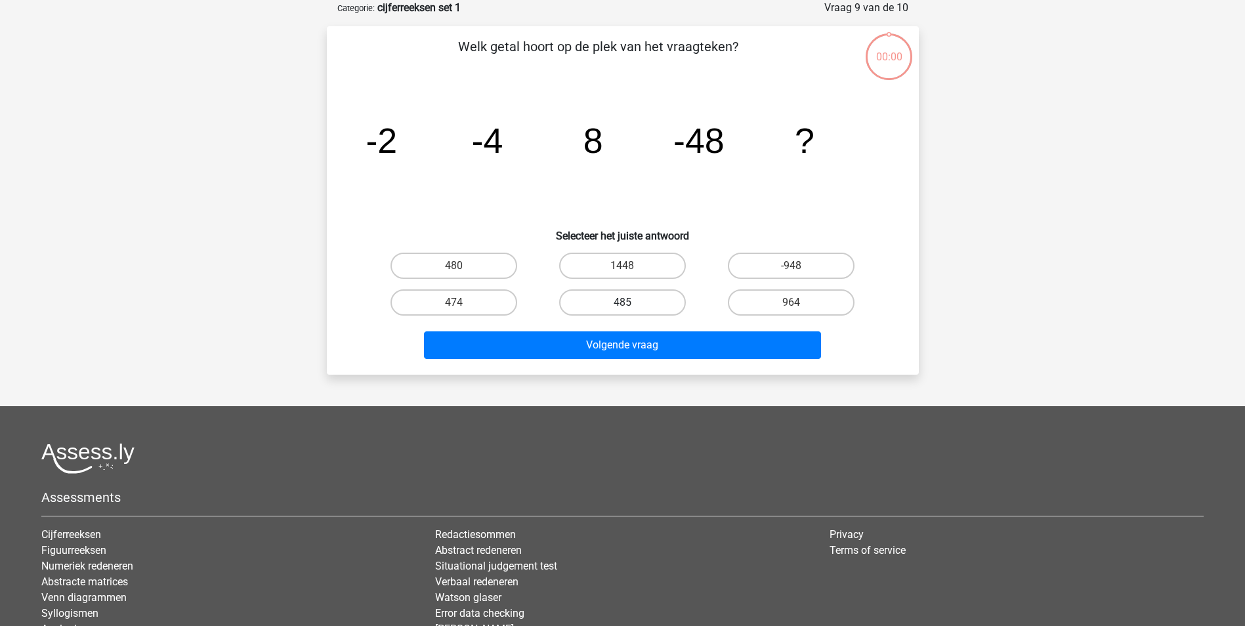
click at [613, 302] on label "485" at bounding box center [622, 302] width 127 height 26
click at [622, 302] on input "485" at bounding box center [626, 306] width 9 height 9
radio input "true"
drag, startPoint x: 477, startPoint y: 293, endPoint x: 476, endPoint y: 303, distance: 9.9
click at [476, 303] on label "474" at bounding box center [453, 302] width 127 height 26
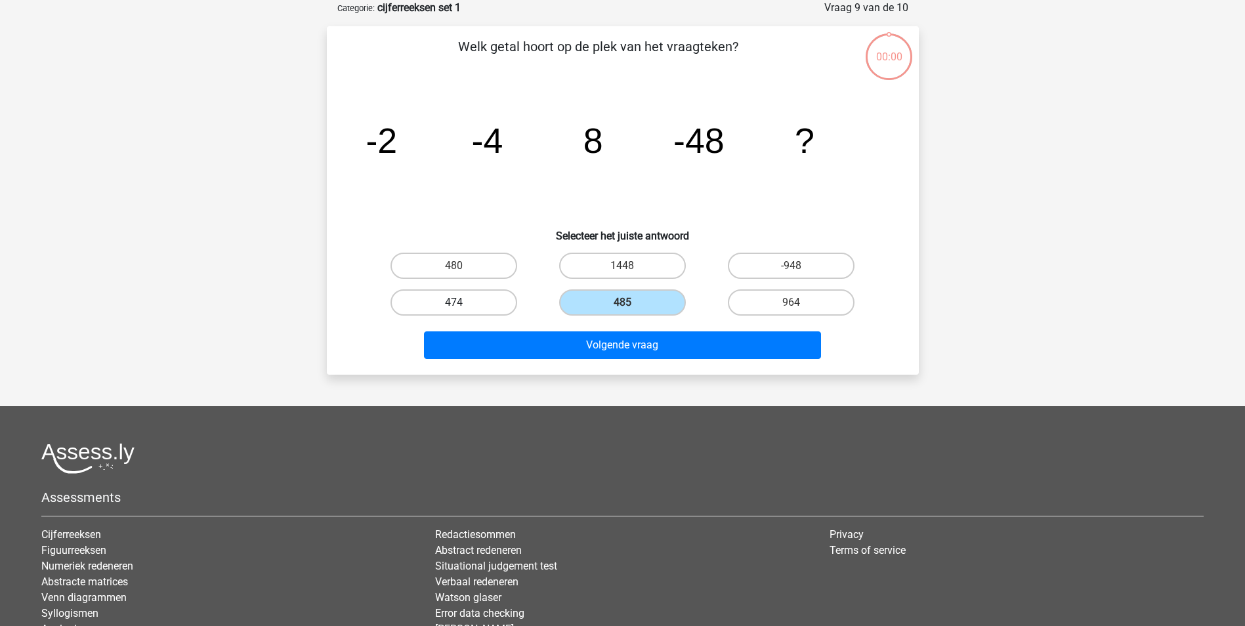
click at [462, 303] on input "474" at bounding box center [457, 306] width 9 height 9
radio input "true"
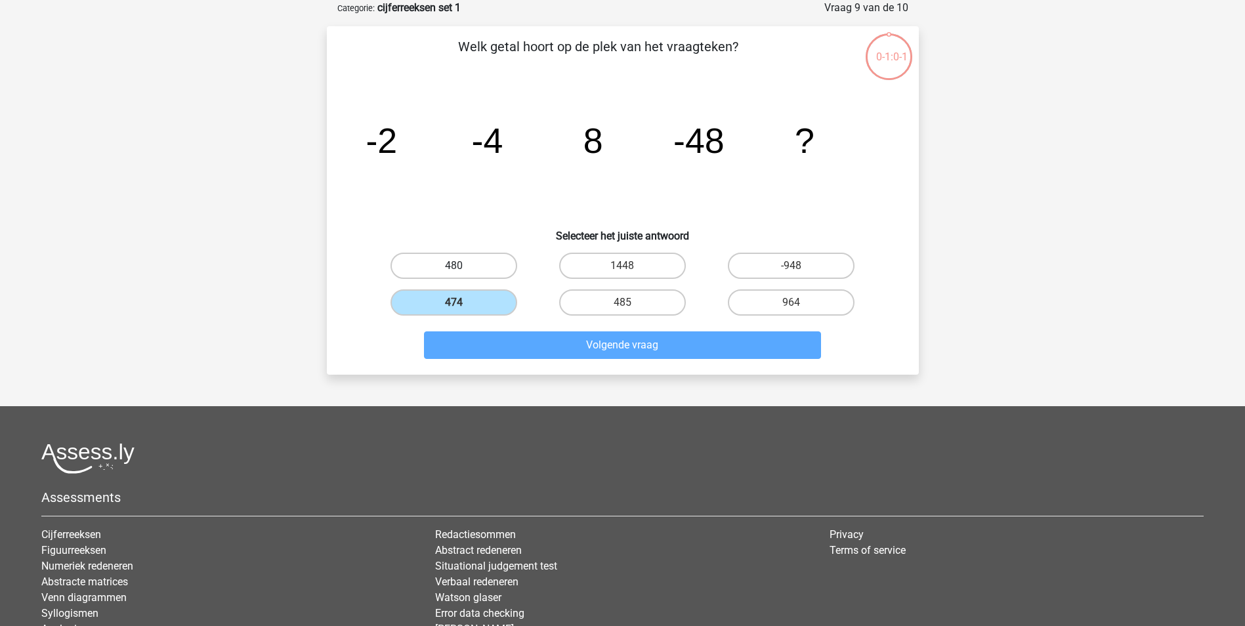
click at [447, 262] on label "480" at bounding box center [453, 266] width 127 height 26
click at [453, 266] on input "480" at bounding box center [457, 270] width 9 height 9
radio input "true"
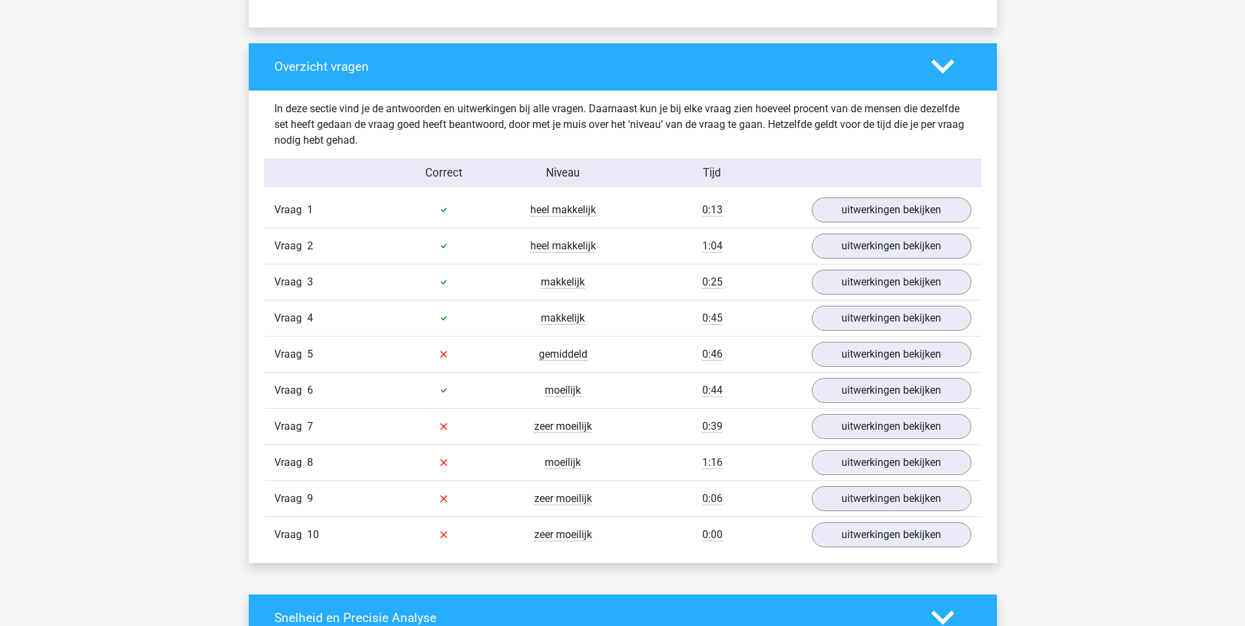
scroll to position [984, 0]
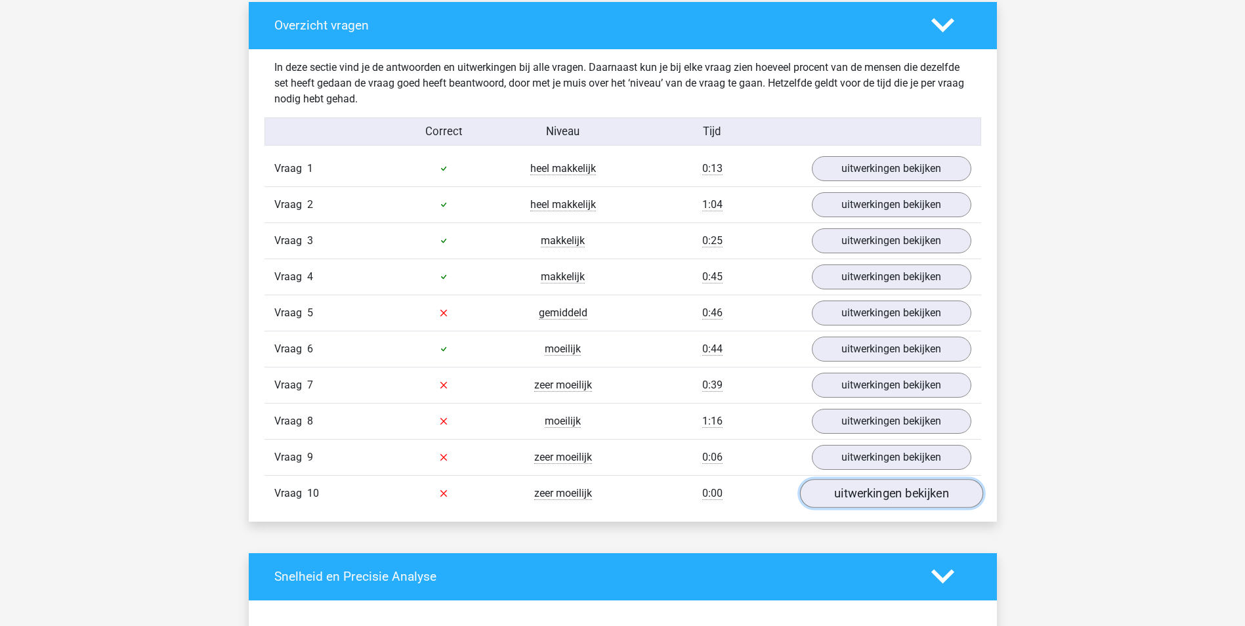
click at [879, 494] on link "uitwerkingen bekijken" at bounding box center [890, 493] width 183 height 29
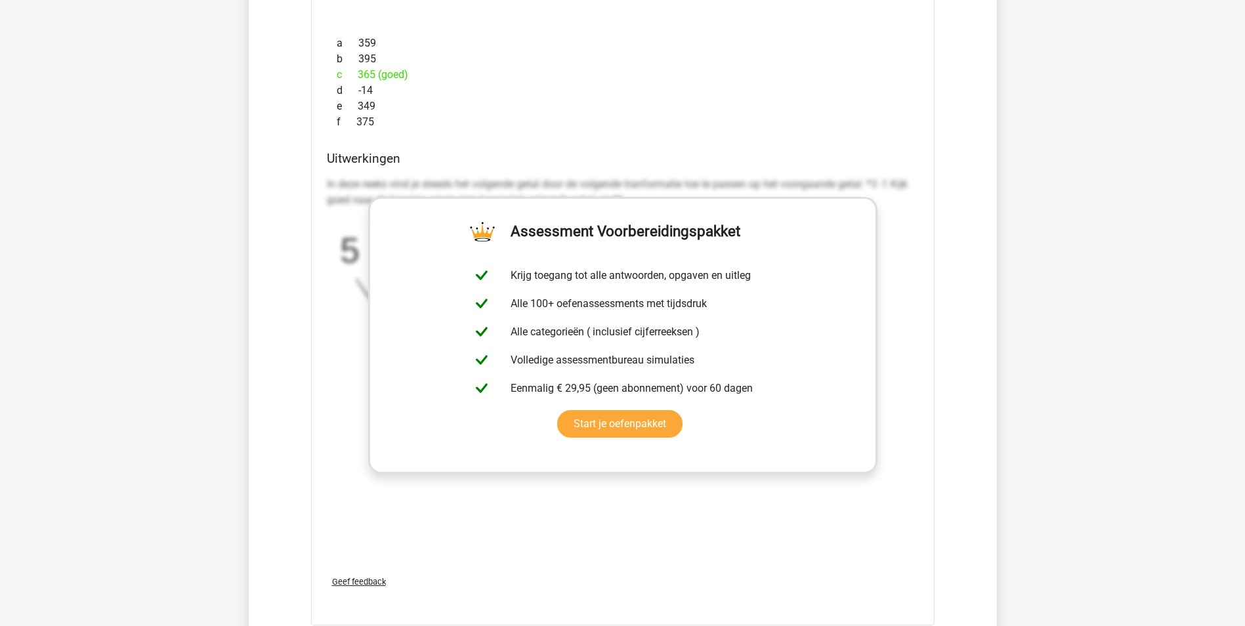
scroll to position [1640, 0]
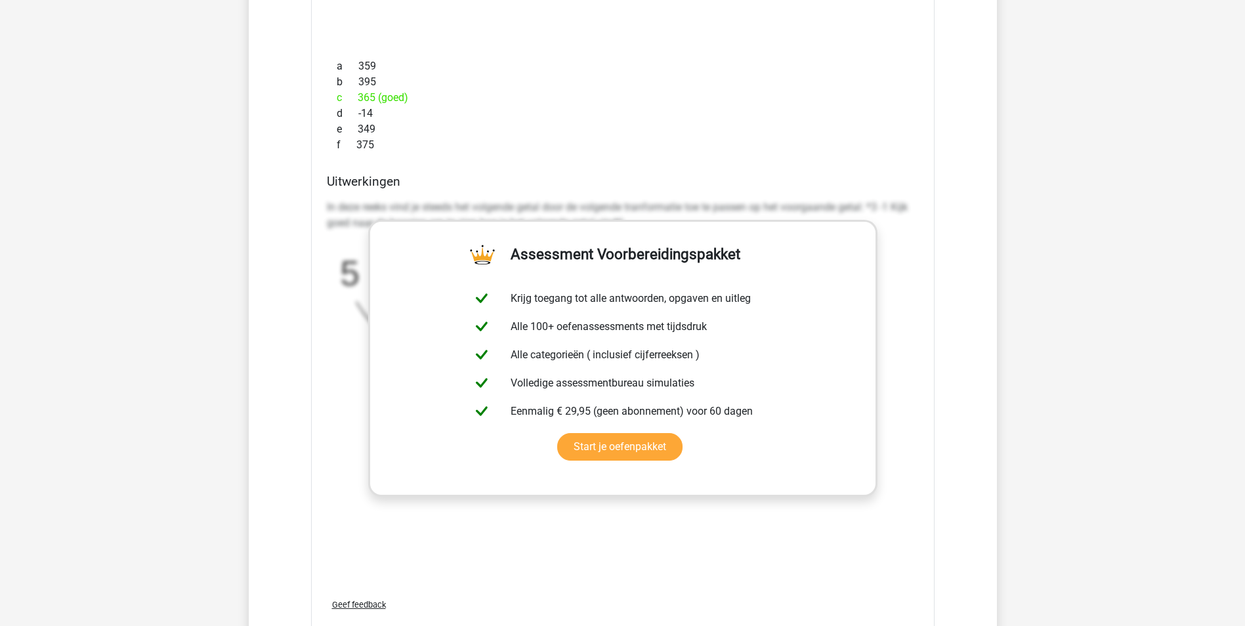
click at [515, 211] on p "In deze reeks vind je steeds het volgende getal door de volgende tranformatie t…" at bounding box center [623, 214] width 592 height 31
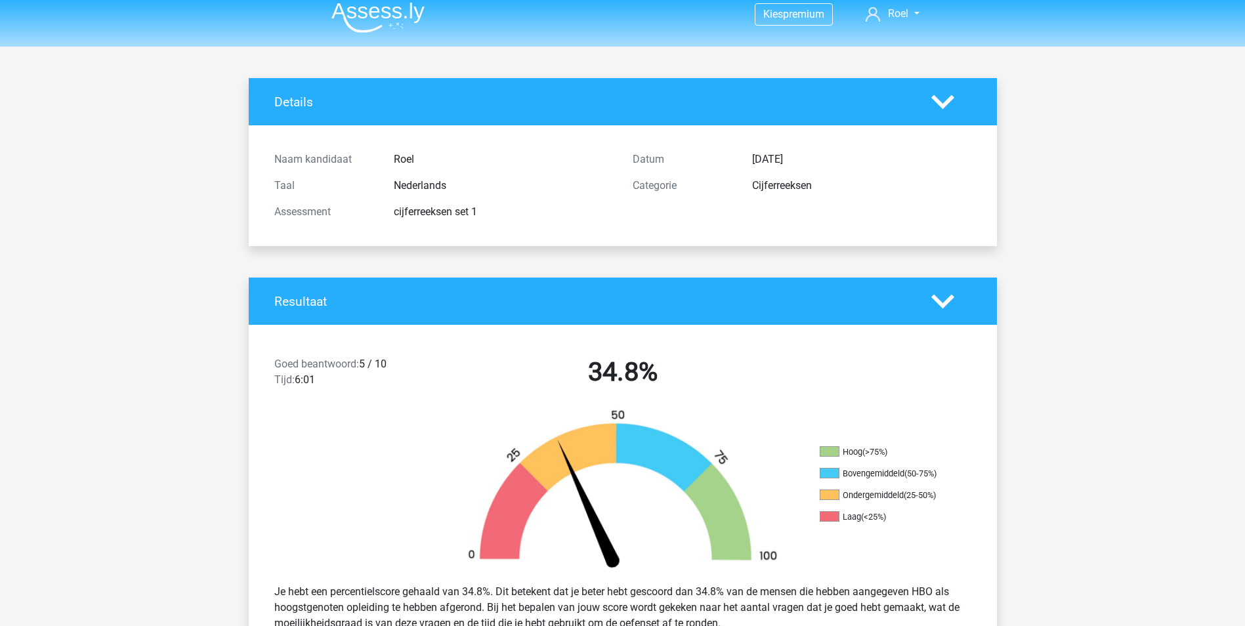
scroll to position [0, 0]
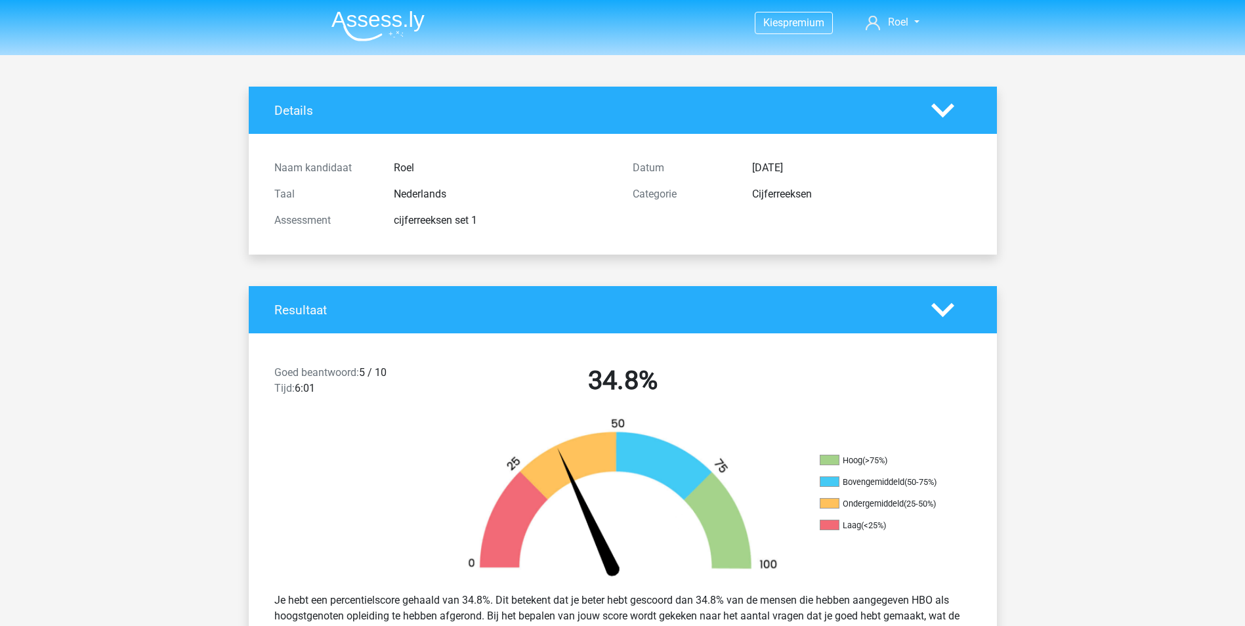
click at [910, 12] on nav "Kies premium Roel [EMAIL_ADDRESS][DOMAIN_NAME]" at bounding box center [623, 23] width 604 height 43
click at [910, 19] on link "Roel" at bounding box center [892, 22] width 64 height 16
click at [864, 91] on link "Kies premium" at bounding box center [877, 83] width 91 height 21
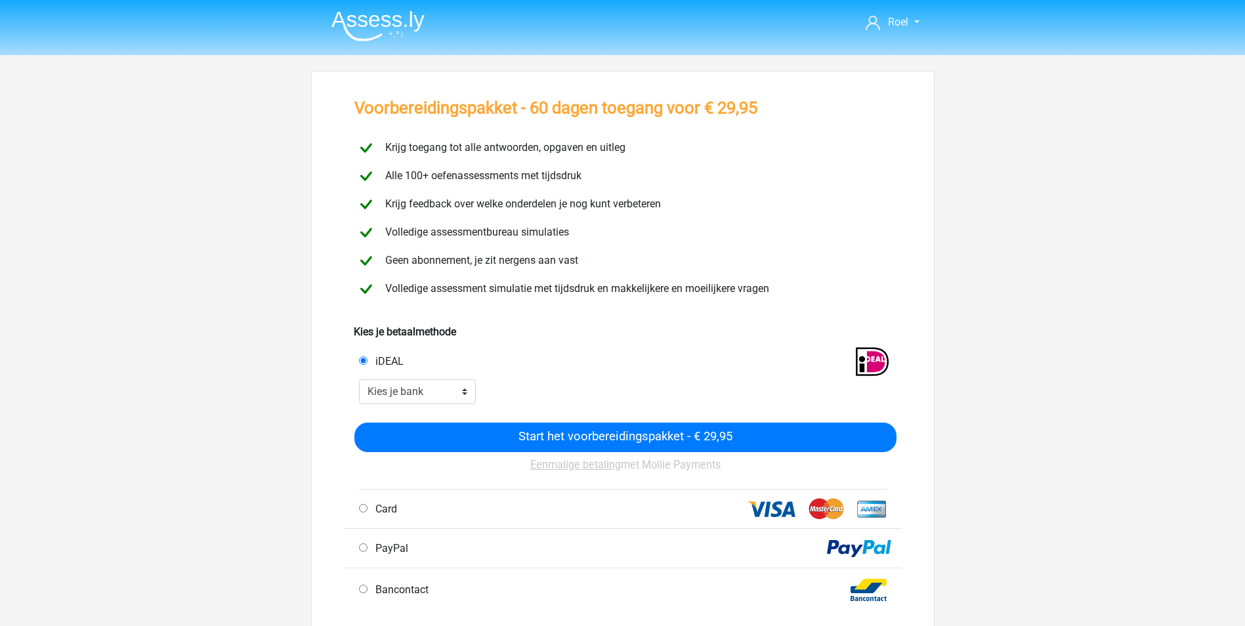
drag, startPoint x: 517, startPoint y: 150, endPoint x: 491, endPoint y: 255, distance: 108.2
click at [491, 255] on div "Krijg toegang tot alle antwoorden, opgaven en uitleg Alle 100+ oefenassessments…" at bounding box center [622, 218] width 547 height 169
click at [491, 255] on span "Geen abonnement, je zit nergens aan vast" at bounding box center [479, 260] width 198 height 12
drag, startPoint x: 451, startPoint y: 193, endPoint x: 447, endPoint y: 201, distance: 9.4
click at [447, 201] on div "Krijg toegang tot alle antwoorden, opgaven en uitleg Alle 100+ oefenassessments…" at bounding box center [622, 218] width 547 height 169
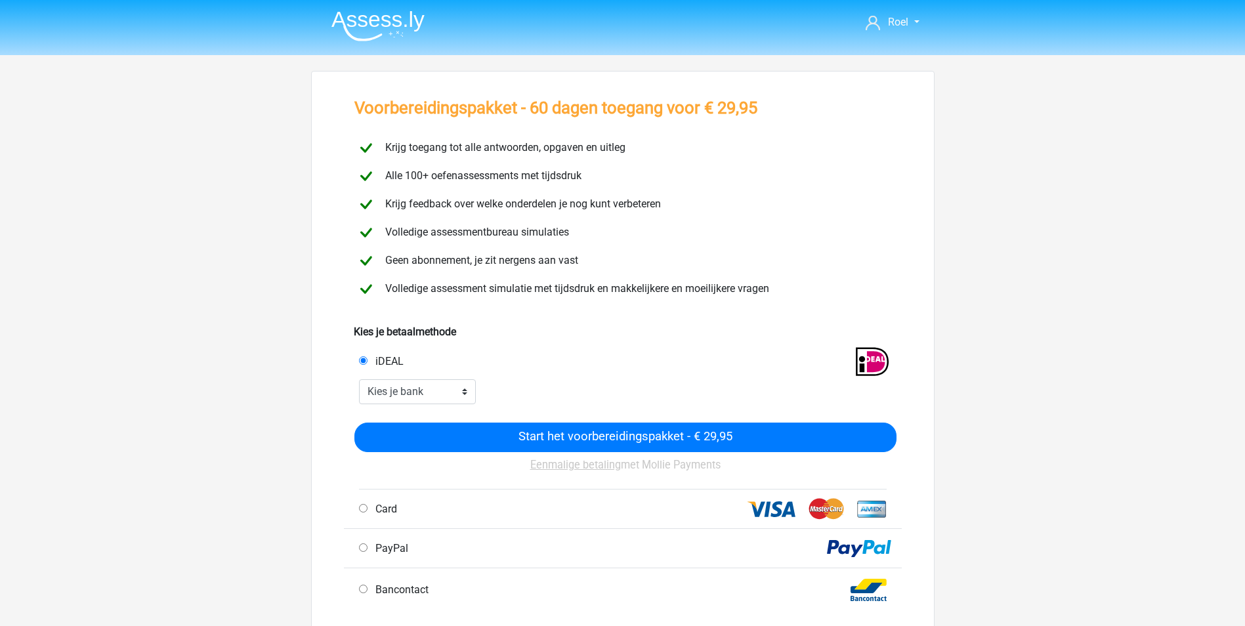
click at [447, 201] on span "Krijg feedback over welke onderdelen je nog kunt verbeteren" at bounding box center [520, 204] width 281 height 12
drag, startPoint x: 467, startPoint y: 182, endPoint x: 460, endPoint y: 202, distance: 20.7
click at [460, 202] on div "Krijg toegang tot alle antwoorden, opgaven en uitleg Alle 100+ oefenassessments…" at bounding box center [622, 218] width 547 height 169
click at [460, 202] on span "Krijg feedback over welke onderdelen je nog kunt verbeteren" at bounding box center [520, 204] width 281 height 12
drag, startPoint x: 464, startPoint y: 182, endPoint x: 458, endPoint y: 217, distance: 35.3
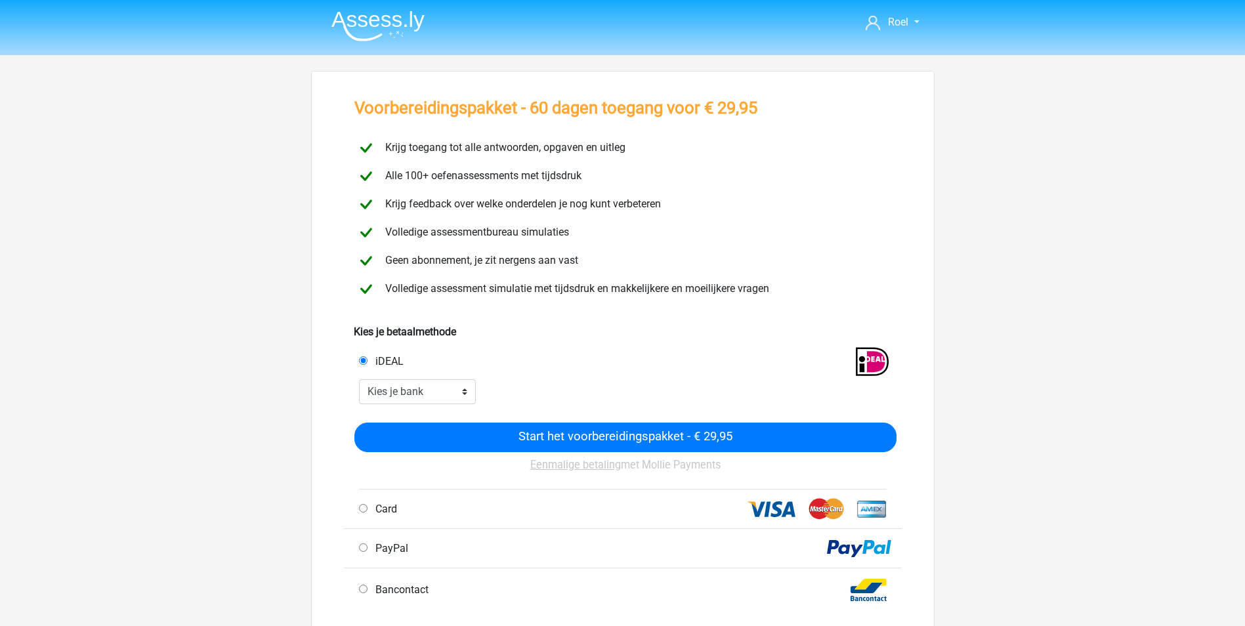
click at [458, 217] on div "Krijg toegang tot alle antwoorden, opgaven en uitleg Alle 100+ oefenassessments…" at bounding box center [622, 218] width 547 height 169
click at [458, 217] on div "Krijg feedback over welke onderdelen je nog kunt verbeteren" at bounding box center [622, 204] width 556 height 28
drag, startPoint x: 472, startPoint y: 172, endPoint x: 473, endPoint y: 216, distance: 44.0
click at [473, 216] on div "Krijg toegang tot alle antwoorden, opgaven en uitleg Alle 100+ oefenassessments…" at bounding box center [622, 218] width 547 height 169
click at [473, 216] on div "Krijg feedback over welke onderdelen je nog kunt verbeteren" at bounding box center [622, 204] width 556 height 28
